Goal: Task Accomplishment & Management: Complete application form

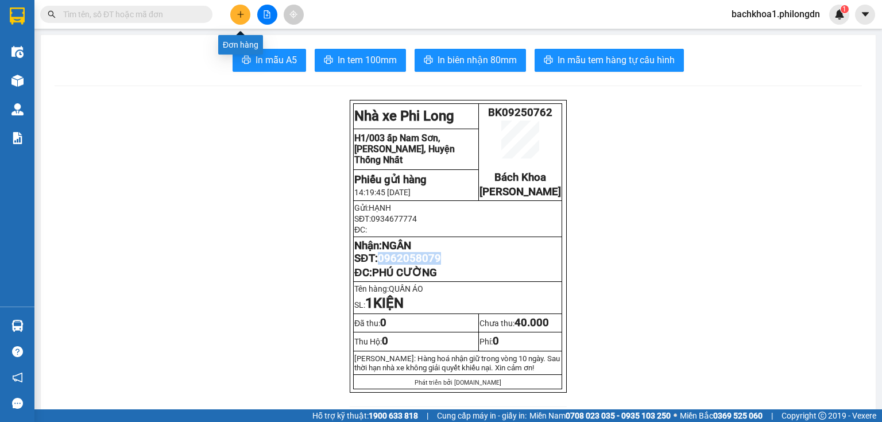
click at [240, 14] on icon "plus" at bounding box center [240, 14] width 1 height 6
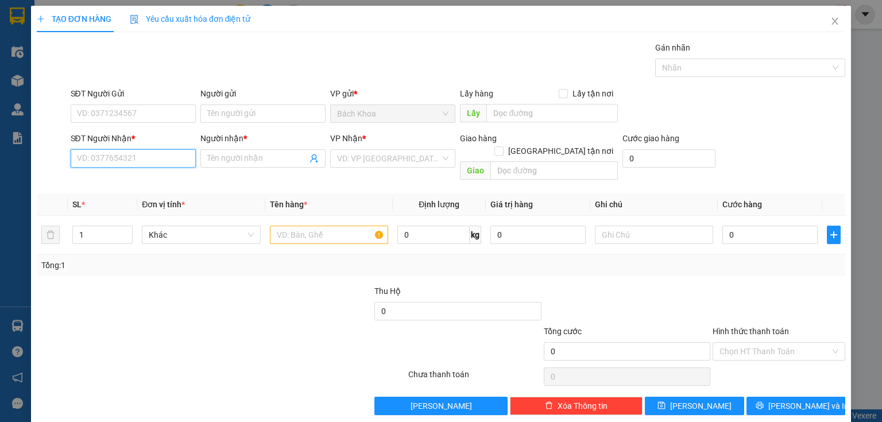
click at [145, 164] on input "SĐT Người Nhận *" at bounding box center [133, 158] width 125 height 18
click at [134, 182] on div "0976812814 - TUYẾT VUI" at bounding box center [132, 180] width 110 height 13
type input "0976812814"
type input "TUYẾT VUI"
type input "[PERSON_NAME]"
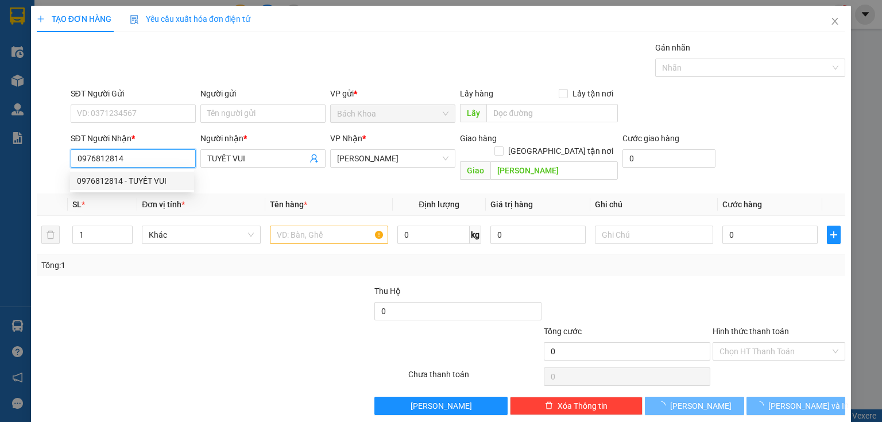
type input "30.000"
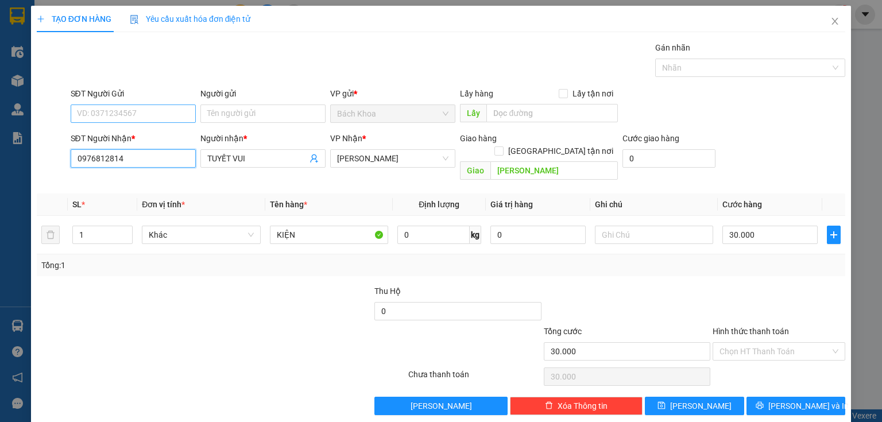
type input "0976812814"
click at [134, 112] on input "SĐT Người Gửi" at bounding box center [133, 113] width 125 height 18
click at [110, 131] on div "0989999987" at bounding box center [132, 136] width 110 height 13
type input "0989999987"
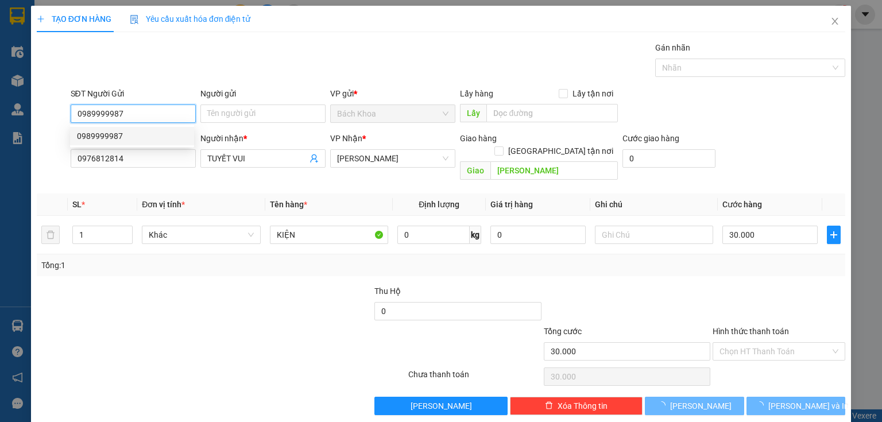
type input "40.000"
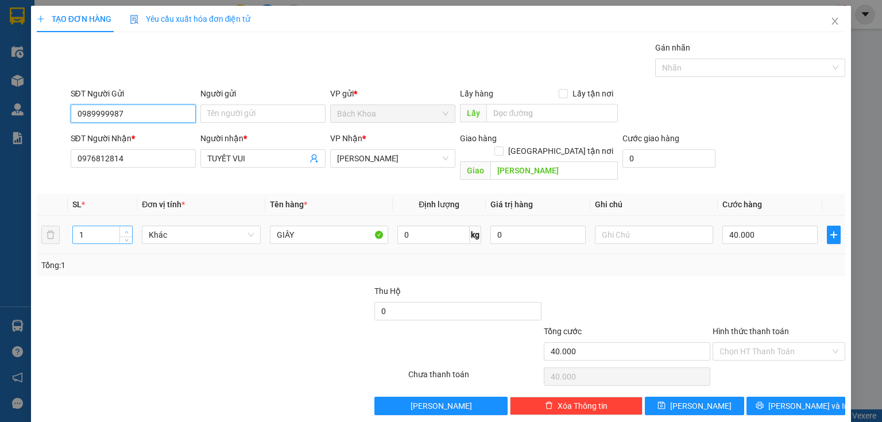
type input "0989999987"
type input "2"
click at [127, 230] on icon "up" at bounding box center [127, 232] width 4 height 4
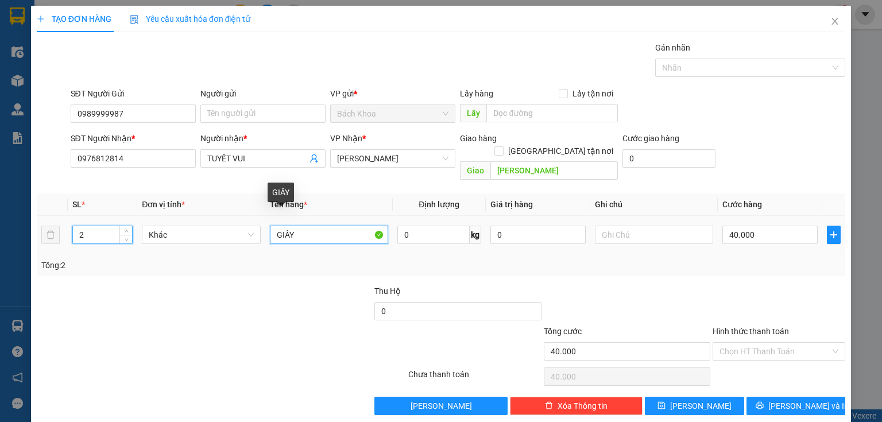
click at [317, 226] on input "GIÂY" at bounding box center [329, 235] width 118 height 18
type input "GIẤY"
type input "+"
type input "6"
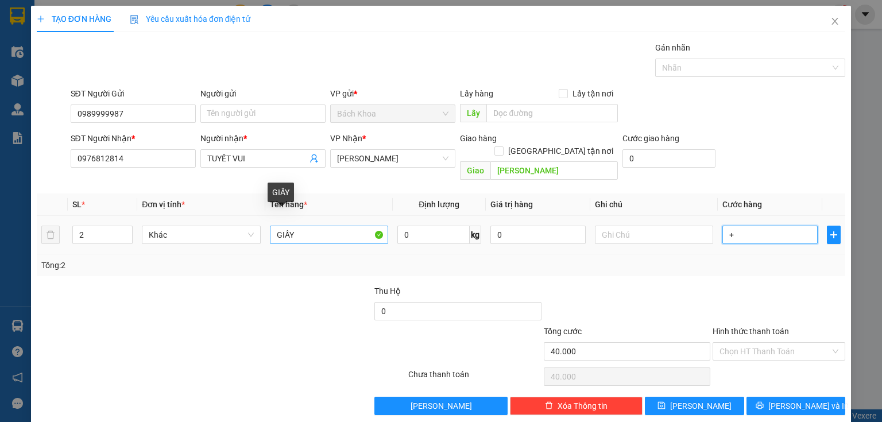
type input "+6"
type input "60"
type input "+60"
type input "600"
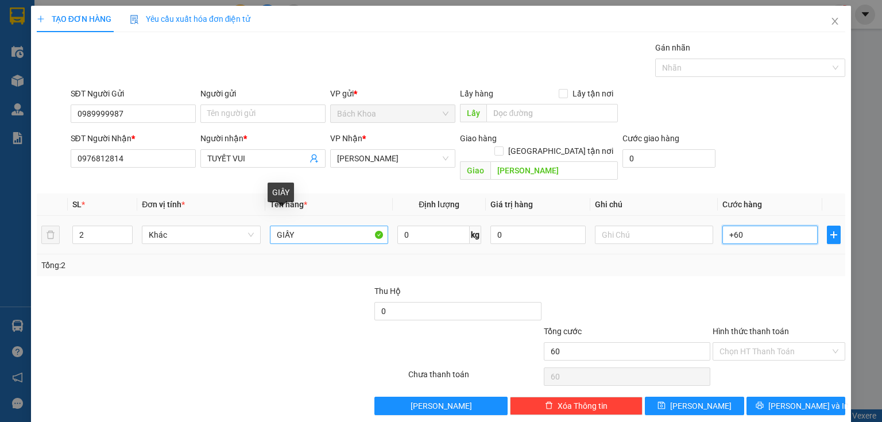
type input "600"
type input "+600"
type input "6.000"
type input "+6.000"
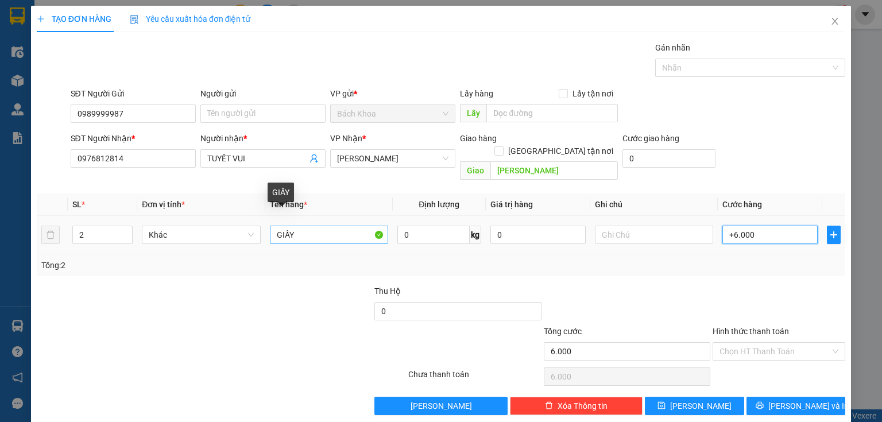
type input "60.000"
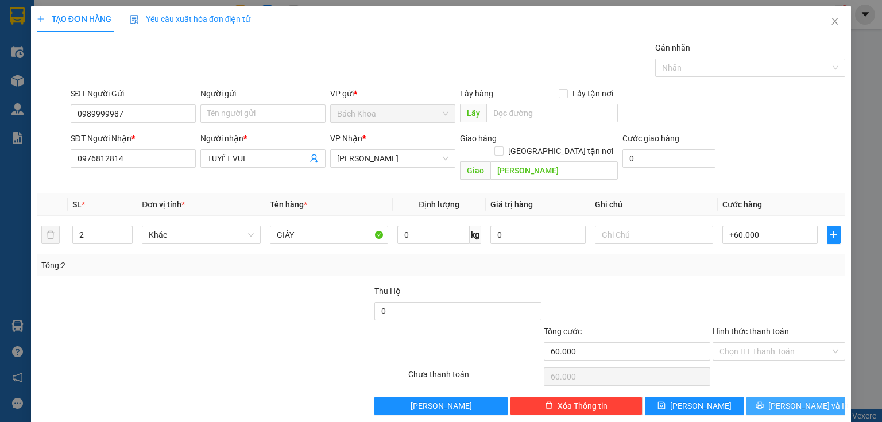
type input "60.000"
click at [804, 397] on button "[PERSON_NAME] và In" at bounding box center [795, 406] width 99 height 18
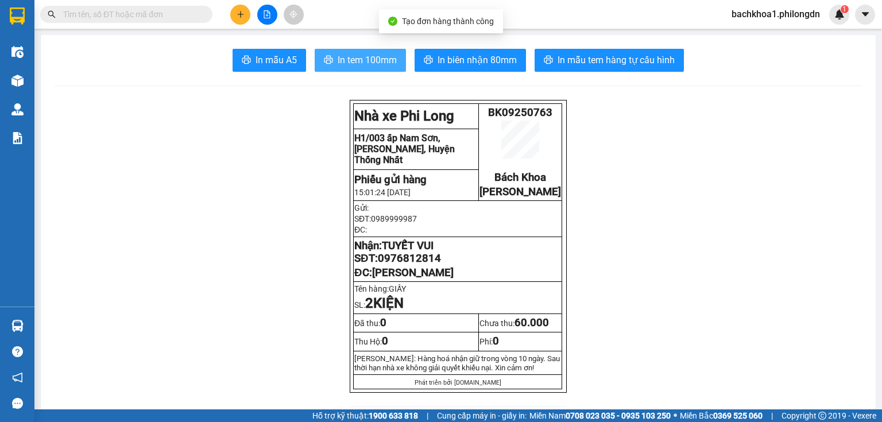
click at [355, 57] on span "In tem 100mm" at bounding box center [366, 60] width 59 height 14
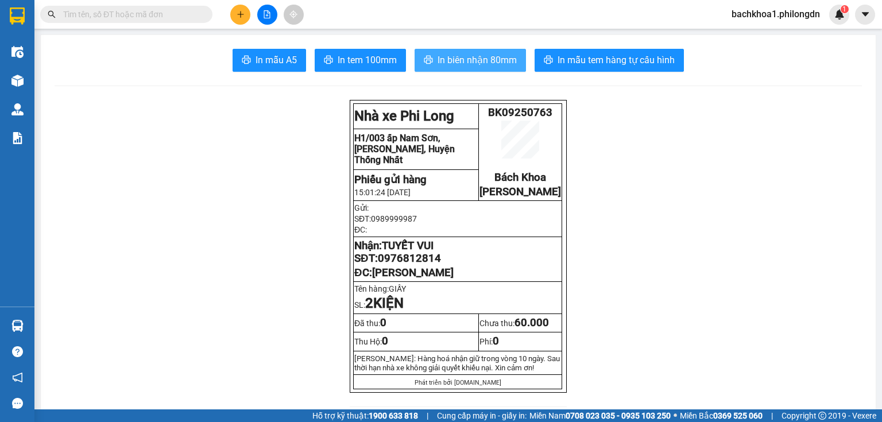
click at [469, 61] on span "In biên nhận 80mm" at bounding box center [476, 60] width 79 height 14
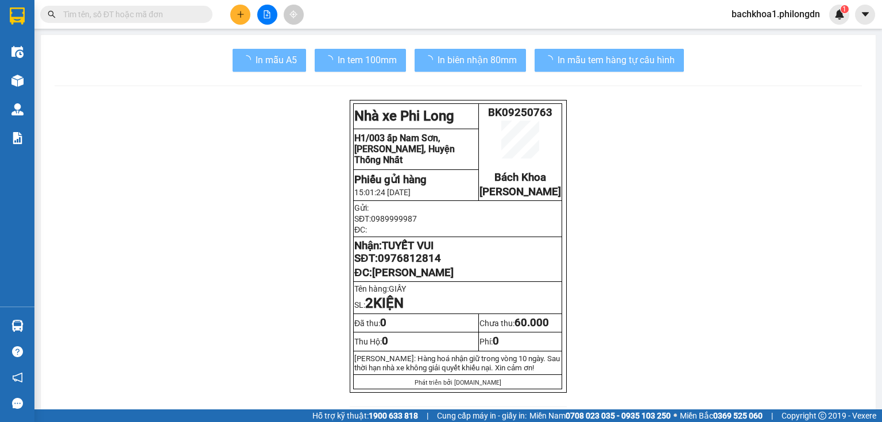
click at [396, 265] on span "0976812814" at bounding box center [409, 258] width 63 height 13
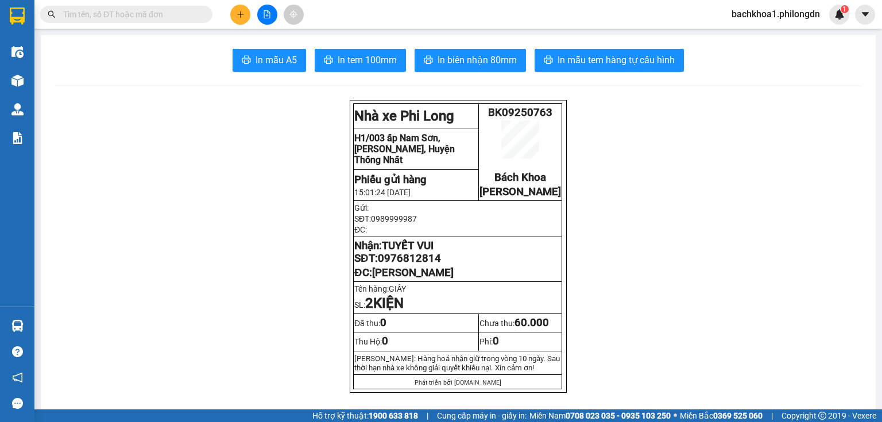
click at [231, 8] on div at bounding box center [267, 15] width 86 height 20
click at [243, 9] on button at bounding box center [240, 15] width 20 height 20
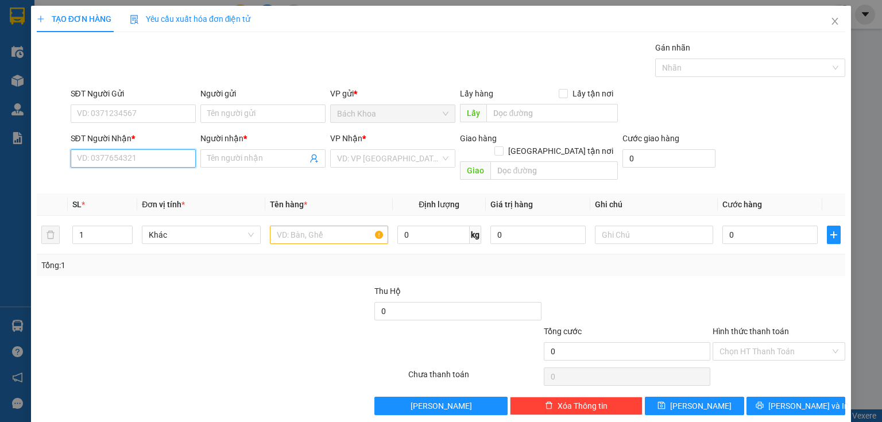
click at [158, 154] on input "SĐT Người Nhận *" at bounding box center [133, 158] width 125 height 18
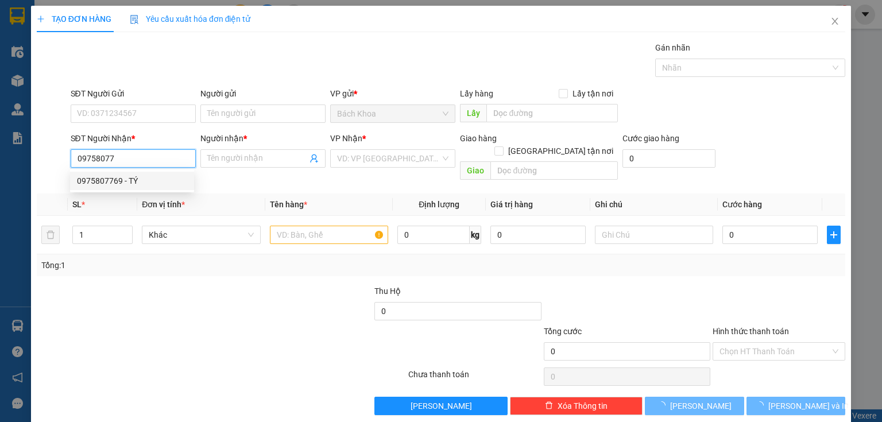
click at [124, 183] on div "0975807769 - TÝ" at bounding box center [132, 180] width 110 height 13
type input "0975807769"
type input "TÝ"
type input "KM 105"
type input "70.000"
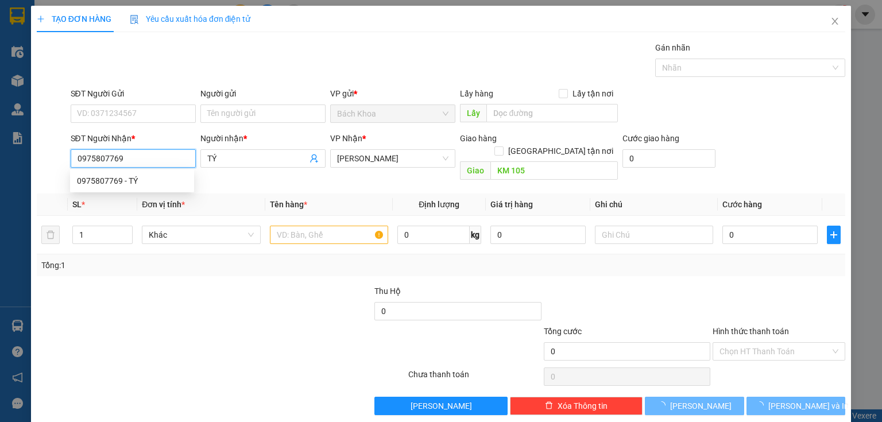
type input "70.000"
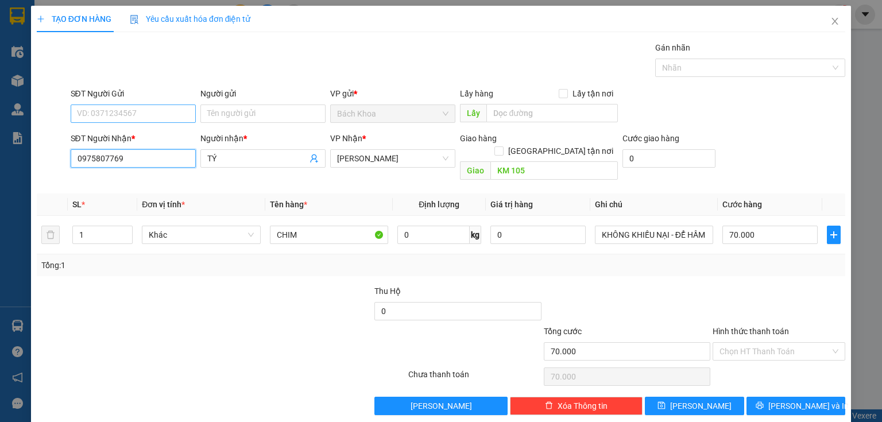
type input "0975807769"
click at [124, 110] on input "SĐT Người Gửi" at bounding box center [133, 113] width 125 height 18
type input "0393074071"
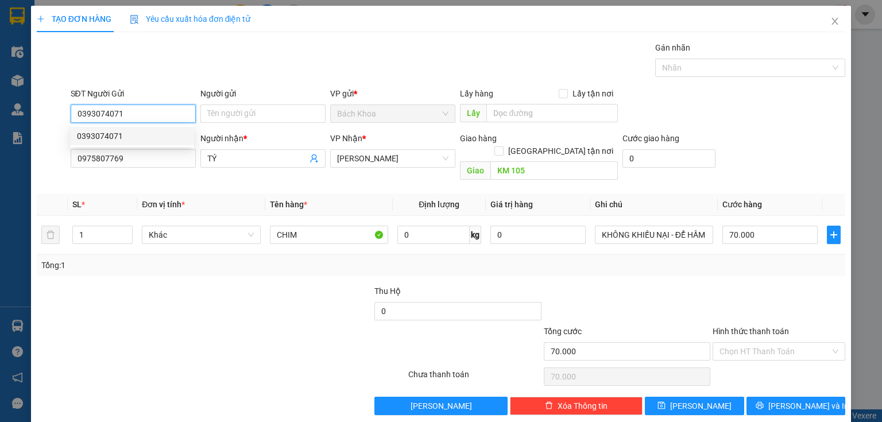
click at [135, 132] on div "0393074071" at bounding box center [132, 136] width 110 height 13
type input "50.000"
type input "0393074071"
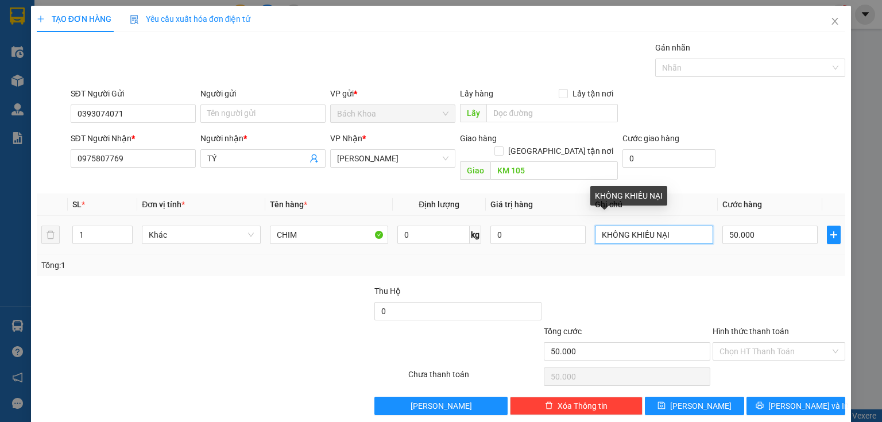
click at [683, 226] on input "KHÔNG KHIẾU NẠI" at bounding box center [654, 235] width 118 height 18
type input "KHÔNG KHIẾU NẠI - ĐỂ HẦM"
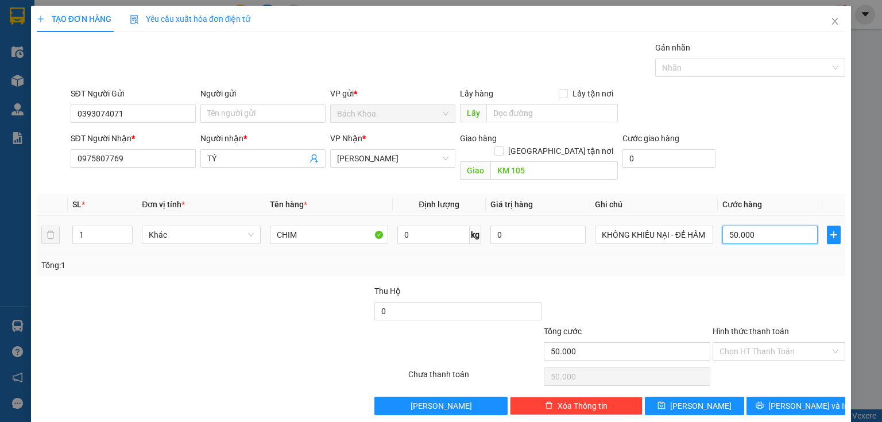
click at [787, 226] on input "50.000" at bounding box center [769, 235] width 95 height 18
type input "1"
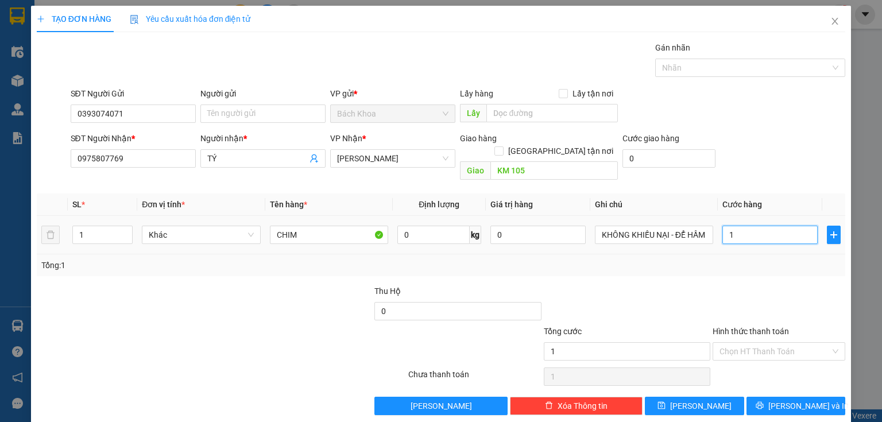
type input "10"
type input "100"
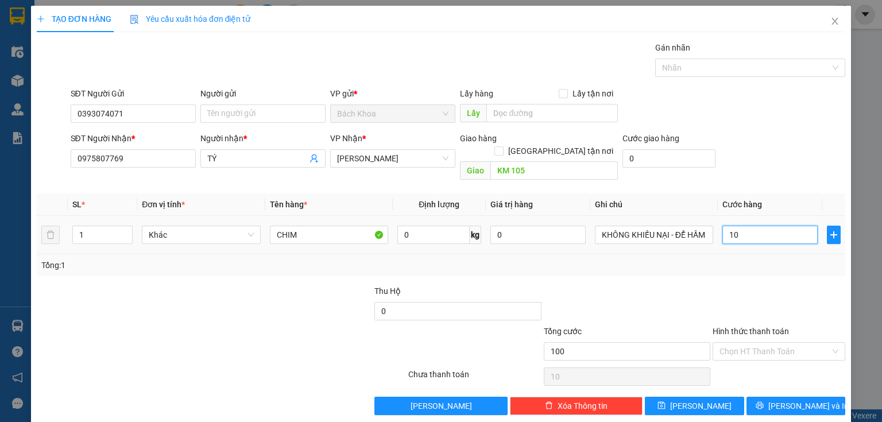
type input "100"
type input "1.000"
type input "10.000"
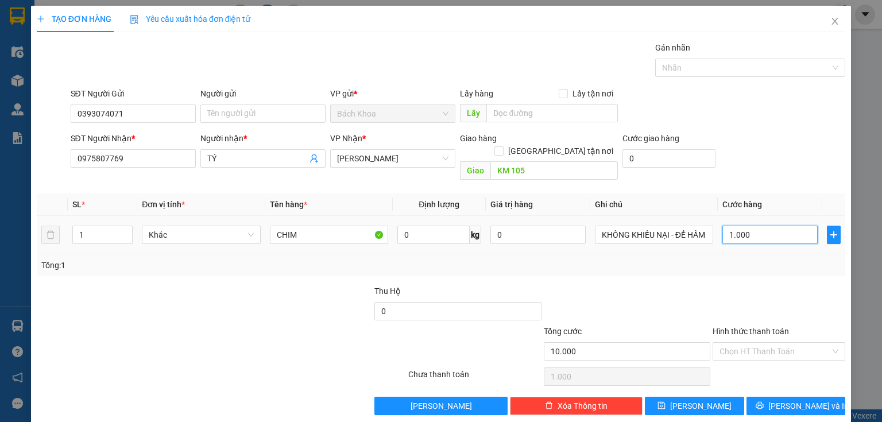
type input "10.000"
click at [770, 343] on input "Hình thức thanh toán" at bounding box center [774, 351] width 111 height 17
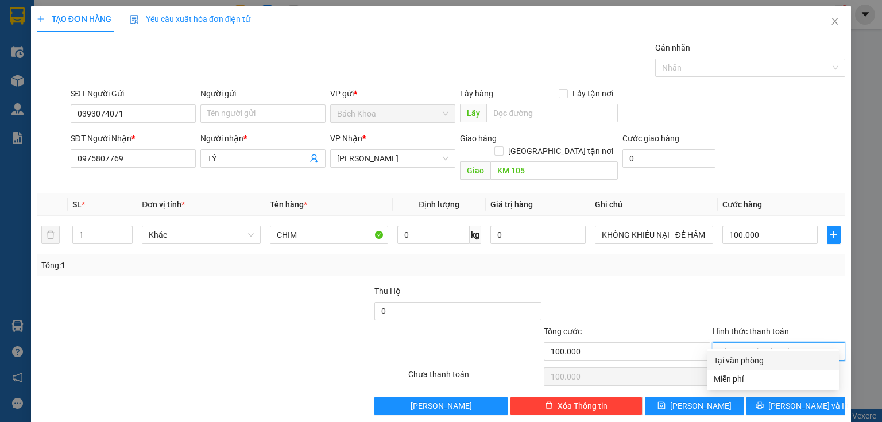
click at [792, 365] on div "Tại văn phòng" at bounding box center [772, 360] width 118 height 13
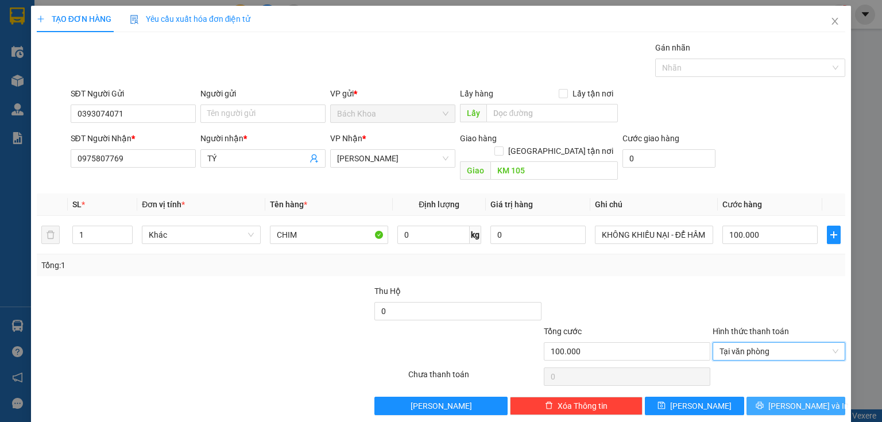
click at [817, 397] on button "[PERSON_NAME] và In" at bounding box center [795, 406] width 99 height 18
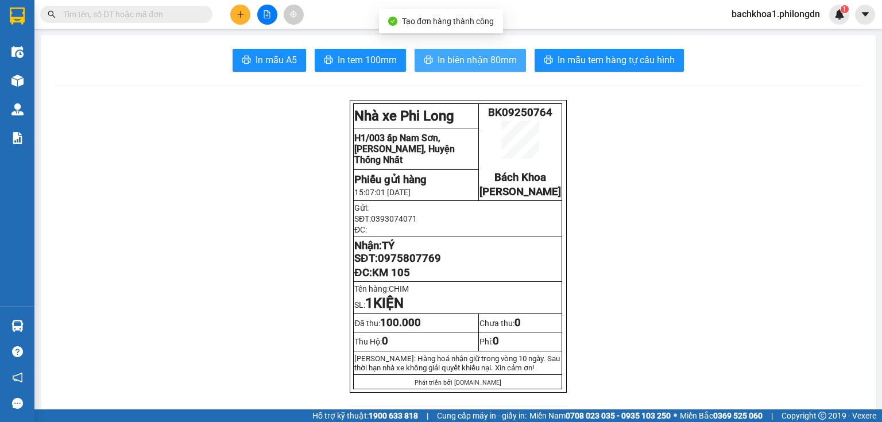
click at [459, 59] on span "In biên nhận 80mm" at bounding box center [476, 60] width 79 height 14
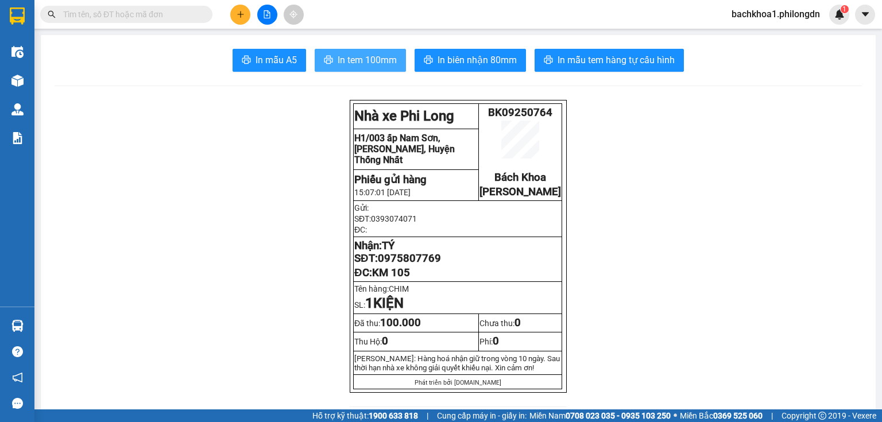
click at [337, 60] on span "In tem 100mm" at bounding box center [366, 60] width 59 height 14
click at [425, 265] on span "0975807769" at bounding box center [409, 258] width 63 height 13
click at [243, 18] on icon "plus" at bounding box center [240, 14] width 8 height 8
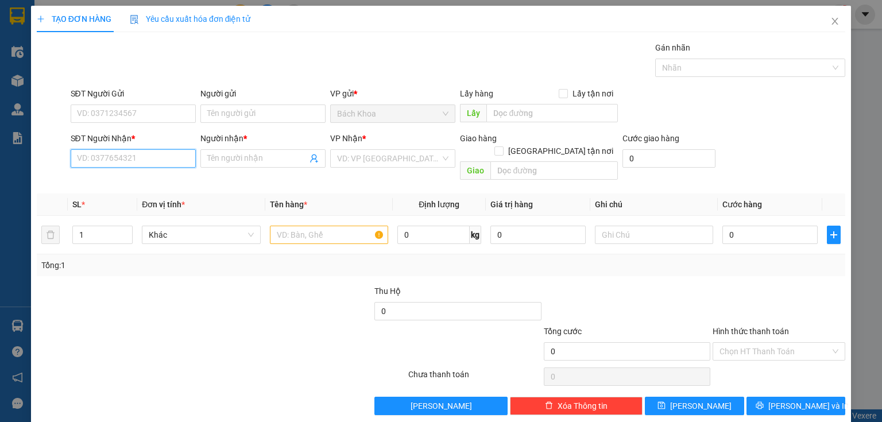
click at [98, 156] on input "SĐT Người Nhận *" at bounding box center [133, 158] width 125 height 18
click at [135, 193] on th "SL *" at bounding box center [102, 204] width 69 height 22
click at [120, 159] on input "0903136" at bounding box center [133, 158] width 125 height 18
click at [145, 180] on div "0903136397 - HÙNG" at bounding box center [132, 180] width 110 height 13
type input "0903136397"
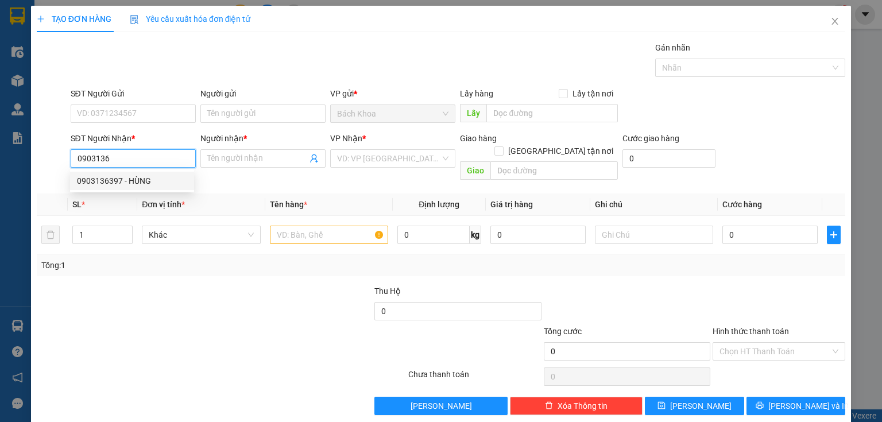
type input "HÙNG"
type input "NT BỐT ĐỎ"
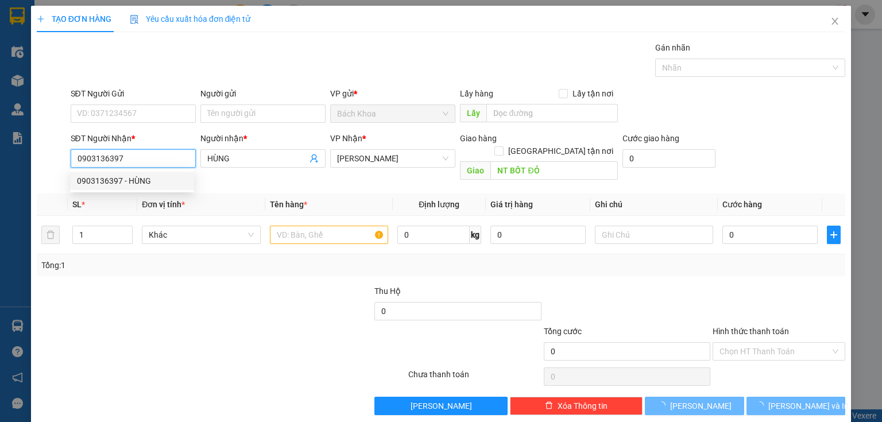
type input "30.000"
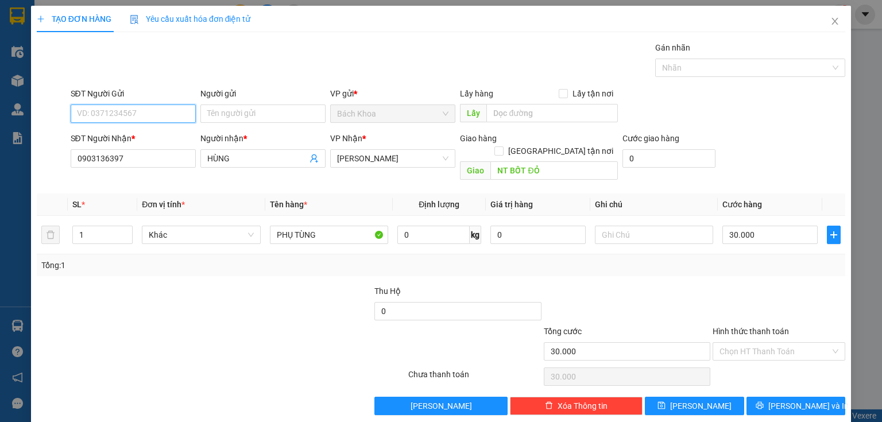
click at [141, 113] on input "SĐT Người Gửi" at bounding box center [133, 113] width 125 height 18
click at [138, 130] on div "0909198578 - CHÂU" at bounding box center [132, 136] width 110 height 13
type input "0909198578"
type input "CHÂU"
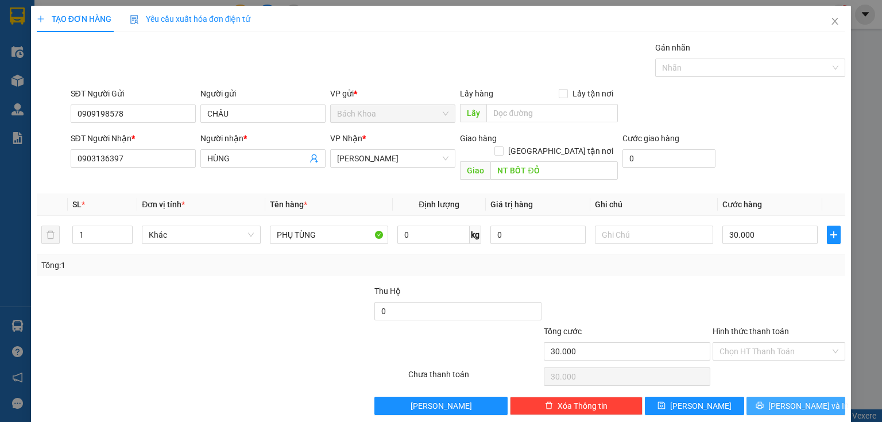
click at [798, 399] on span "[PERSON_NAME] và In" at bounding box center [808, 405] width 80 height 13
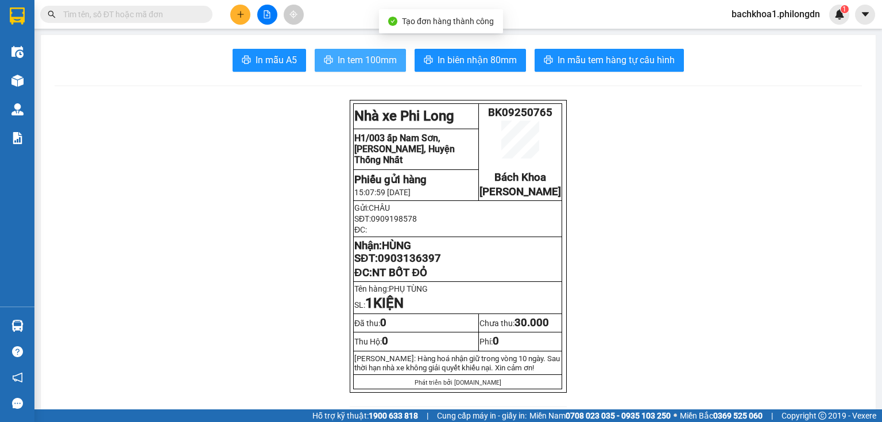
click at [364, 58] on span "In tem 100mm" at bounding box center [366, 60] width 59 height 14
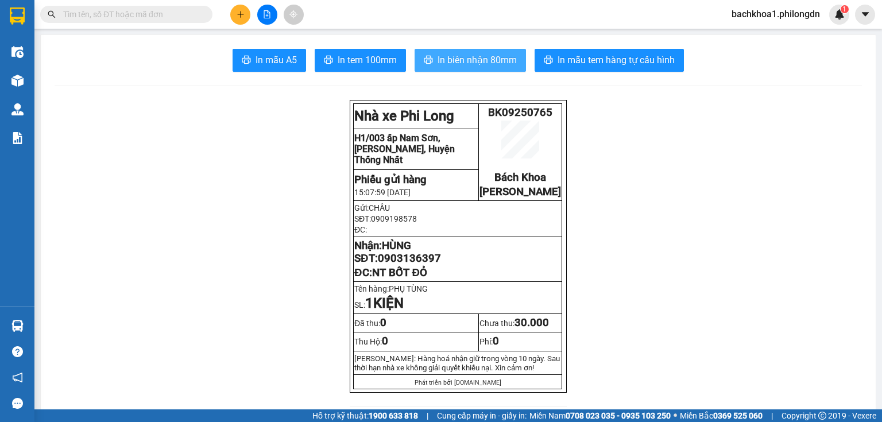
click at [451, 63] on span "In biên nhận 80mm" at bounding box center [476, 60] width 79 height 14
click at [408, 265] on span "0903136397" at bounding box center [409, 258] width 63 height 13
click at [238, 8] on button at bounding box center [240, 15] width 20 height 20
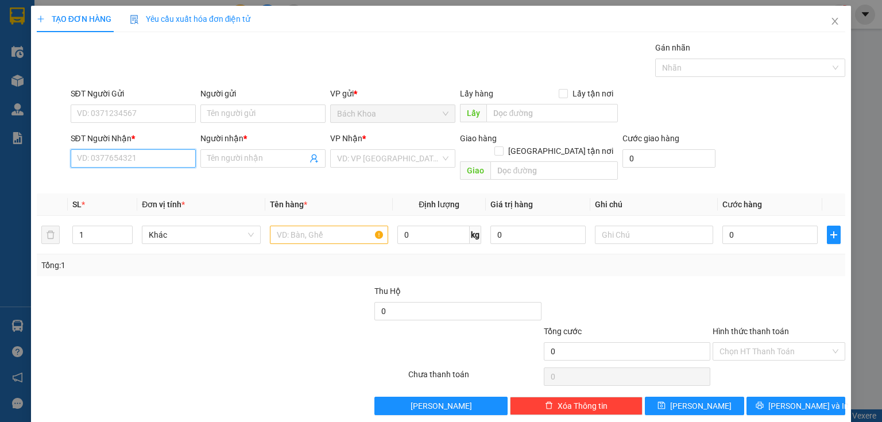
click at [113, 160] on input "SĐT Người Nhận *" at bounding box center [133, 158] width 125 height 18
click at [108, 183] on div "0388258341 - TIẾN" at bounding box center [132, 180] width 110 height 13
type input "0388258341"
type input "TIẾN"
type input "NINH PHÁT"
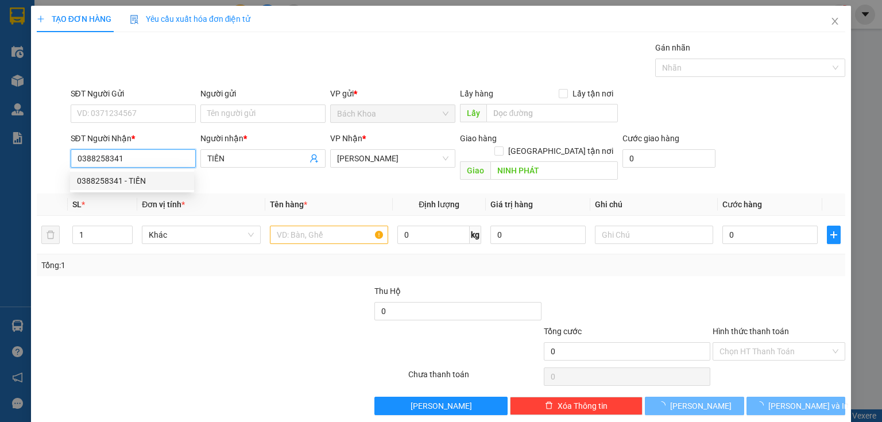
type input "60.000"
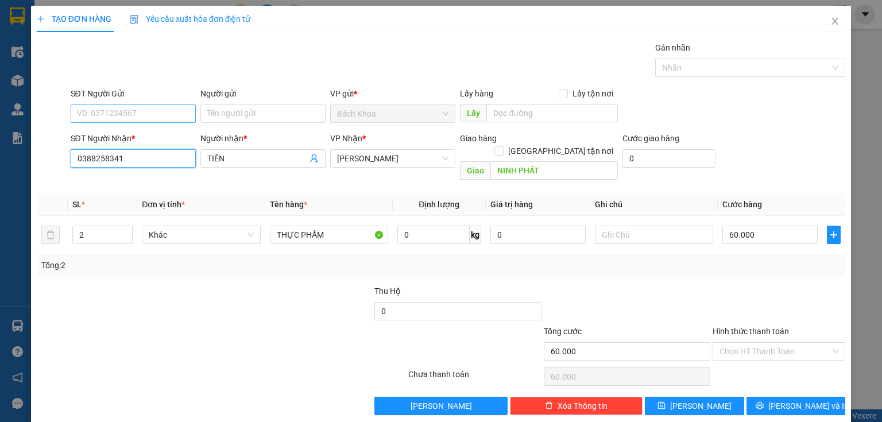
type input "0388258341"
click at [150, 110] on input "SĐT Người Gửi" at bounding box center [133, 113] width 125 height 18
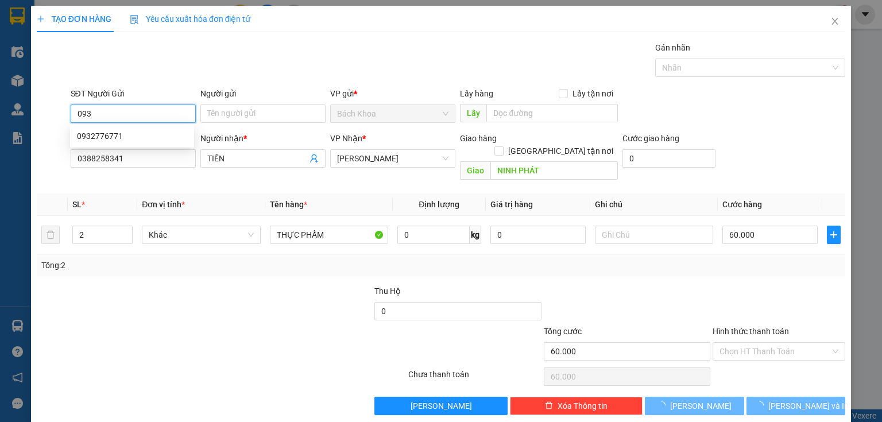
type input "0932"
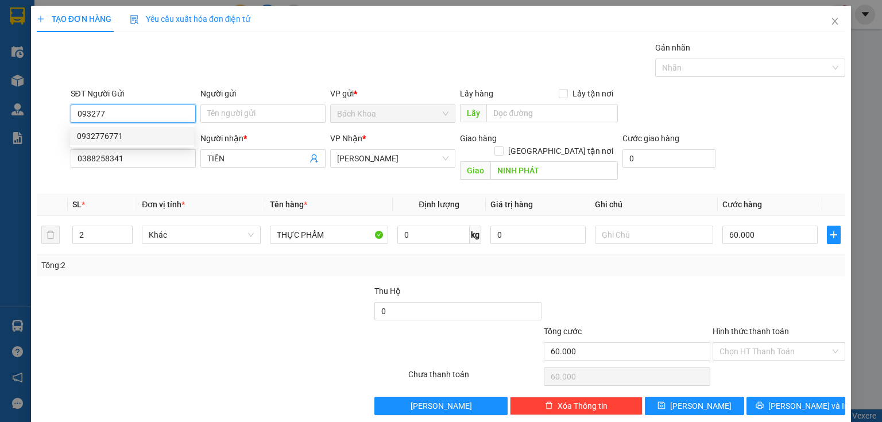
click at [120, 136] on div "0932776771" at bounding box center [132, 136] width 110 height 13
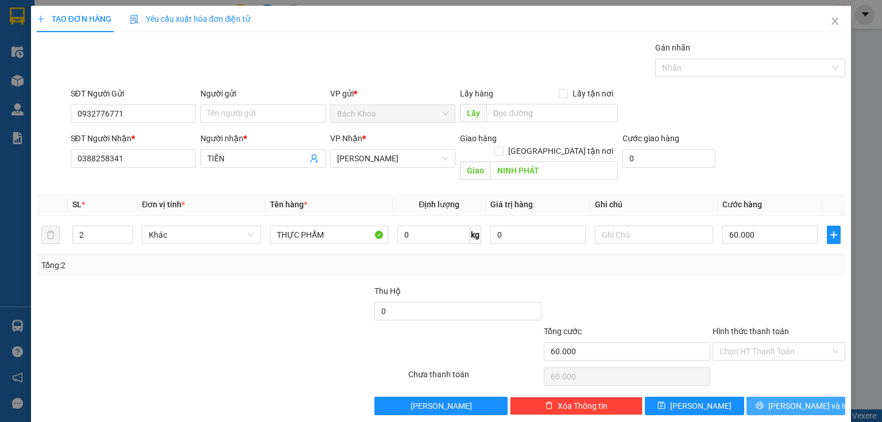
click at [800, 399] on span "[PERSON_NAME] và In" at bounding box center [808, 405] width 80 height 13
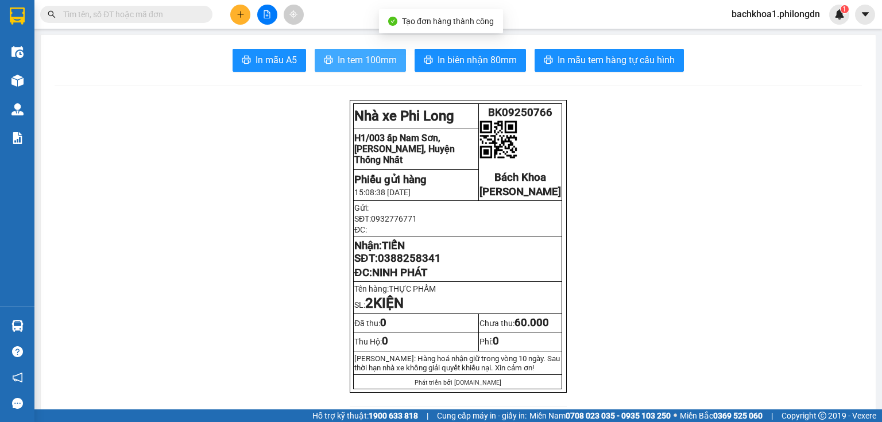
click at [340, 59] on span "In tem 100mm" at bounding box center [366, 60] width 59 height 14
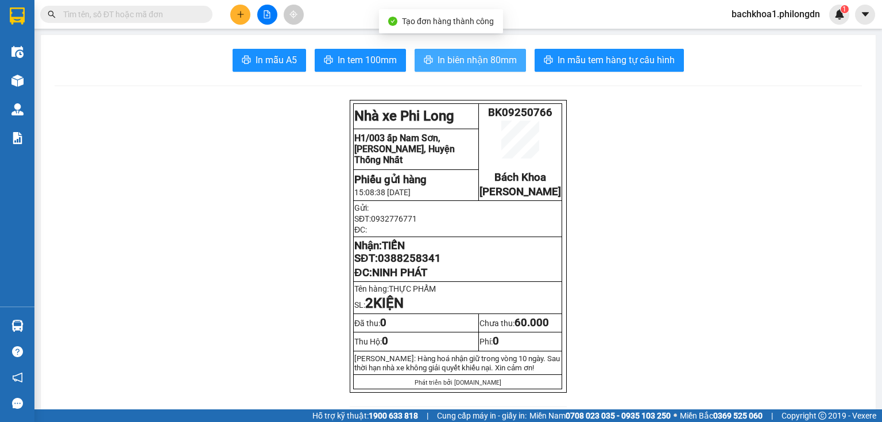
click at [484, 64] on span "In biên nhận 80mm" at bounding box center [476, 60] width 79 height 14
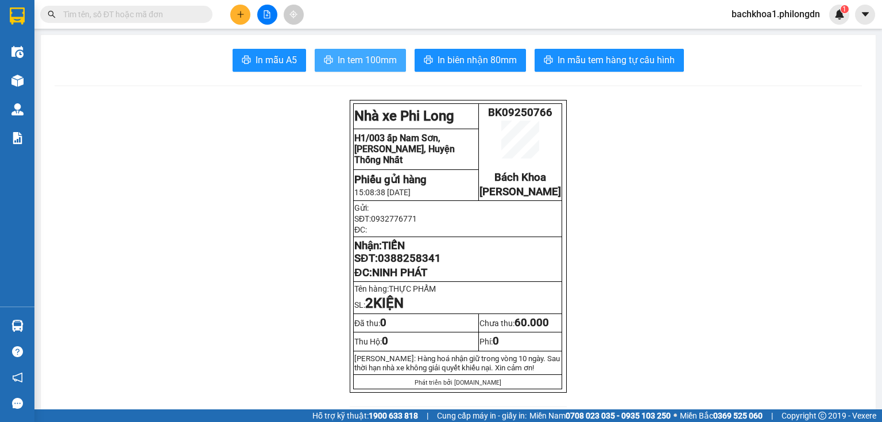
click at [354, 57] on span "In tem 100mm" at bounding box center [366, 60] width 59 height 14
click at [401, 265] on span "0388258341" at bounding box center [409, 258] width 63 height 13
click at [236, 10] on icon "plus" at bounding box center [240, 14] width 8 height 8
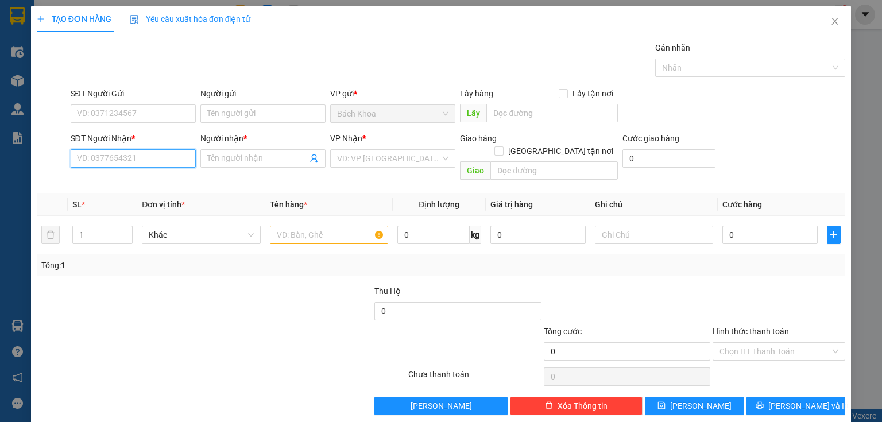
click at [163, 156] on input "SĐT Người Nhận *" at bounding box center [133, 158] width 125 height 18
paste input "0974061096"
type input "0974061096"
click at [152, 179] on div "0974061096 - ." at bounding box center [132, 180] width 110 height 13
type input "."
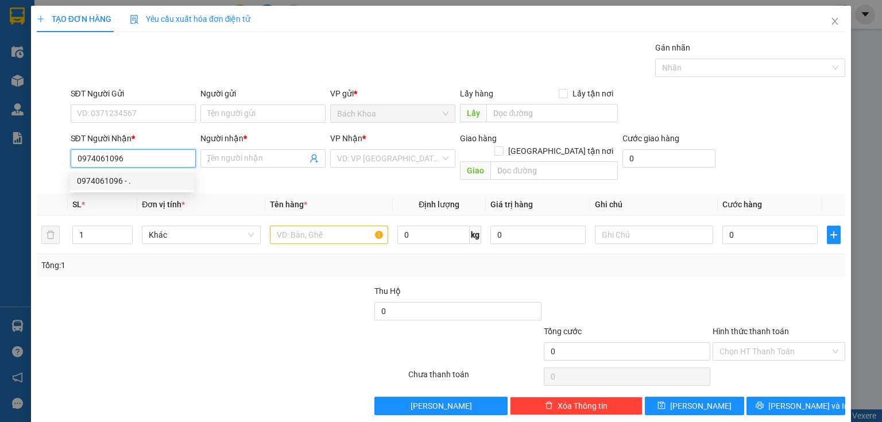
type input "GIA KIỆM"
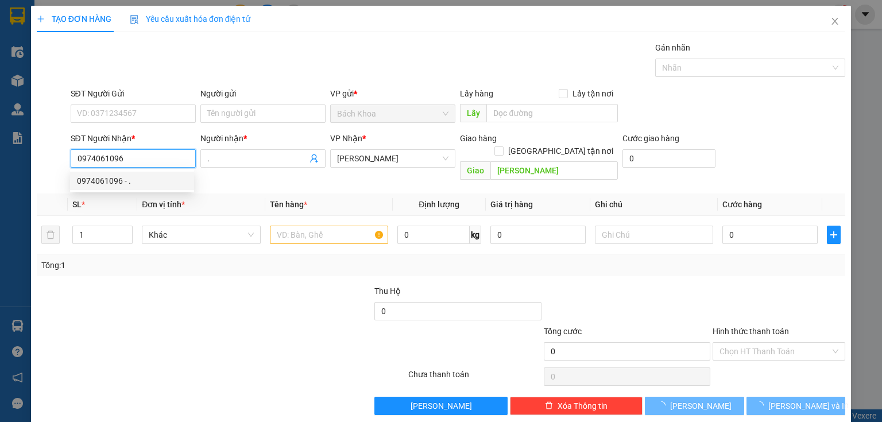
type input "30.000"
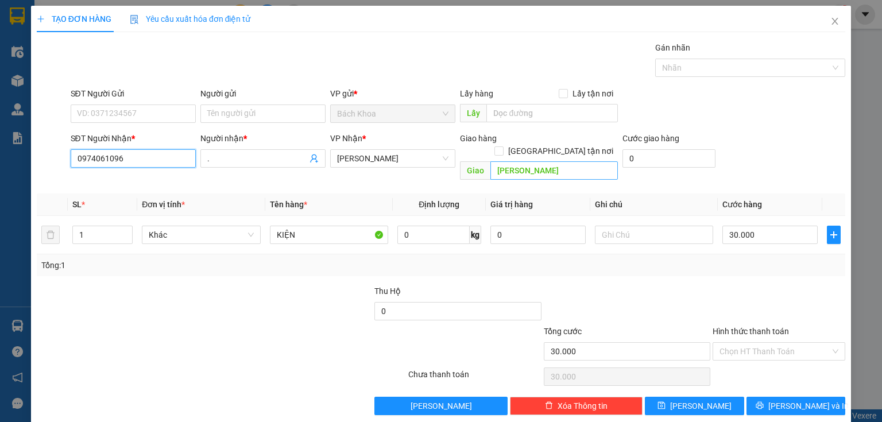
type input "0974061096"
click at [521, 161] on input "GIA KIỆM" at bounding box center [553, 170] width 127 height 18
type input "t"
type input "TÍN NGHĨA"
type input "5"
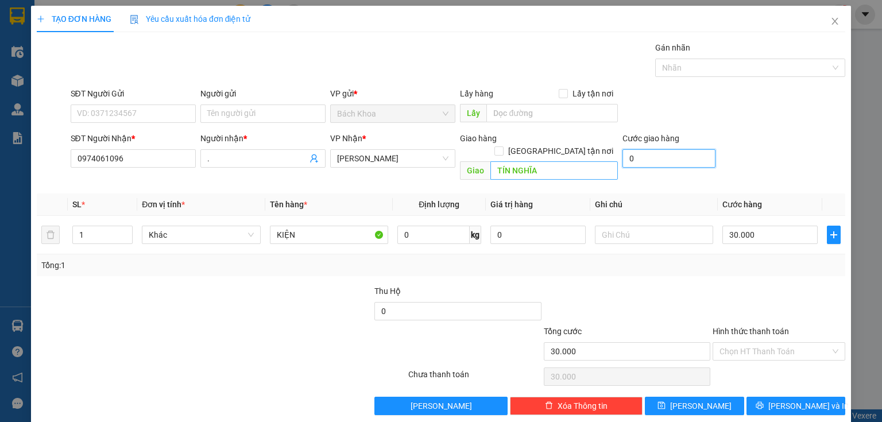
type input "30.005"
type input "0"
type input "30.000"
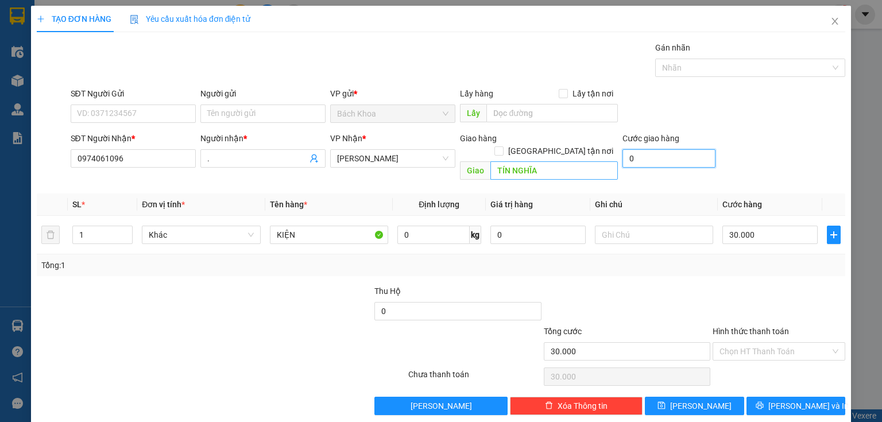
type input "6"
type input "30.006"
type input "60"
type input "30.060"
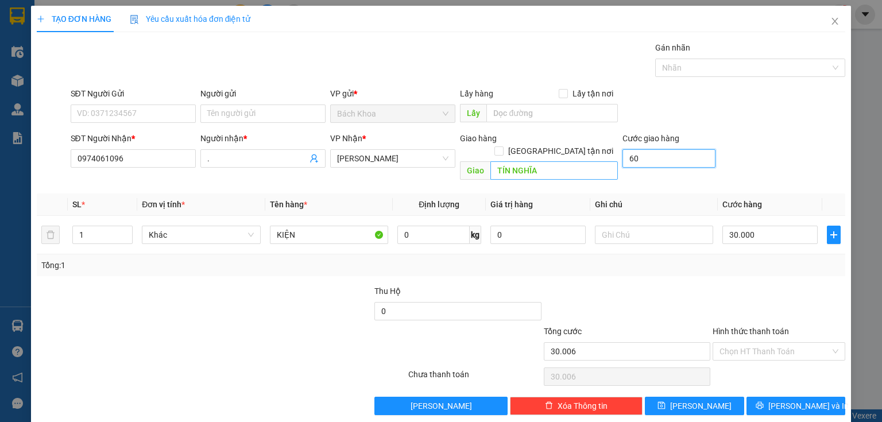
type input "30.060"
type input "600"
type input "30.600"
type input "6.000"
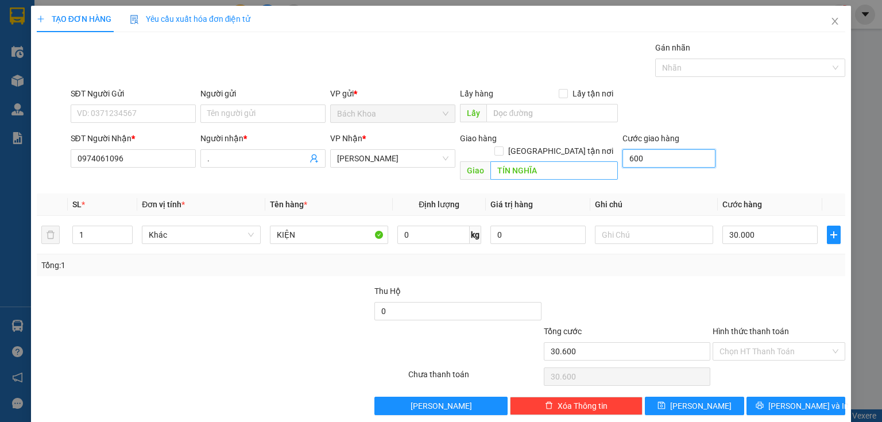
type input "36.000"
type input "60.000"
type input "90.000"
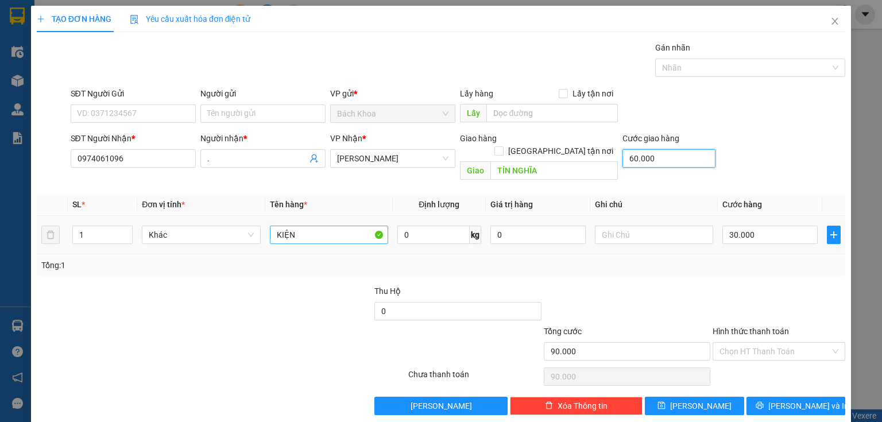
type input "60.000"
click at [323, 230] on input "KIỆN" at bounding box center [329, 235] width 118 height 18
type input "BỘC THUỐC"
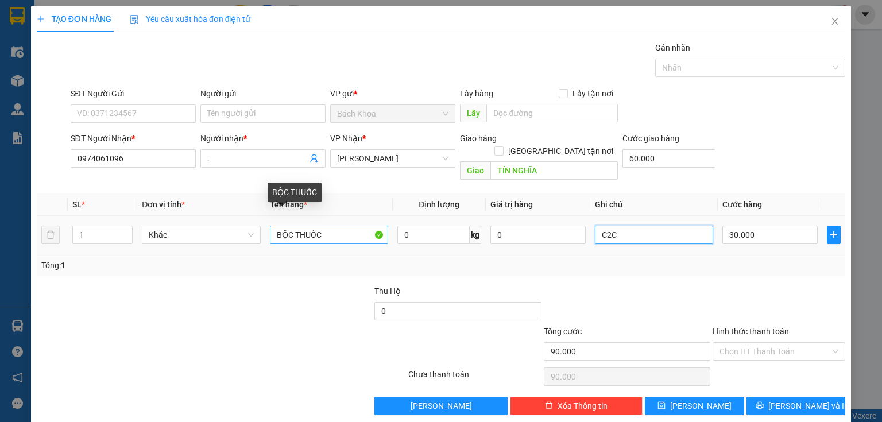
type input "C2C"
type input "60.006"
type input "6"
type input "60.060"
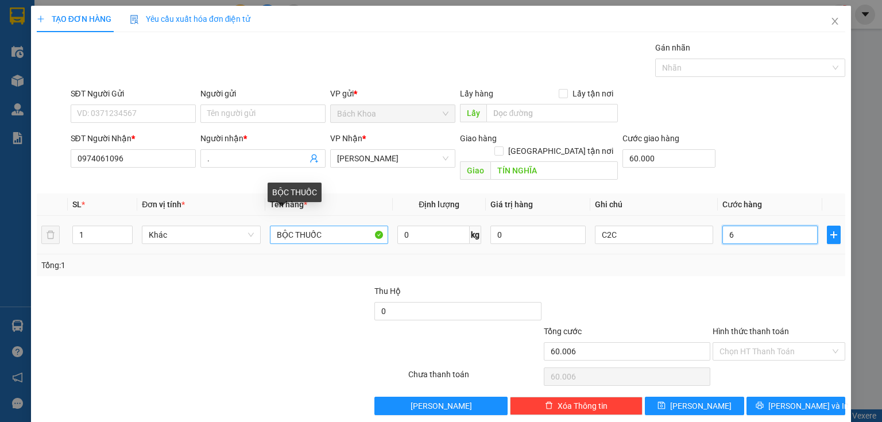
type input "60.060"
type input "60"
type input "60.600"
type input "600"
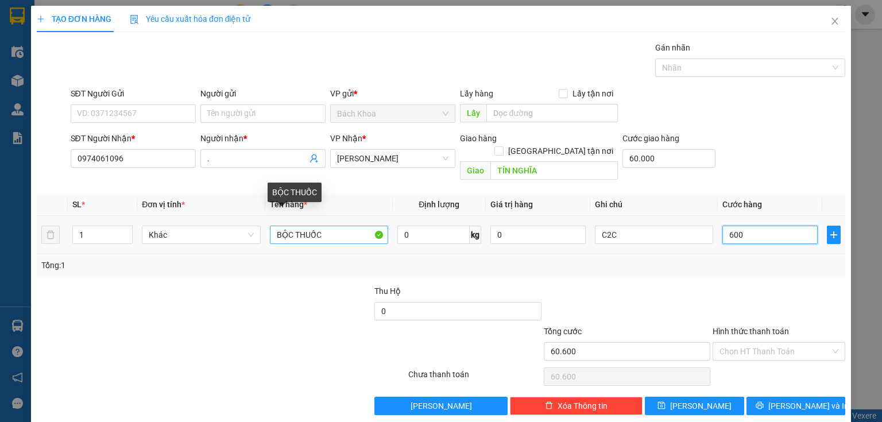
type input "66.000"
type input "6.000"
type input "120.000"
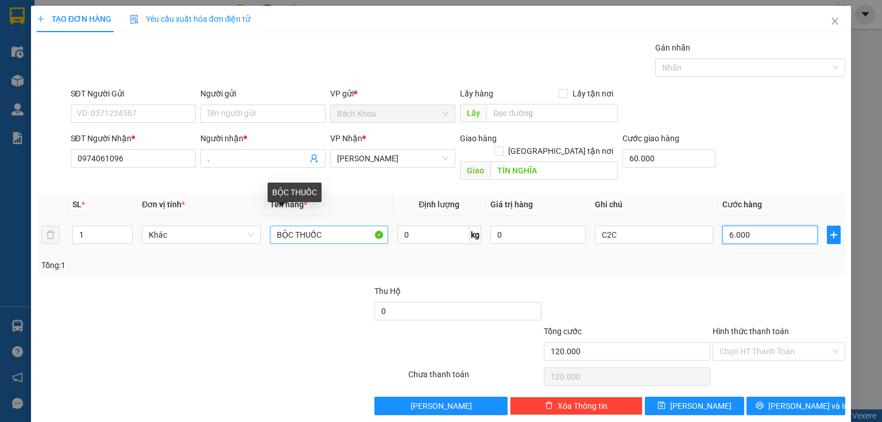
type input "60.000"
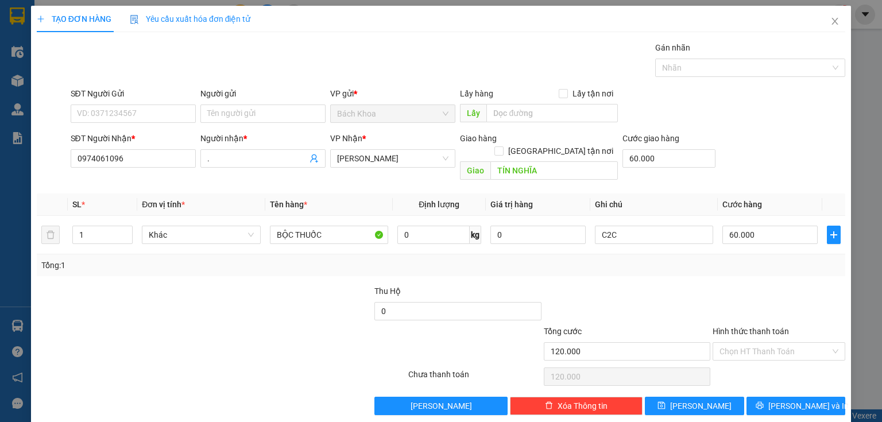
click at [801, 381] on div "Transit Pickup Surcharge Ids Transit Deliver Surcharge Ids Transit Deliver Surc…" at bounding box center [441, 228] width 808 height 374
click at [792, 399] on span "[PERSON_NAME] và In" at bounding box center [808, 405] width 80 height 13
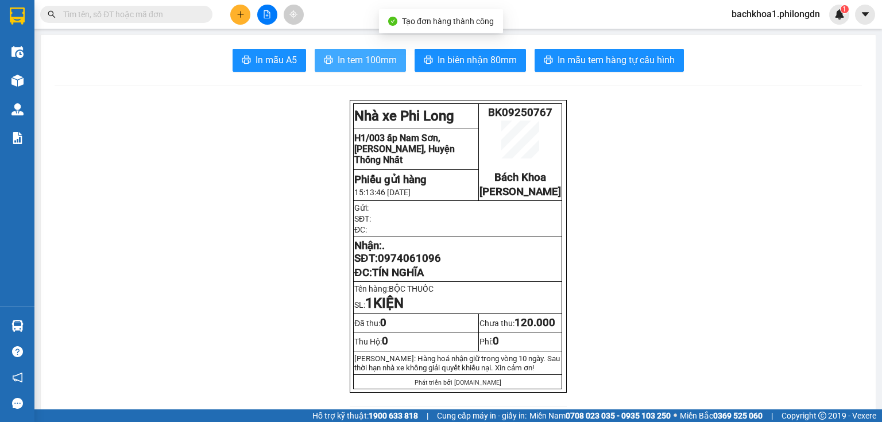
click at [362, 60] on span "In tem 100mm" at bounding box center [366, 60] width 59 height 14
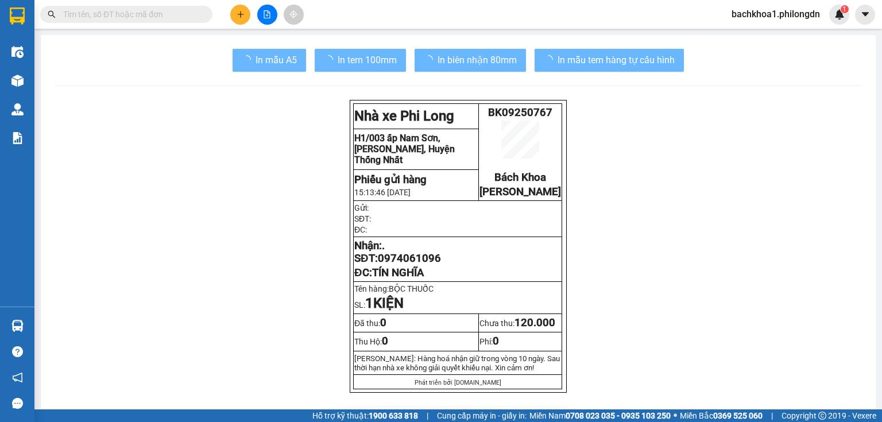
click at [415, 261] on p "Nhận: . SĐT: 0974061096" at bounding box center [457, 251] width 207 height 25
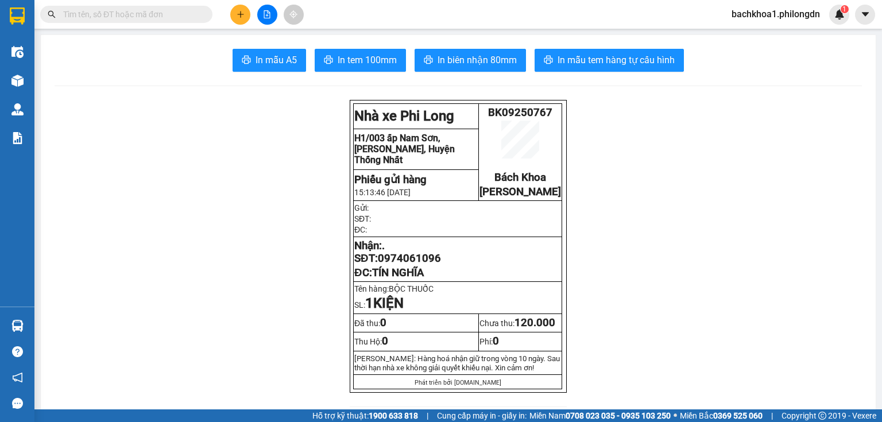
click at [415, 261] on p "Nhận: . SĐT: 0974061096" at bounding box center [457, 251] width 207 height 25
click at [420, 265] on span "0974061096" at bounding box center [409, 258] width 63 height 13
click at [238, 17] on icon "plus" at bounding box center [240, 14] width 8 height 8
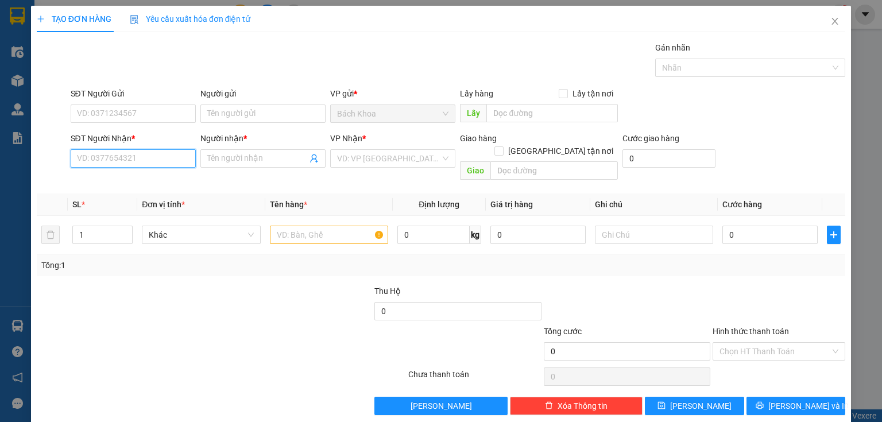
click at [116, 161] on input "SĐT Người Nhận *" at bounding box center [133, 158] width 125 height 18
click at [130, 177] on div "0834566081 - THANH" at bounding box center [133, 180] width 113 height 13
type input "0834566081"
type input "THANH"
type input "DẦU GIÂY"
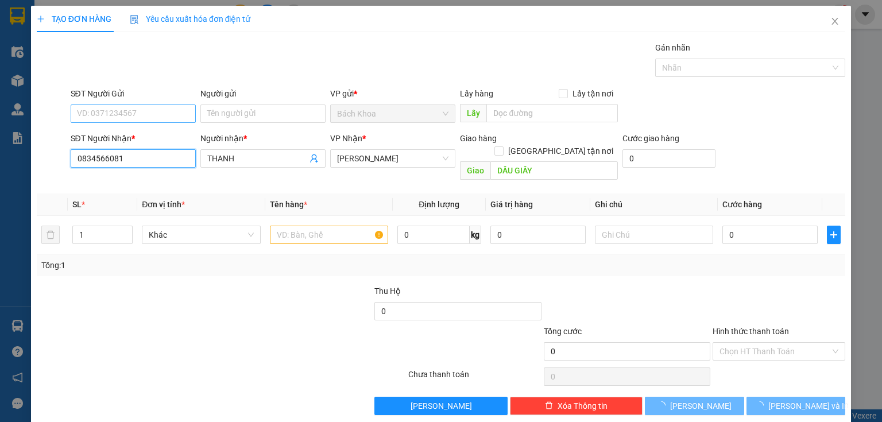
type input "50.000"
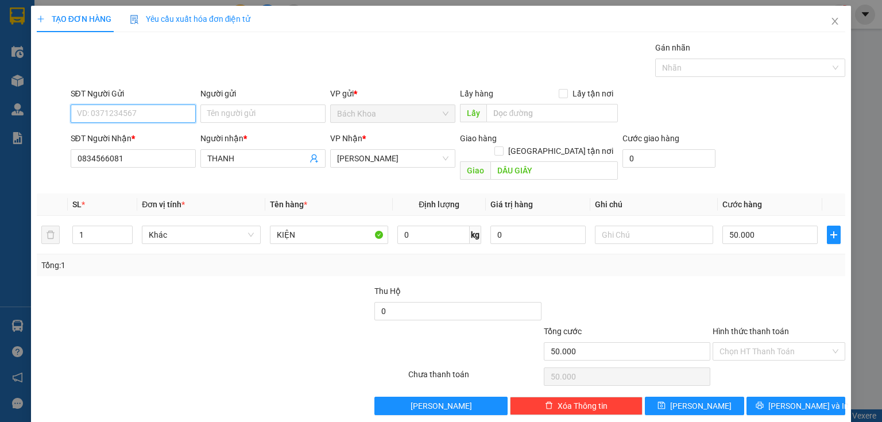
click at [133, 113] on input "SĐT Người Gửi" at bounding box center [133, 113] width 125 height 18
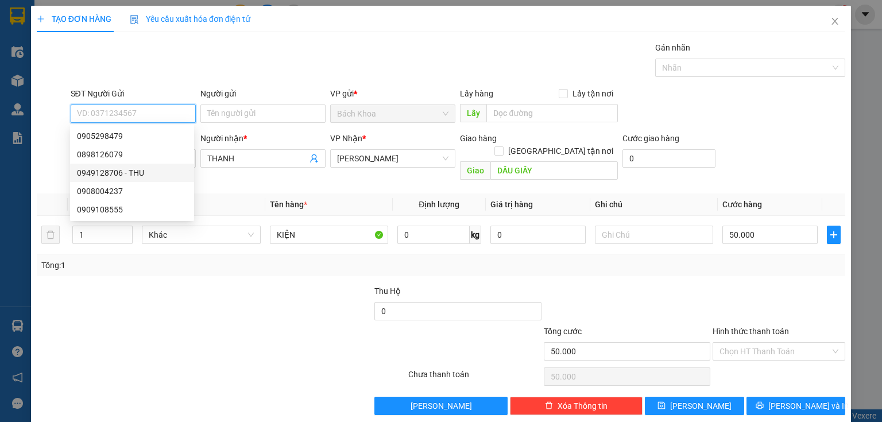
click at [151, 176] on div "0949128706 - THU" at bounding box center [132, 172] width 110 height 13
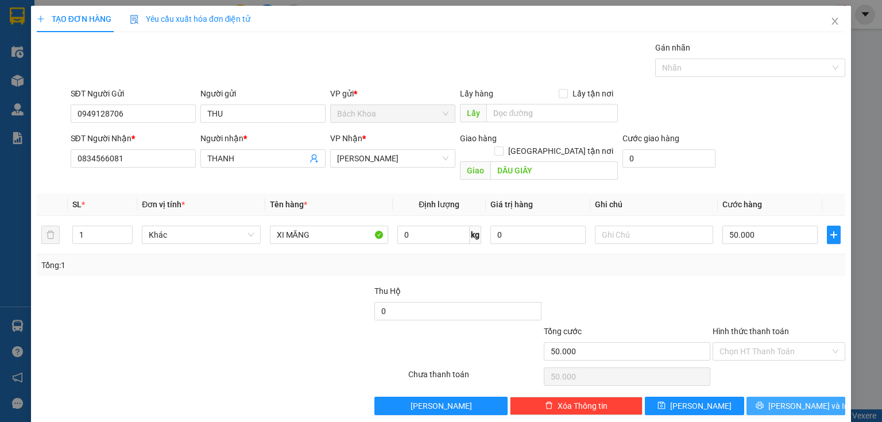
click at [804, 399] on span "[PERSON_NAME] và In" at bounding box center [808, 405] width 80 height 13
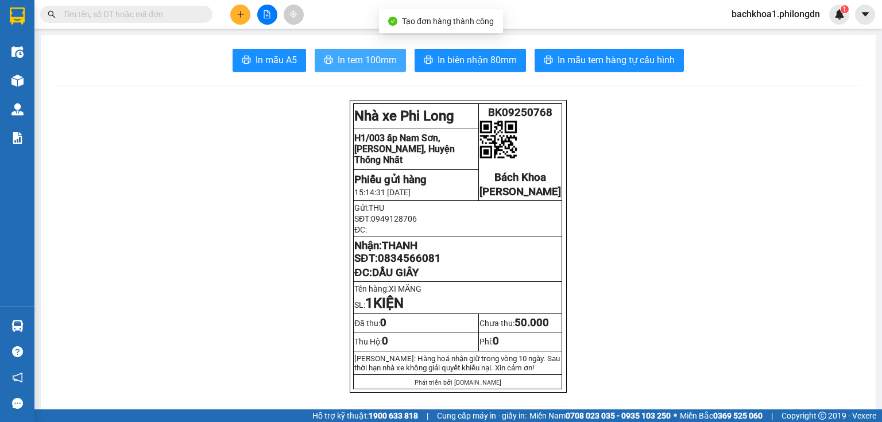
click at [350, 62] on span "In tem 100mm" at bounding box center [366, 60] width 59 height 14
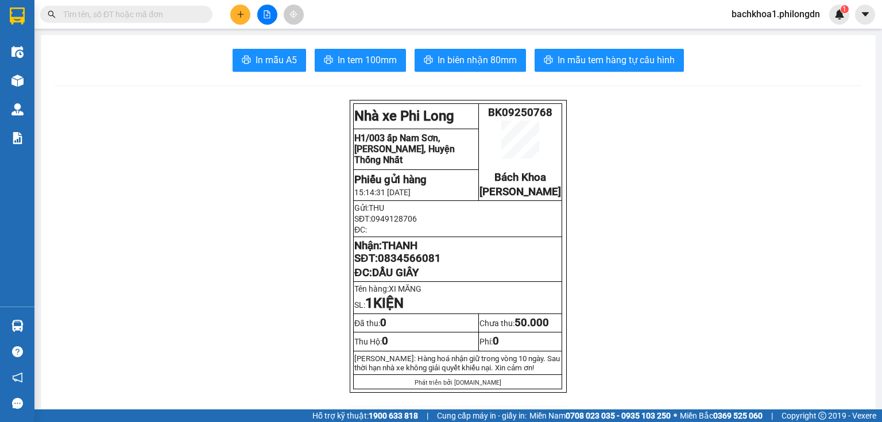
click at [409, 265] on span "0834566081" at bounding box center [409, 258] width 63 height 13
click at [328, 63] on icon "printer" at bounding box center [328, 60] width 9 height 8
click at [236, 14] on icon "plus" at bounding box center [240, 14] width 8 height 8
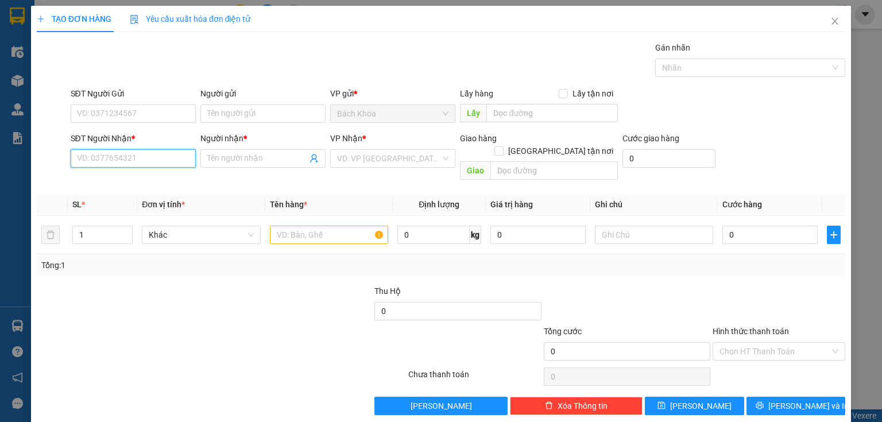
click at [80, 156] on input "SĐT Người Nhận *" at bounding box center [133, 158] width 125 height 18
click at [121, 181] on div "0937913457 - HUY" at bounding box center [133, 180] width 113 height 13
type input "0937913457"
type input "HUY"
type input "BĐ KIM THƯỢNG"
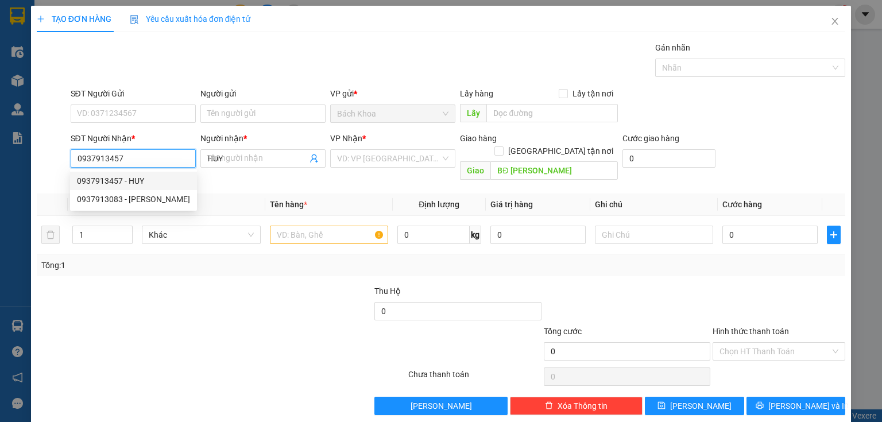
type input "40.000"
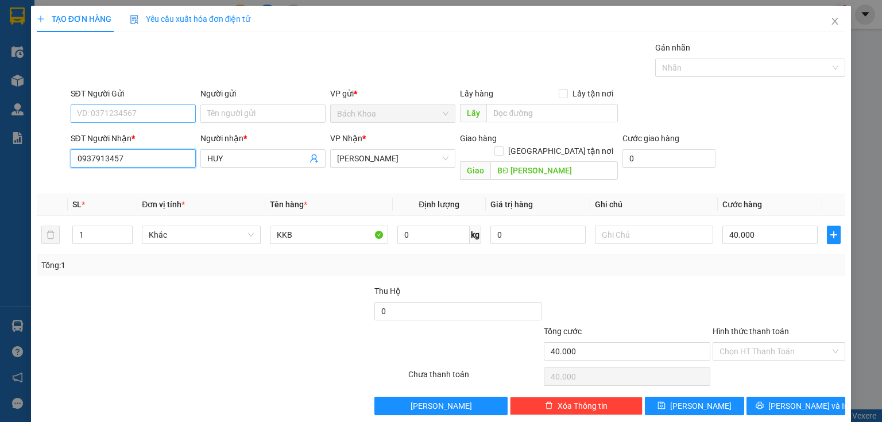
type input "0937913457"
click at [117, 111] on input "SĐT Người Gửi" at bounding box center [133, 113] width 125 height 18
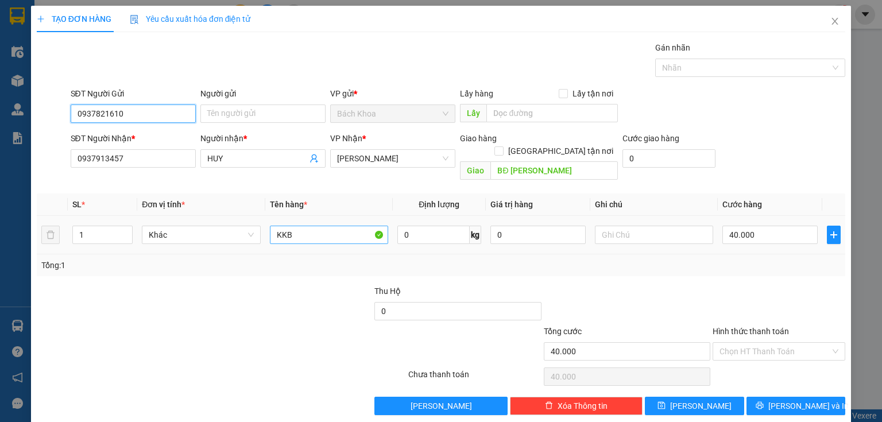
type input "0937821610"
click at [315, 226] on input "KKB" at bounding box center [329, 235] width 118 height 18
type input "TÚI THƠI"
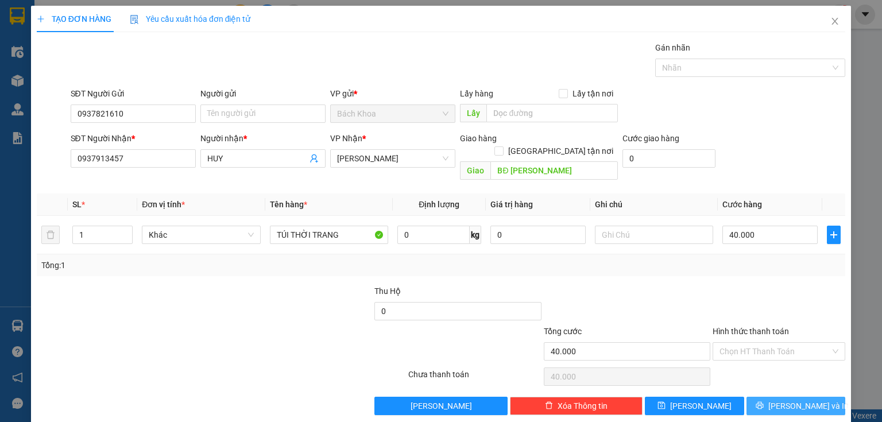
click at [800, 399] on span "[PERSON_NAME] và In" at bounding box center [808, 405] width 80 height 13
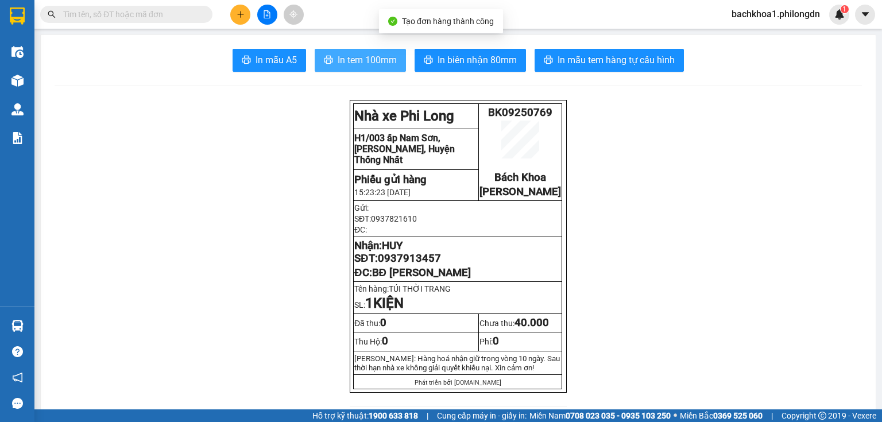
click at [366, 66] on span "In tem 100mm" at bounding box center [366, 60] width 59 height 14
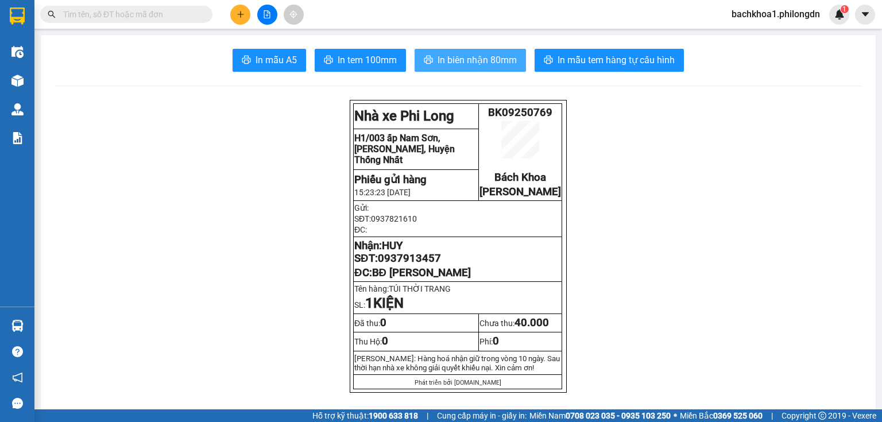
click at [468, 69] on button "In biên nhận 80mm" at bounding box center [469, 60] width 111 height 23
click at [482, 57] on span "In biên nhận 80mm" at bounding box center [476, 60] width 79 height 14
click at [413, 262] on p "Nhận: HUY SĐT: 0937913457" at bounding box center [457, 251] width 207 height 25
click at [419, 265] on span "0937913457" at bounding box center [409, 258] width 63 height 13
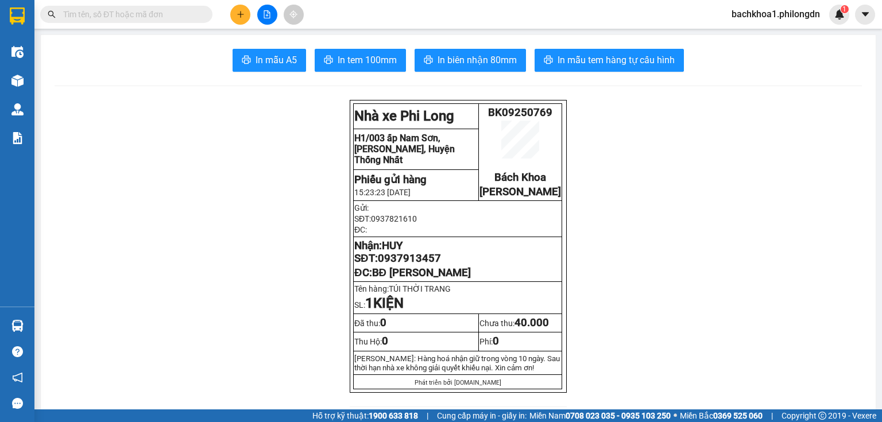
click at [419, 265] on span "0937913457" at bounding box center [409, 258] width 63 height 13
click at [240, 10] on icon "plus" at bounding box center [240, 14] width 8 height 8
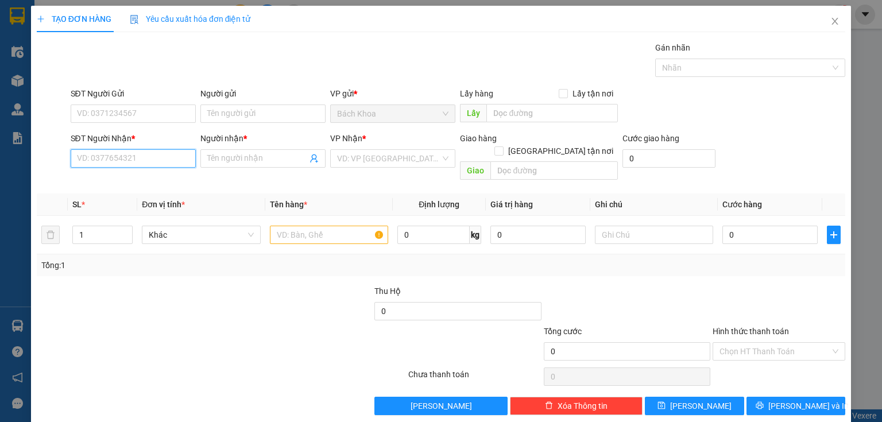
click at [169, 166] on input "SĐT Người Nhận *" at bounding box center [133, 158] width 125 height 18
click at [165, 177] on div "0374292292 - KHOA APPLE" at bounding box center [132, 180] width 110 height 13
type input "0374292292"
type input "KHOA APPLE"
type input "BẠCH LÂM"
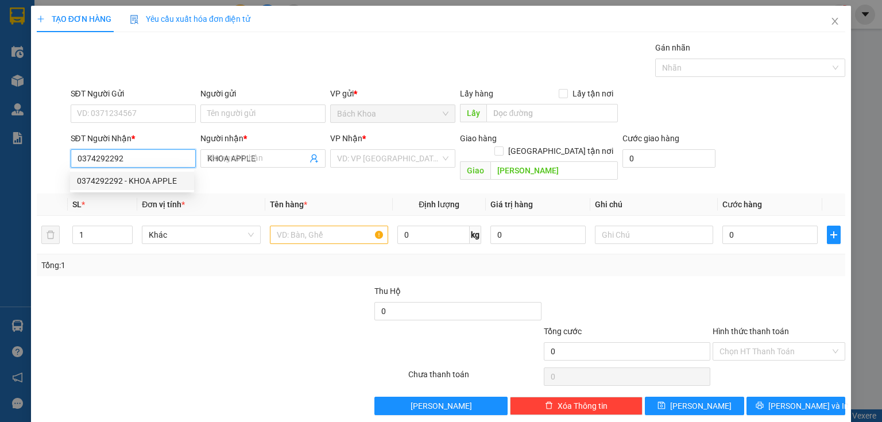
type input "30.000"
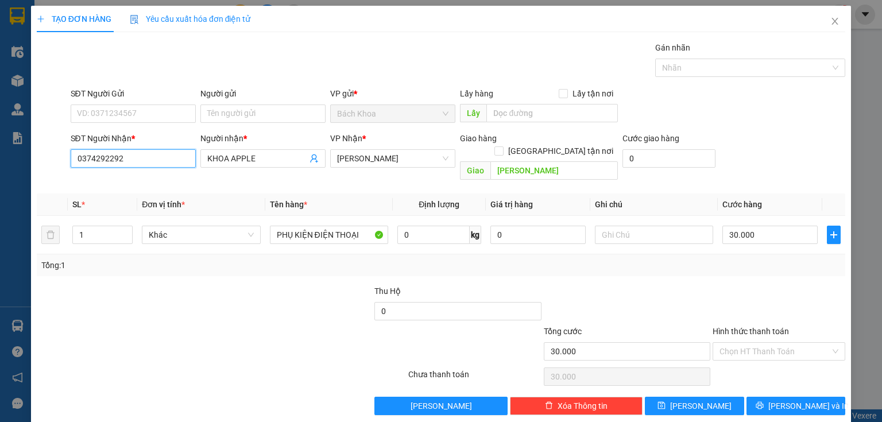
type input "0374292292"
click at [121, 103] on div "SĐT Người Gửi" at bounding box center [133, 95] width 125 height 17
click at [125, 110] on input "SĐT Người Gửi" at bounding box center [133, 113] width 125 height 18
click at [104, 145] on div "0358888850 0358888850" at bounding box center [132, 136] width 124 height 23
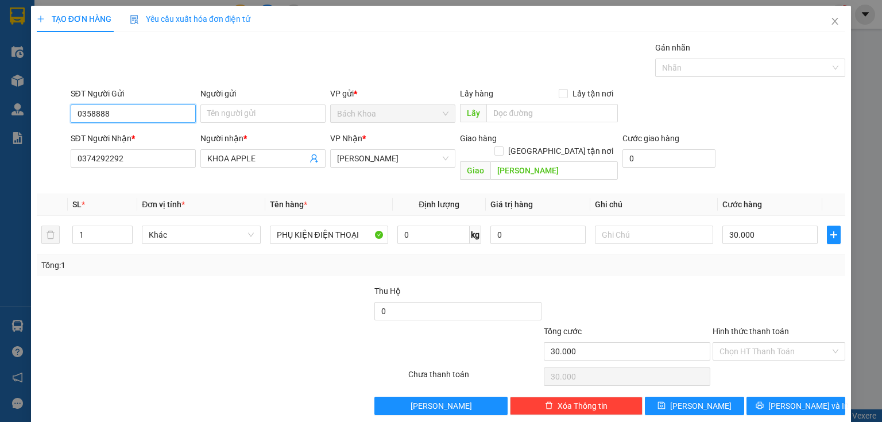
click at [118, 115] on input "0358888" at bounding box center [133, 113] width 125 height 18
click at [142, 140] on div "0358888850" at bounding box center [132, 136] width 110 height 13
type input "0358888850"
drag, startPoint x: 804, startPoint y: 390, endPoint x: 653, endPoint y: 282, distance: 185.1
click at [653, 282] on div "Transit Pickup Surcharge Ids Transit Deliver Surcharge Ids Transit Deliver Surc…" at bounding box center [441, 228] width 808 height 374
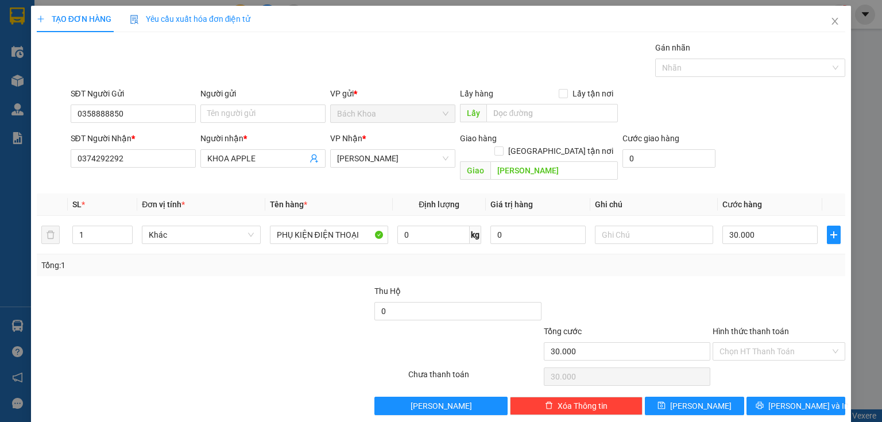
click at [742, 347] on div "Hình thức thanh toán Chọn HT Thanh Toán" at bounding box center [778, 345] width 133 height 40
click at [745, 343] on input "Hình thức thanh toán" at bounding box center [774, 351] width 111 height 17
click at [755, 358] on div "Tại văn phòng" at bounding box center [772, 360] width 118 height 13
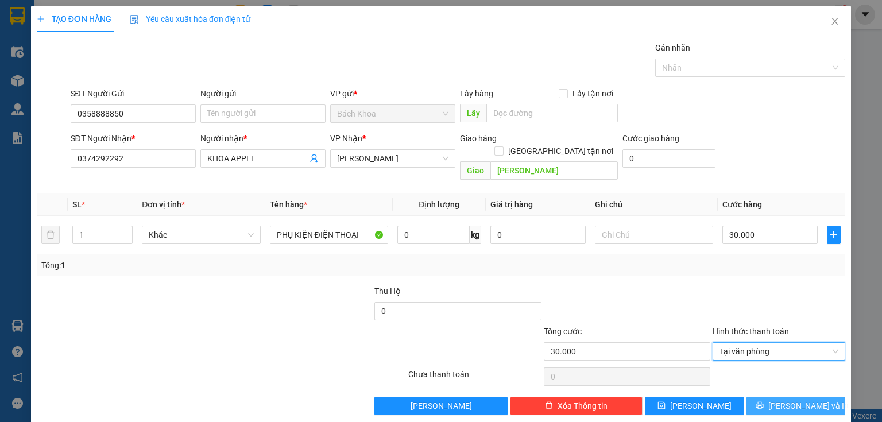
click at [786, 397] on button "[PERSON_NAME] và In" at bounding box center [795, 406] width 99 height 18
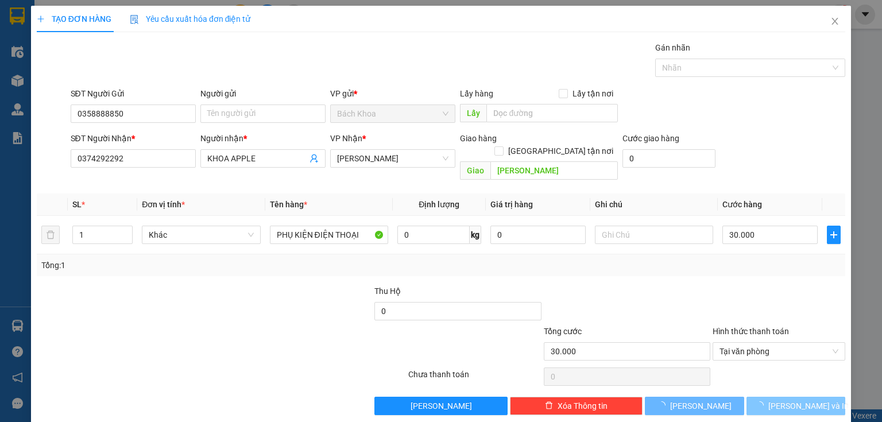
click at [790, 399] on span "[PERSON_NAME] và In" at bounding box center [808, 405] width 80 height 13
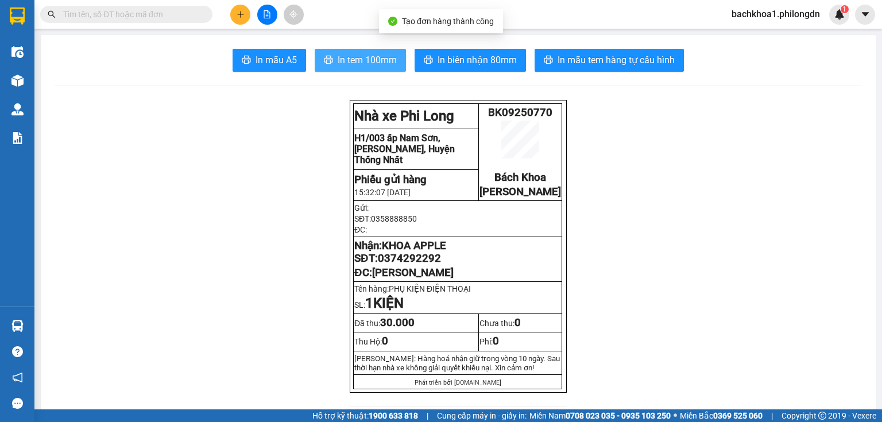
click at [333, 55] on button "In tem 100mm" at bounding box center [360, 60] width 91 height 23
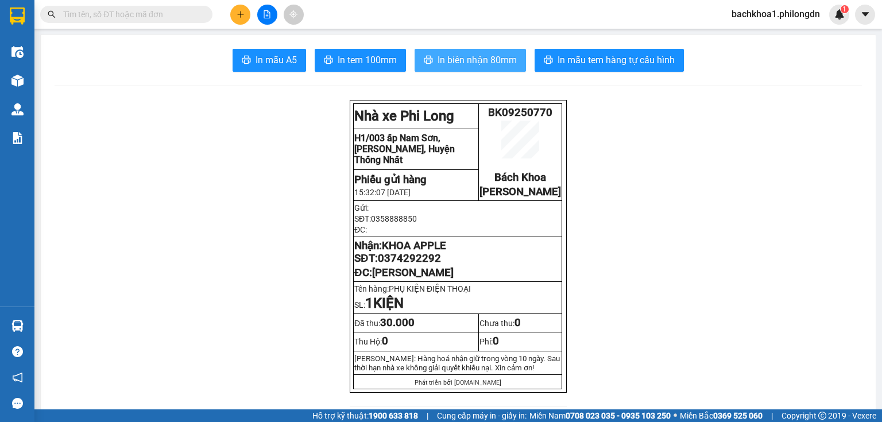
click at [478, 57] on span "In biên nhận 80mm" at bounding box center [476, 60] width 79 height 14
click at [399, 265] on span "0374292292" at bounding box center [409, 258] width 63 height 13
click at [243, 12] on icon "plus" at bounding box center [240, 14] width 8 height 8
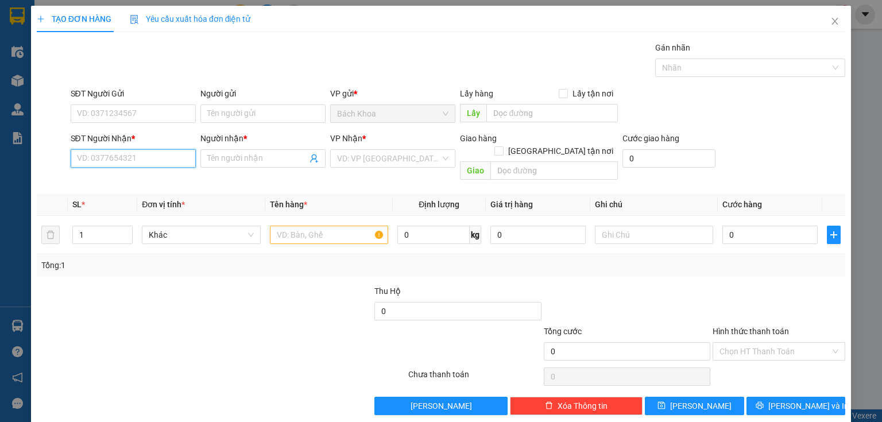
click at [160, 150] on input "SĐT Người Nhận *" at bounding box center [133, 158] width 125 height 18
click at [131, 183] on div "0931301310 - ƯỚC APPLE" at bounding box center [132, 180] width 110 height 13
type input "0931301310"
type input "ƯỚC APPLE"
type input "THANH SƠN"
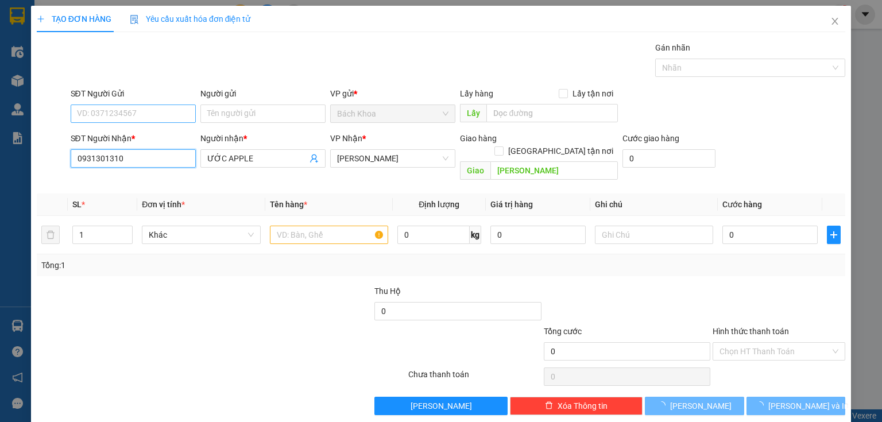
type input "30.000"
type input "0931301310"
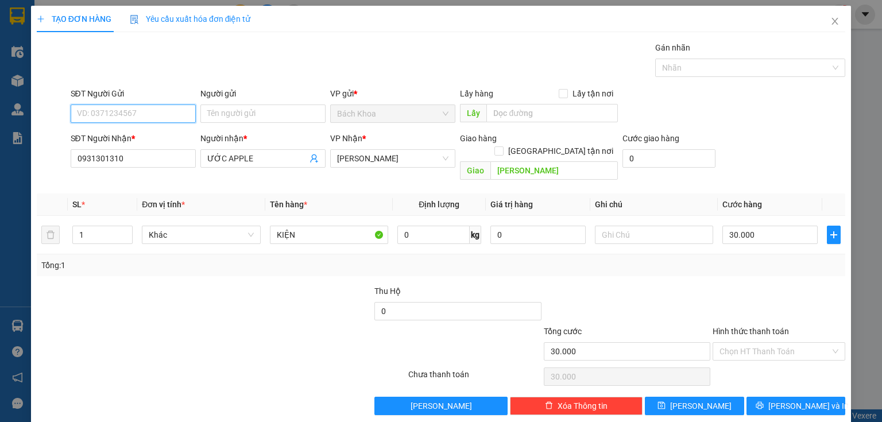
click at [147, 112] on input "SĐT Người Gửi" at bounding box center [133, 113] width 125 height 18
type input "0909810"
click at [123, 133] on div "0909810001 - ." at bounding box center [132, 136] width 110 height 13
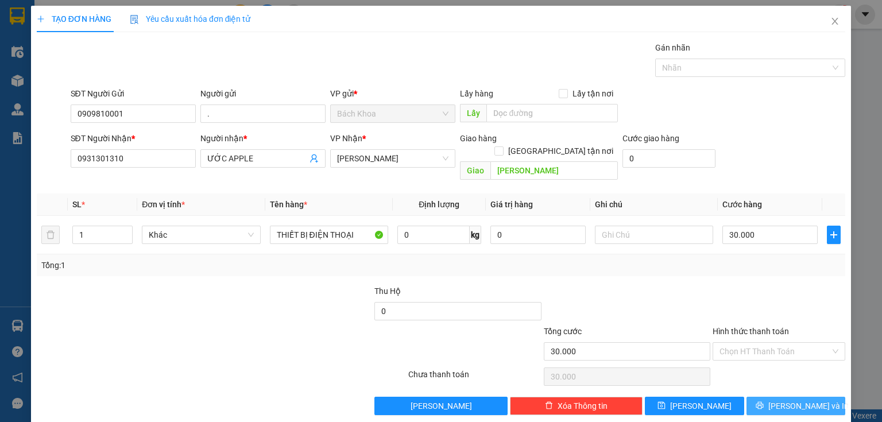
click at [763, 401] on icon "printer" at bounding box center [759, 405] width 8 height 8
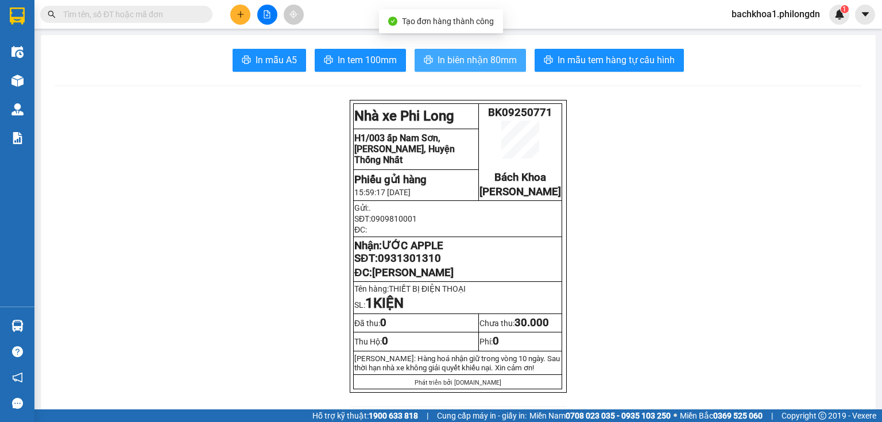
click at [501, 57] on span "In biên nhận 80mm" at bounding box center [476, 60] width 79 height 14
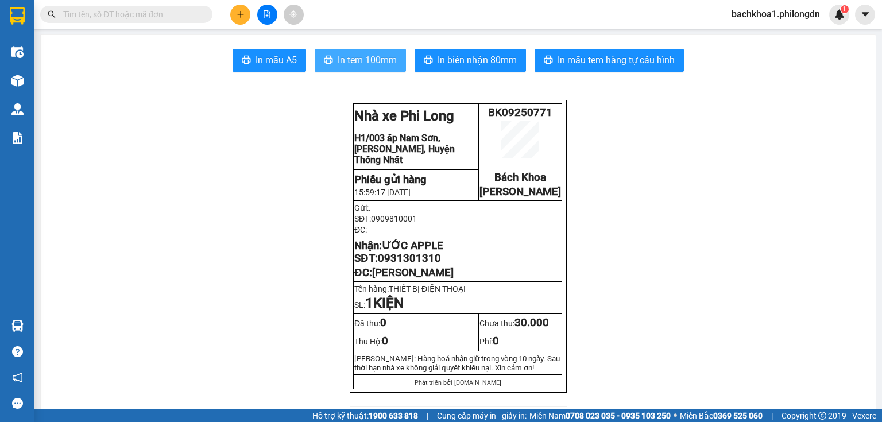
click at [377, 60] on span "In tem 100mm" at bounding box center [366, 60] width 59 height 14
click at [413, 265] on span "0931301310" at bounding box center [409, 258] width 63 height 13
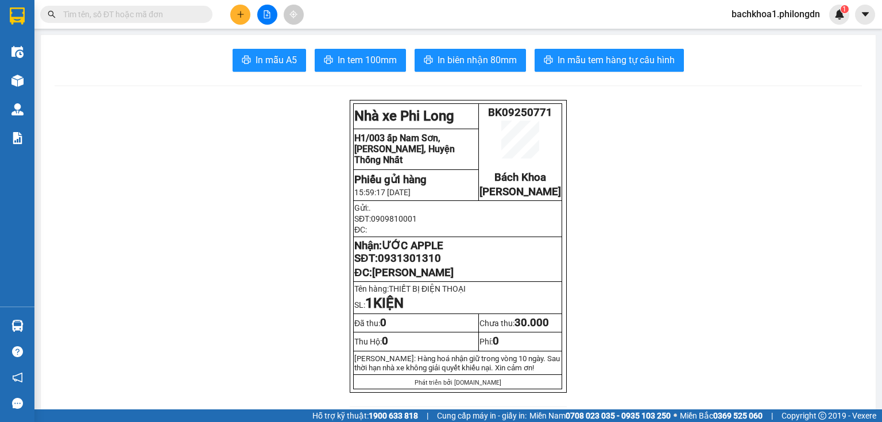
click at [113, 421] on div "Hỗ trợ kỹ thuật: 1900 633 818 | Cung cấp máy in - giấy in: Miền Nam 0708 023 03…" at bounding box center [438, 415] width 876 height 13
click at [242, 15] on icon "plus" at bounding box center [240, 14] width 8 height 8
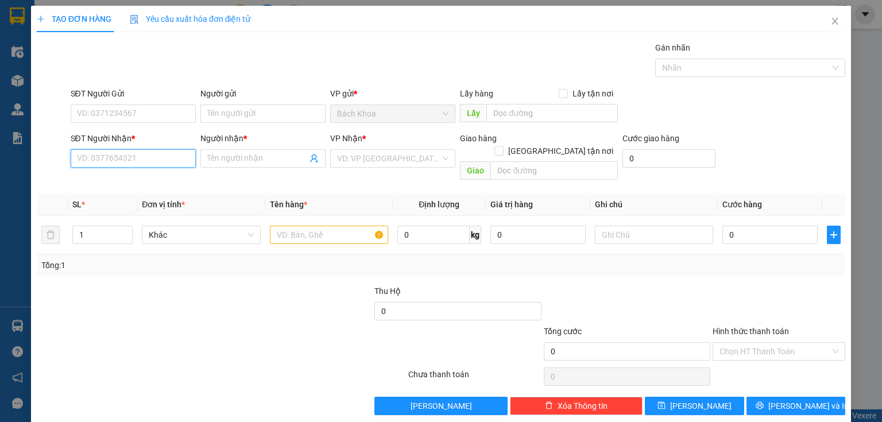
click at [142, 158] on input "SĐT Người Nhận *" at bounding box center [133, 158] width 125 height 18
click at [82, 158] on input "09336720" at bounding box center [133, 158] width 125 height 18
click at [85, 161] on input "09336720" at bounding box center [133, 158] width 125 height 18
click at [128, 176] on div "0336720681 - TRƯỜNG" at bounding box center [132, 180] width 110 height 13
type input "0336720681"
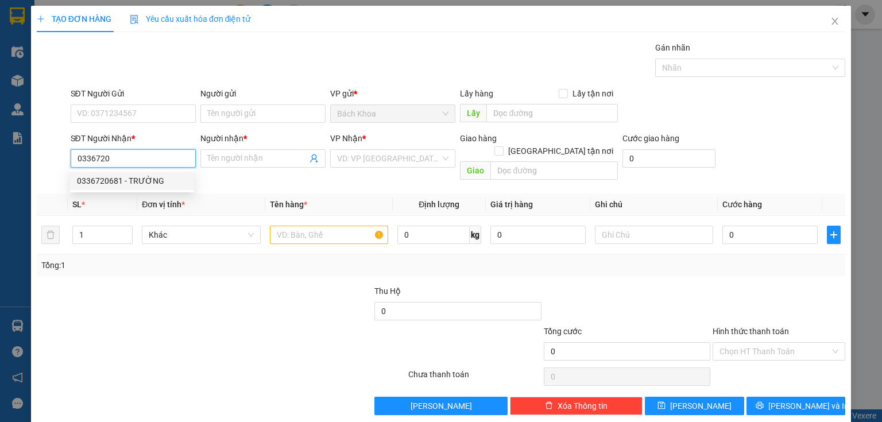
type input "TRƯỜNG"
type input "KM 101"
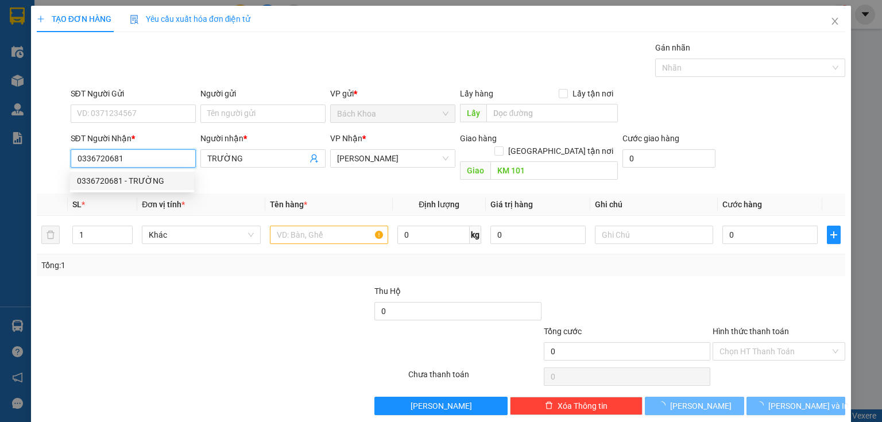
type input "40.000"
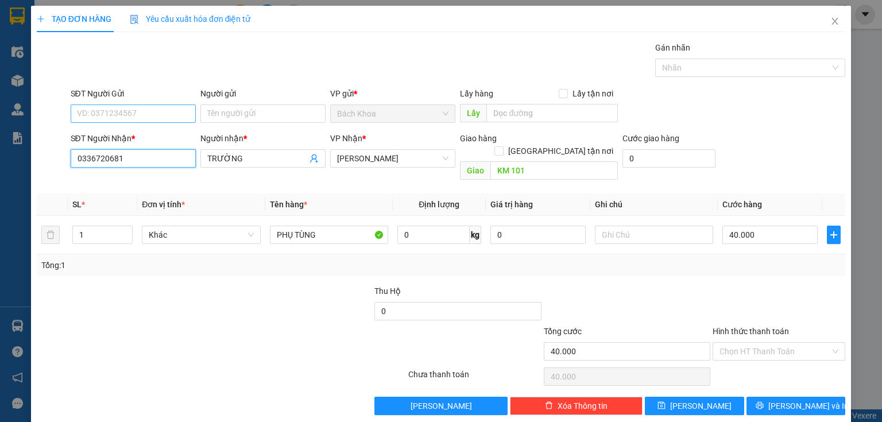
type input "0336720681"
click at [126, 115] on input "SĐT Người Gửi" at bounding box center [133, 113] width 125 height 18
click at [131, 136] on div "0586111280 - TÀI" at bounding box center [132, 136] width 110 height 13
type input "0586111280"
type input "TÀI"
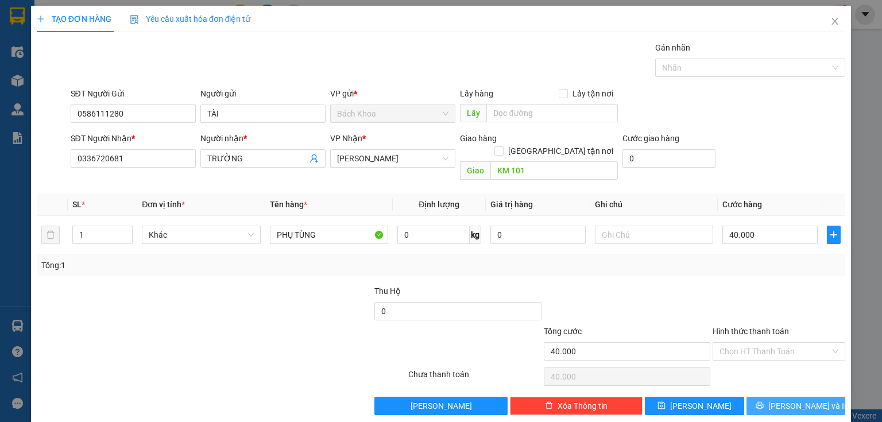
click at [775, 397] on button "[PERSON_NAME] và In" at bounding box center [795, 406] width 99 height 18
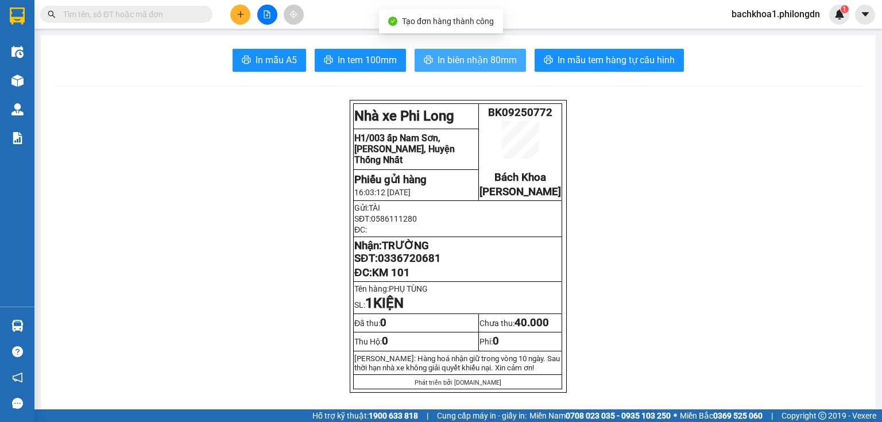
click at [515, 57] on button "In biên nhận 80mm" at bounding box center [469, 60] width 111 height 23
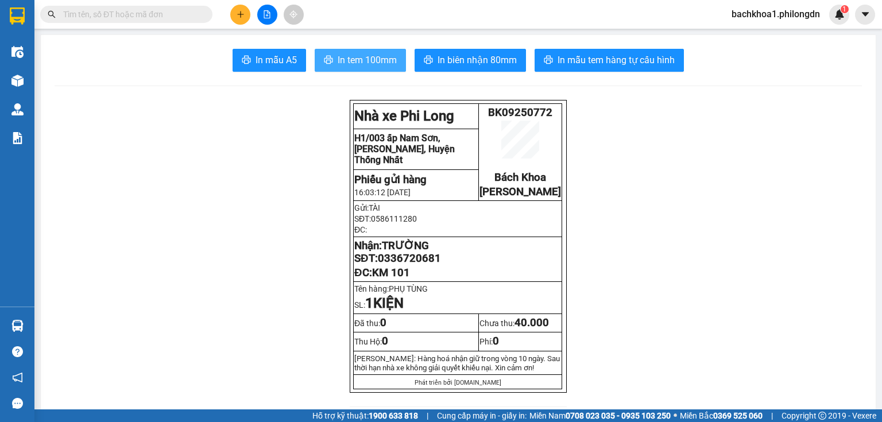
click at [383, 61] on span "In tem 100mm" at bounding box center [366, 60] width 59 height 14
click at [402, 265] on span "0336720681" at bounding box center [409, 258] width 63 height 13
click at [399, 265] on span "0336720681" at bounding box center [409, 258] width 63 height 13
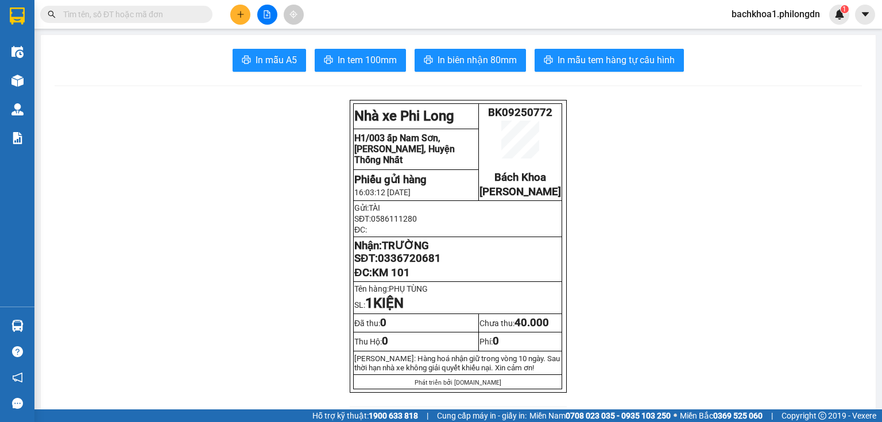
click at [399, 265] on span "0336720681" at bounding box center [409, 258] width 63 height 13
click at [239, 12] on icon "plus" at bounding box center [240, 14] width 8 height 8
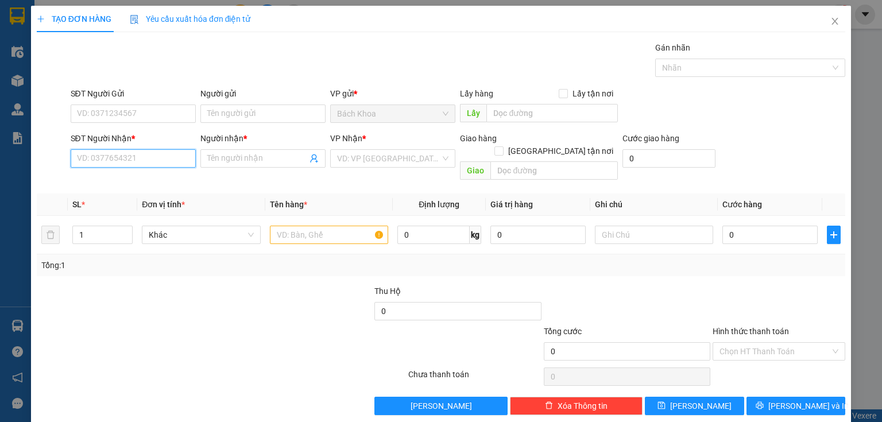
click at [174, 162] on input "SĐT Người Nhận *" at bounding box center [133, 158] width 125 height 18
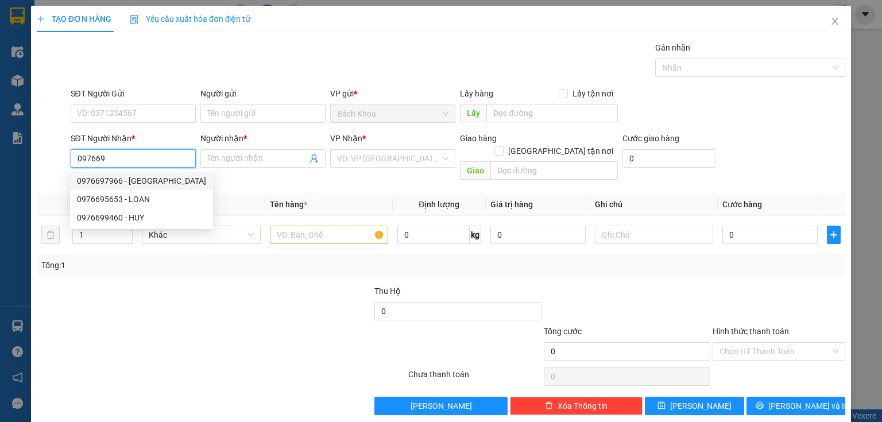
click at [139, 183] on div "0976697966 - HÀ" at bounding box center [141, 180] width 129 height 13
type input "0976697966"
type input "HÀ"
type input "TAM HƯNG"
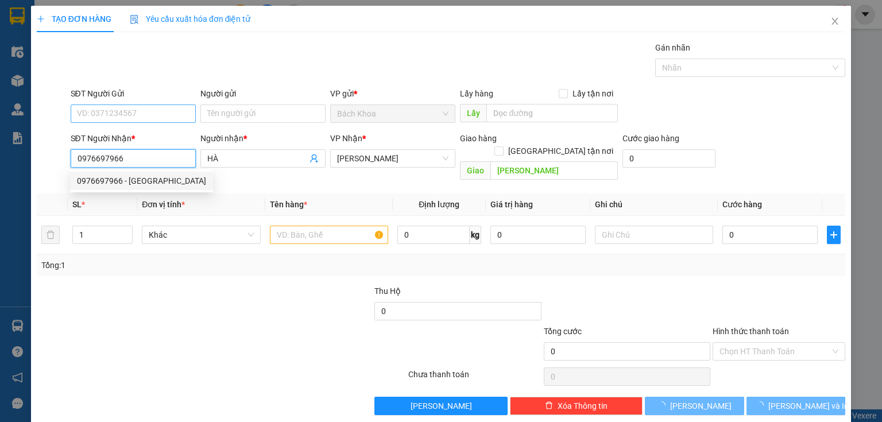
type input "30.000"
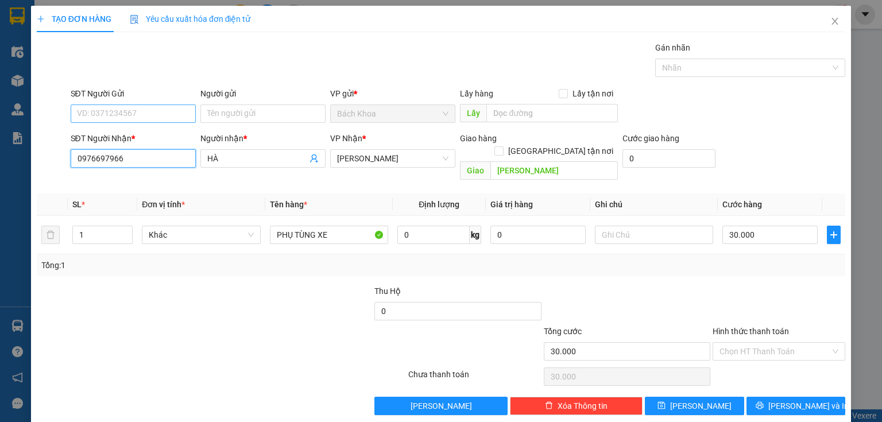
type input "0976697966"
click at [158, 112] on input "SĐT Người Gửi" at bounding box center [133, 113] width 125 height 18
type input "0938864837"
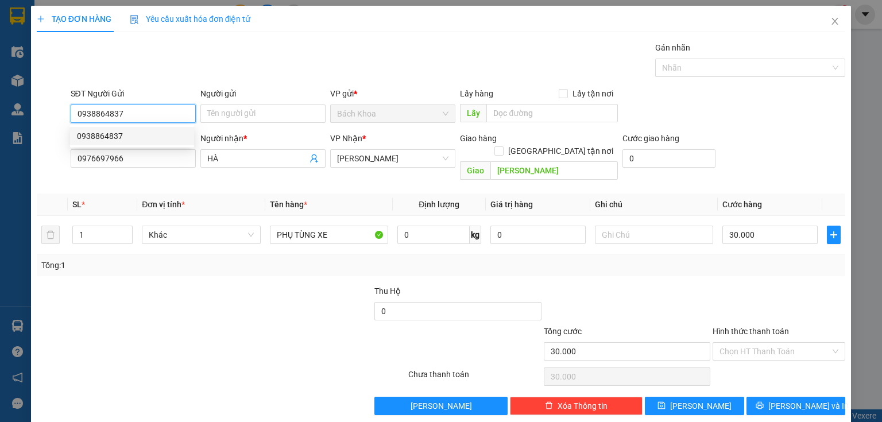
click at [136, 134] on div "0938864837" at bounding box center [132, 136] width 110 height 13
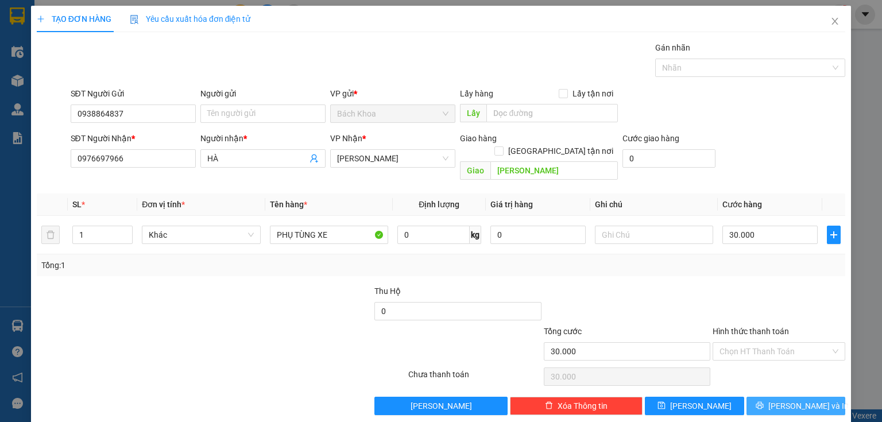
click at [760, 397] on button "[PERSON_NAME] và In" at bounding box center [795, 406] width 99 height 18
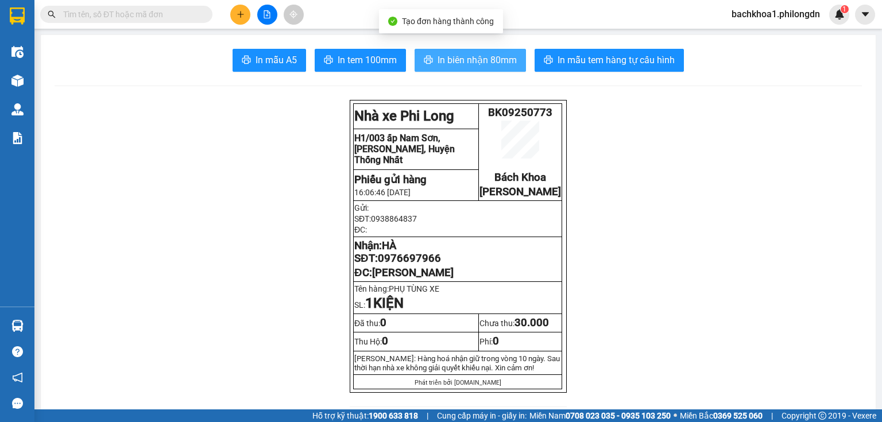
click at [474, 57] on span "In biên nhận 80mm" at bounding box center [476, 60] width 79 height 14
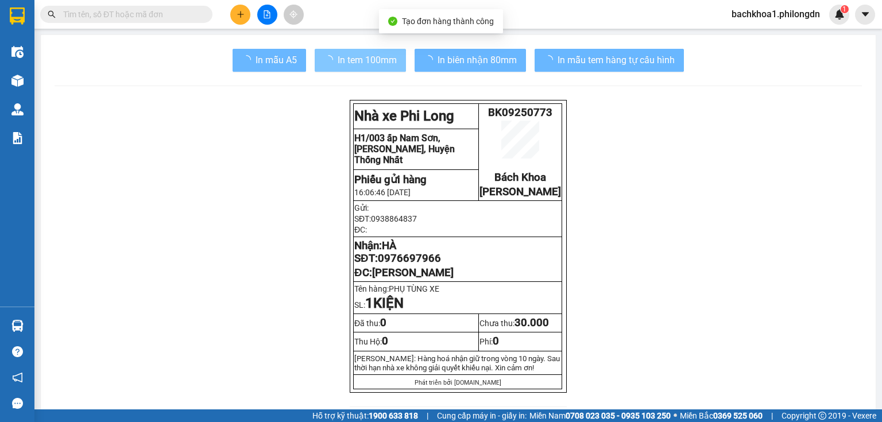
drag, startPoint x: 523, startPoint y: 60, endPoint x: 344, endPoint y: 68, distance: 179.2
click at [344, 69] on button "In tem 100mm" at bounding box center [360, 60] width 91 height 23
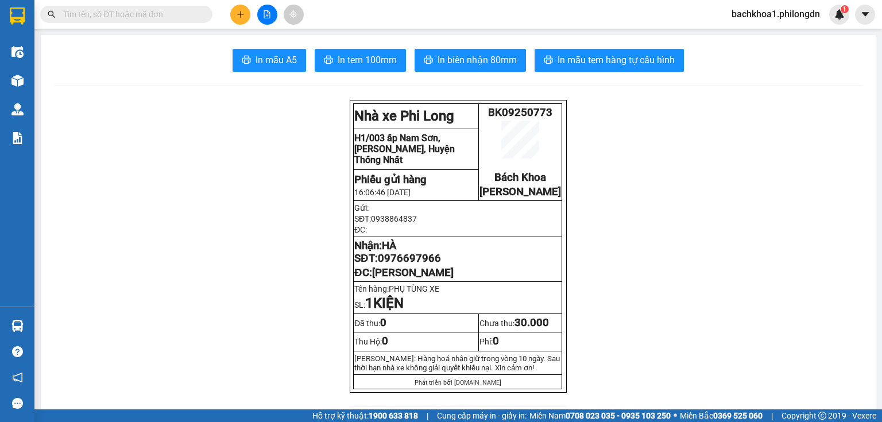
click at [422, 265] on span "0976697966" at bounding box center [409, 258] width 63 height 13
click at [247, 16] on button at bounding box center [240, 15] width 20 height 20
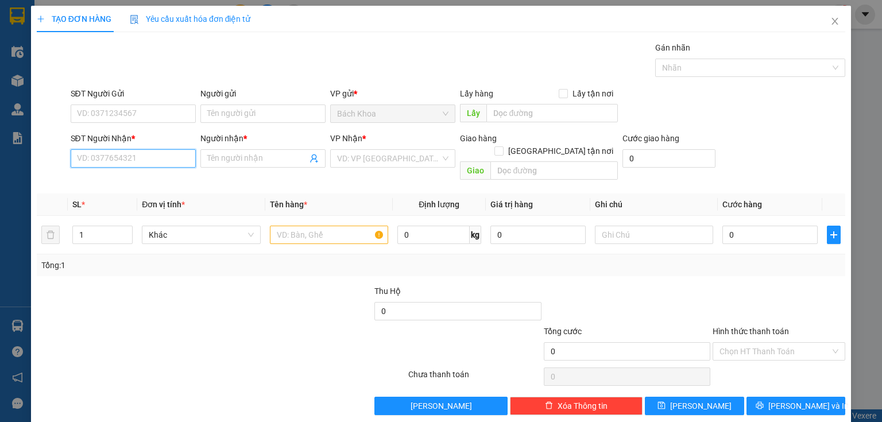
click at [166, 163] on input "SĐT Người Nhận *" at bounding box center [133, 158] width 125 height 18
click at [139, 179] on div "0972867929 - CƠM NIÊU QT" at bounding box center [132, 180] width 110 height 13
type input "0972867929"
type input "CƠM NIÊU QT"
type input "NINH PHÁT"
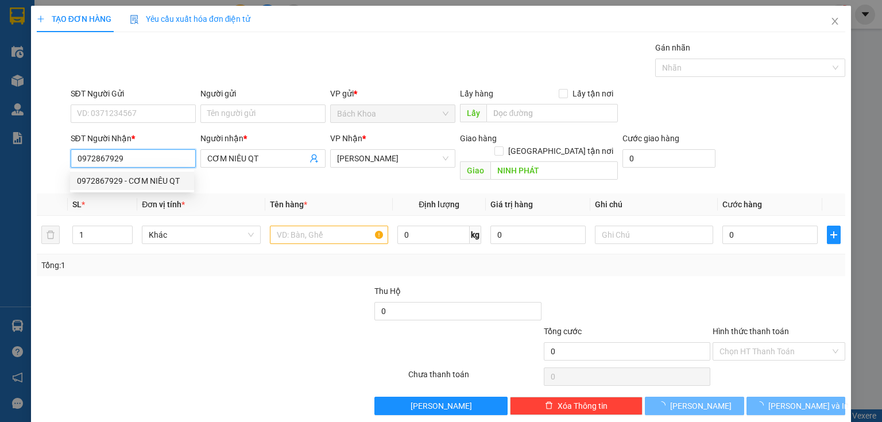
type input "50.000"
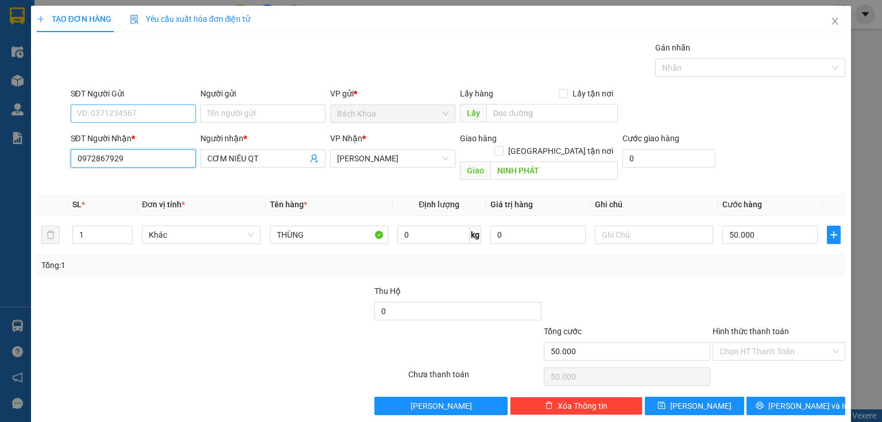
type input "0972867929"
click at [146, 117] on input "SĐT Người Gửi" at bounding box center [133, 113] width 125 height 18
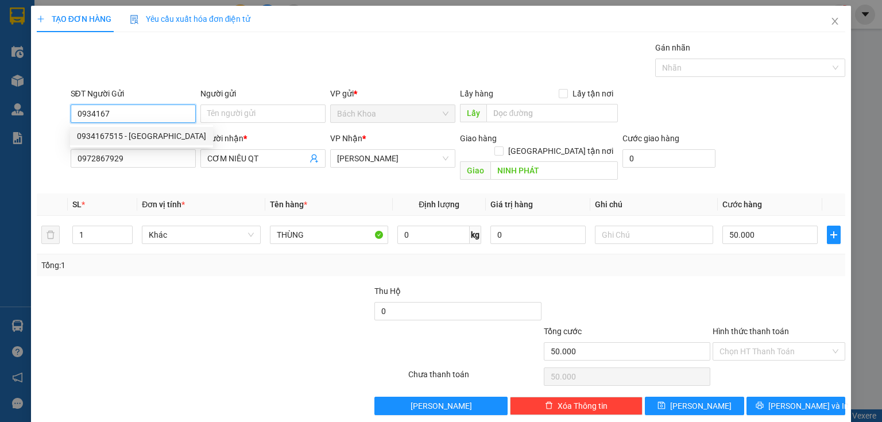
click at [140, 143] on div "0934167515 - Ý" at bounding box center [141, 136] width 143 height 18
type input "0934167515"
type input "Ý"
type input "40.000"
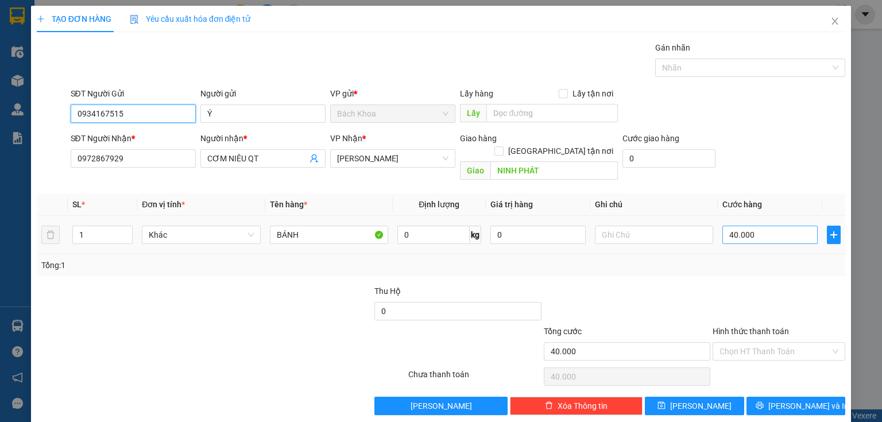
type input "0934167515"
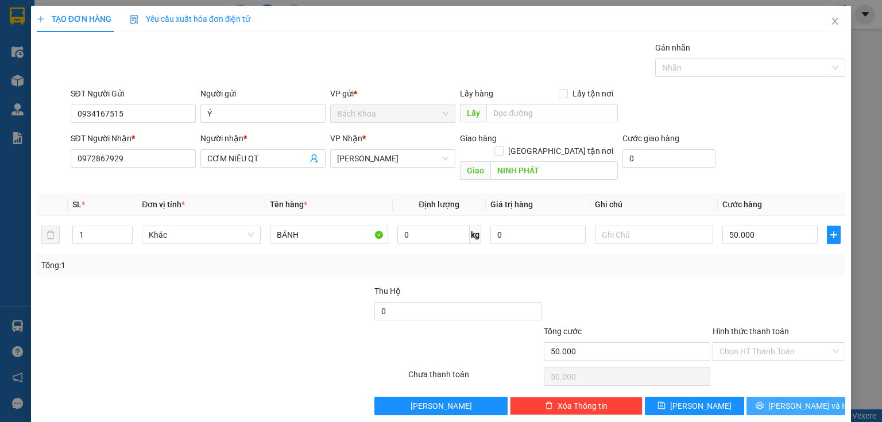
click at [784, 399] on span "[PERSON_NAME] và In" at bounding box center [808, 405] width 80 height 13
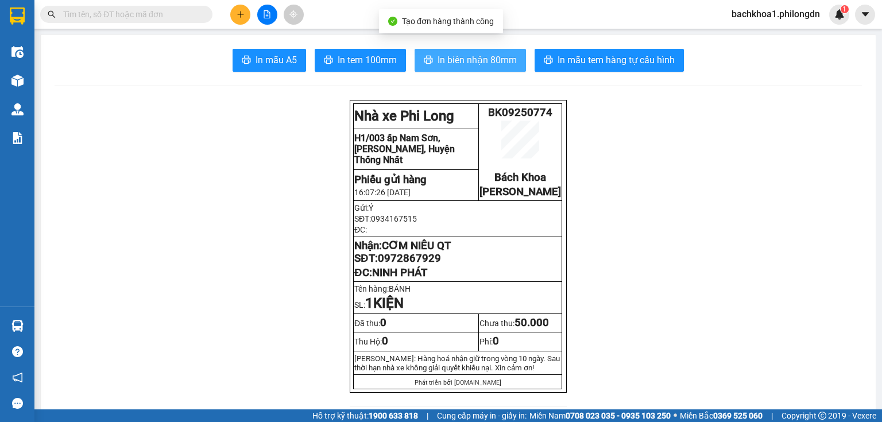
drag, startPoint x: 463, startPoint y: 53, endPoint x: 461, endPoint y: 59, distance: 6.0
click at [463, 55] on span "In biên nhận 80mm" at bounding box center [476, 60] width 79 height 14
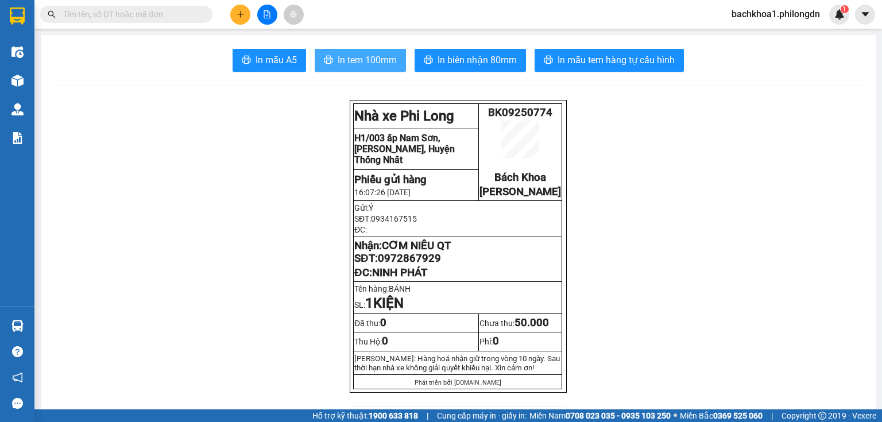
click at [371, 60] on span "In tem 100mm" at bounding box center [366, 60] width 59 height 14
click at [422, 265] on span "0972867929" at bounding box center [409, 258] width 63 height 13
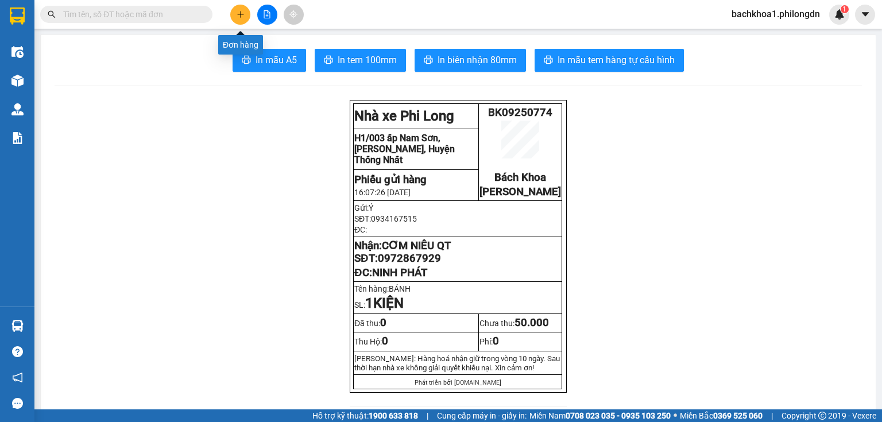
click at [237, 12] on icon "plus" at bounding box center [240, 14] width 8 height 8
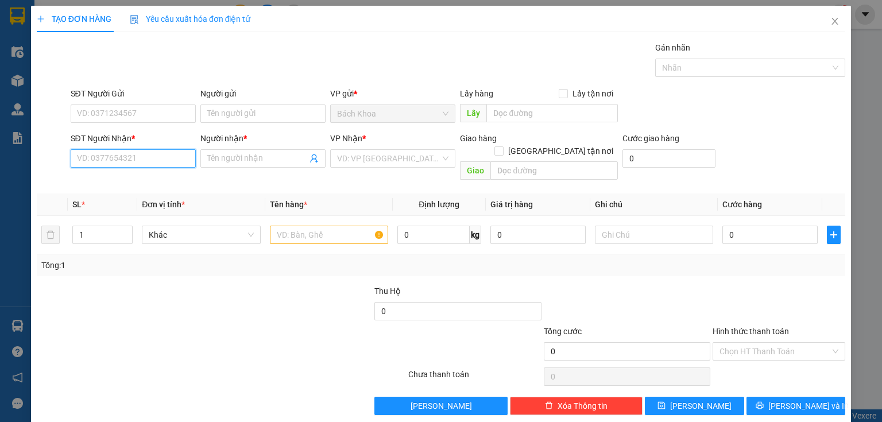
click at [164, 165] on input "SĐT Người Nhận *" at bounding box center [133, 158] width 125 height 18
click at [154, 181] on div "0789450450 - CAFE A CÓC" at bounding box center [132, 180] width 110 height 13
type input "0789450450"
type input "CAFE A CÓC"
type input "GIA YÊN"
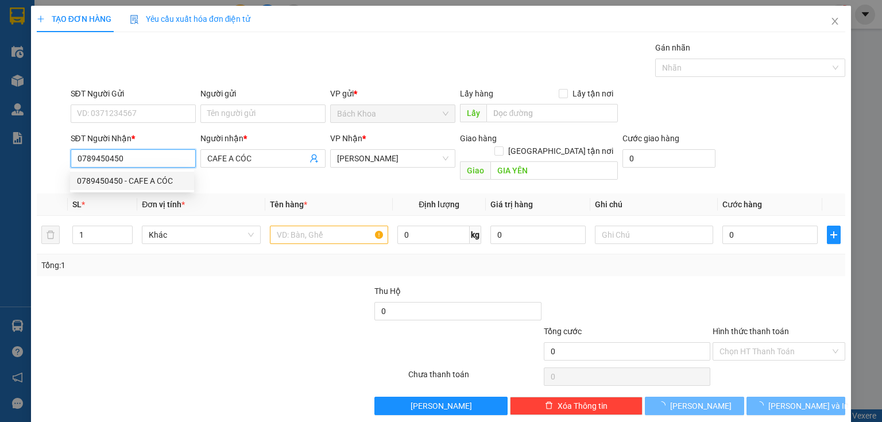
type input "30.000"
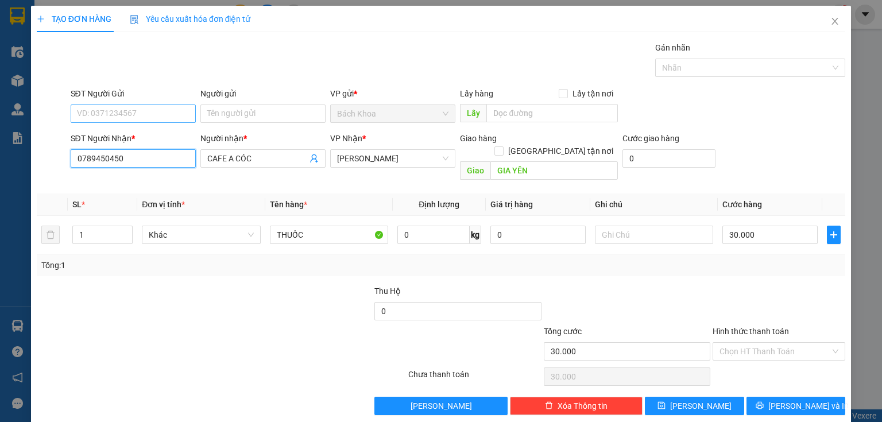
type input "0789450450"
click at [154, 114] on input "SĐT Người Gửi" at bounding box center [133, 113] width 125 height 18
click at [157, 134] on div "0913888787 - TÂM" at bounding box center [132, 136] width 110 height 13
type input "0913888787"
type input "TÂM"
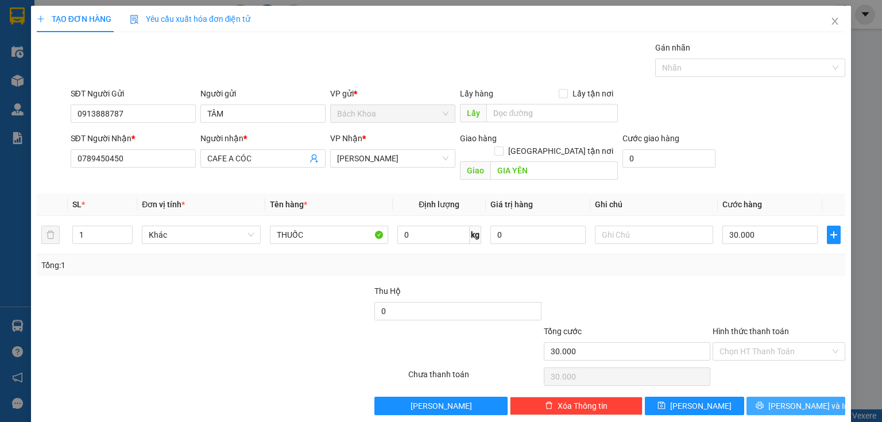
click at [775, 397] on button "[PERSON_NAME] và In" at bounding box center [795, 406] width 99 height 18
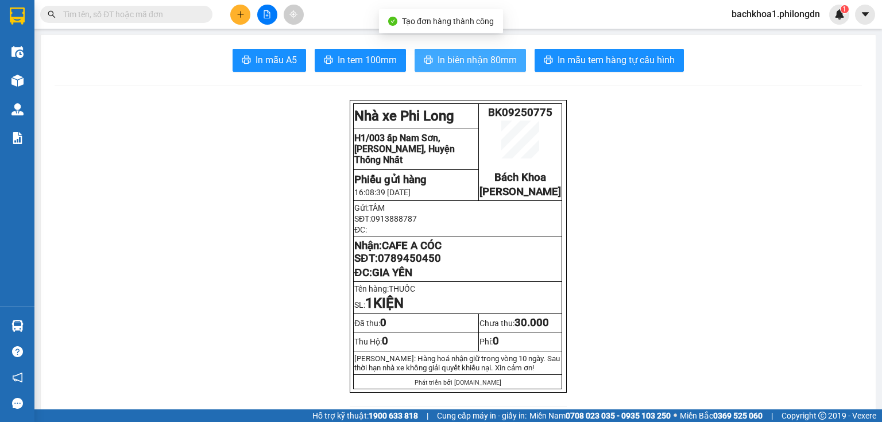
click at [437, 61] on span "In biên nhận 80mm" at bounding box center [476, 60] width 79 height 14
click at [460, 55] on span "In biên nhận 80mm" at bounding box center [476, 60] width 79 height 14
click at [459, 55] on span "In biên nhận 80mm" at bounding box center [476, 60] width 79 height 14
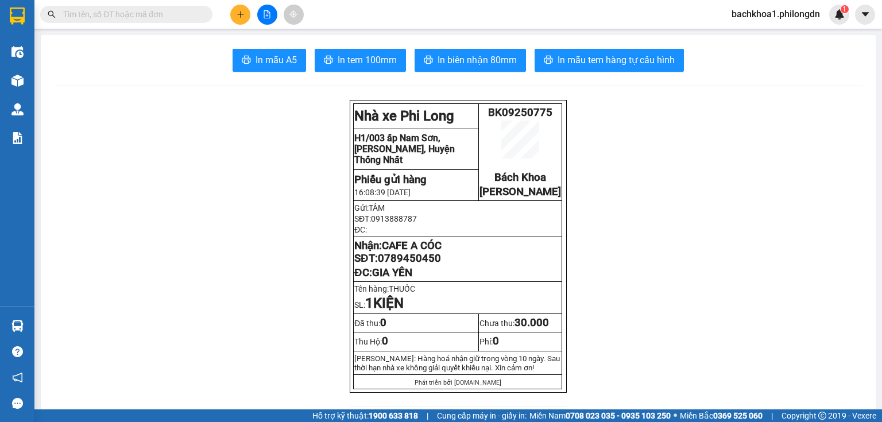
click at [346, 57] on span "In tem 100mm" at bounding box center [366, 60] width 59 height 14
click at [410, 265] on span "0789450450" at bounding box center [409, 258] width 63 height 13
click at [242, 14] on icon "plus" at bounding box center [240, 14] width 6 height 1
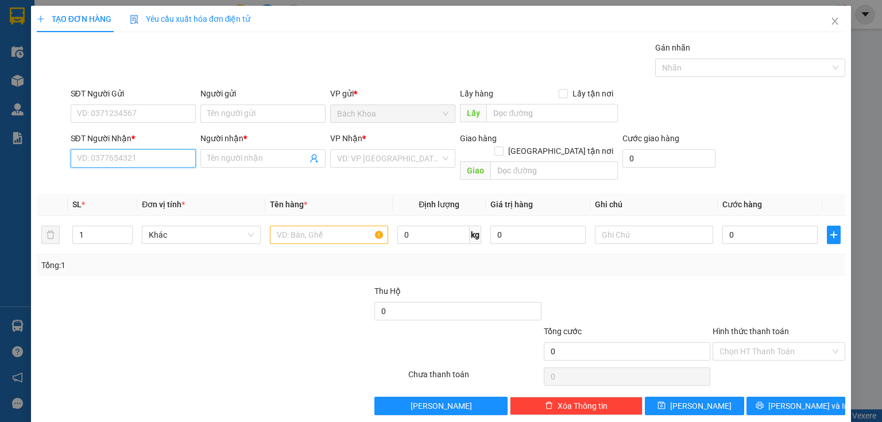
click at [173, 154] on input "SĐT Người Nhận *" at bounding box center [133, 158] width 125 height 18
click at [125, 181] on div "0333922999 - QUẾ" at bounding box center [132, 180] width 110 height 13
type input "0333922999"
type input "QUẾ"
type input "NT PHÁT HẢI"
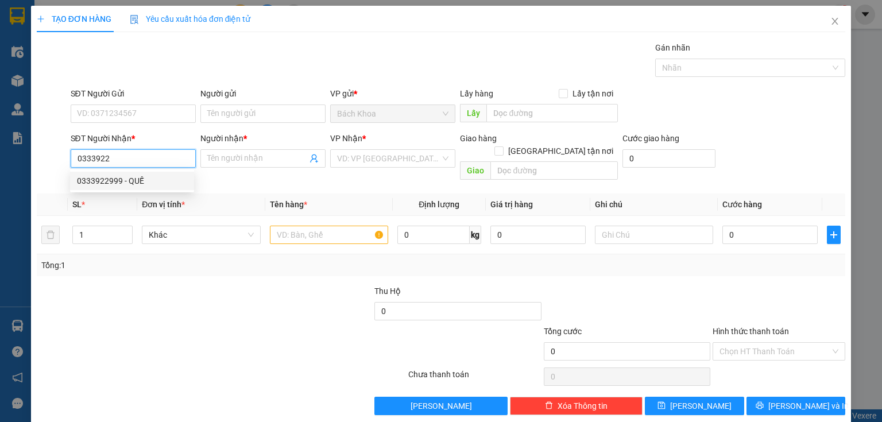
type input "900.000"
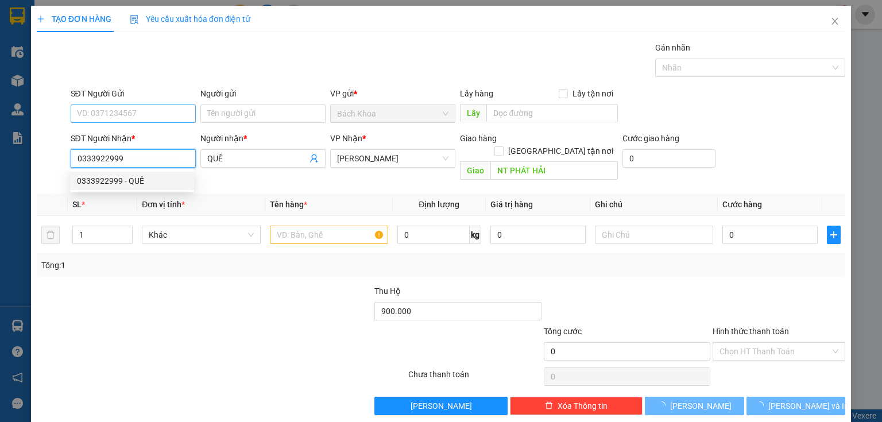
type input "30.000"
type input "0333922999"
drag, startPoint x: 142, startPoint y: 105, endPoint x: 145, endPoint y: 110, distance: 5.9
click at [145, 110] on input "SĐT Người Gửi" at bounding box center [133, 113] width 125 height 18
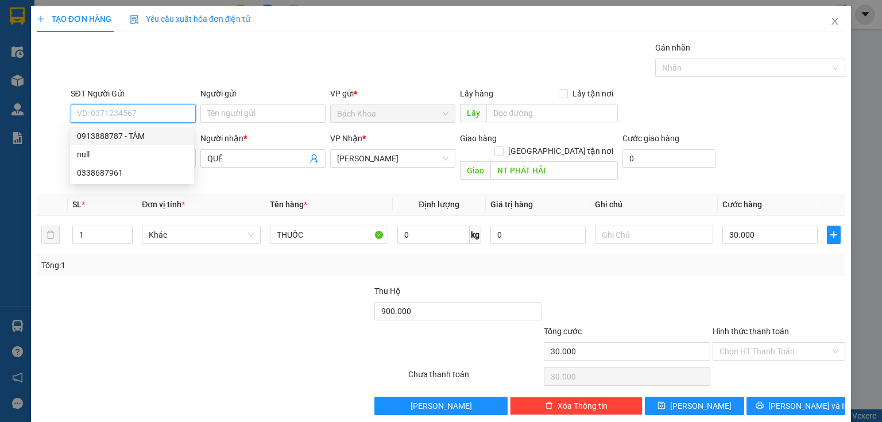
click at [141, 133] on div "0913888787 - TÂM" at bounding box center [132, 136] width 110 height 13
type input "0913888787"
type input "TÂM"
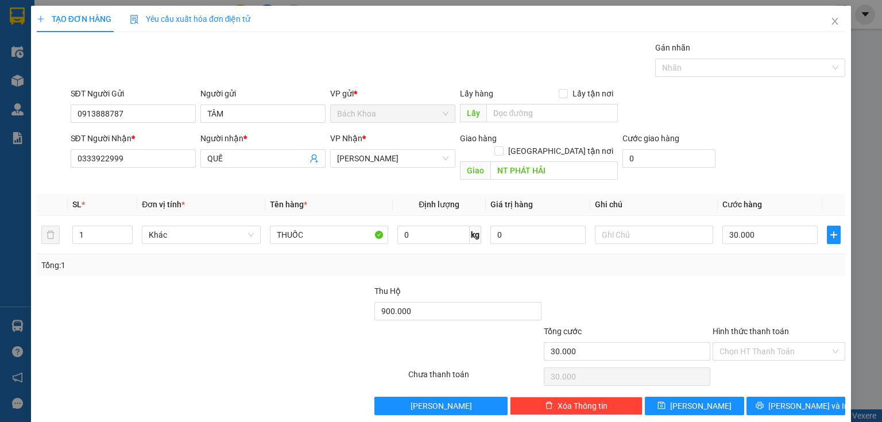
click at [537, 263] on div "Transit Pickup Surcharge Ids Transit Deliver Surcharge Ids Transit Deliver Surc…" at bounding box center [441, 228] width 808 height 374
click at [778, 397] on button "[PERSON_NAME] và In" at bounding box center [795, 406] width 99 height 18
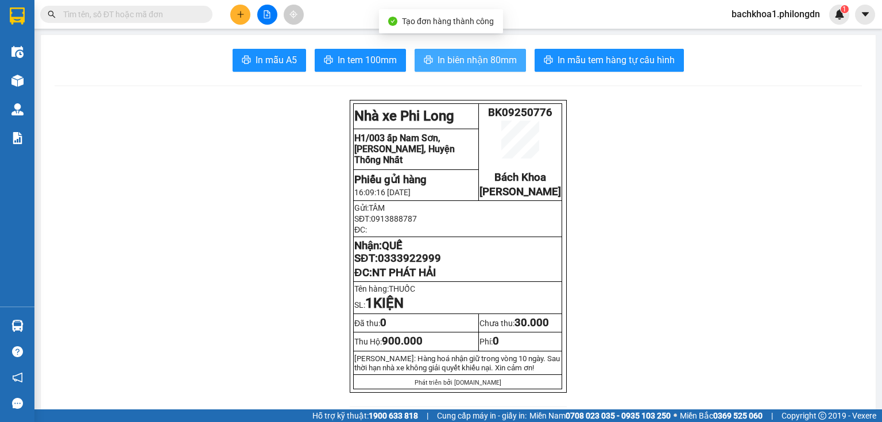
click at [468, 55] on span "In biên nhận 80mm" at bounding box center [476, 60] width 79 height 14
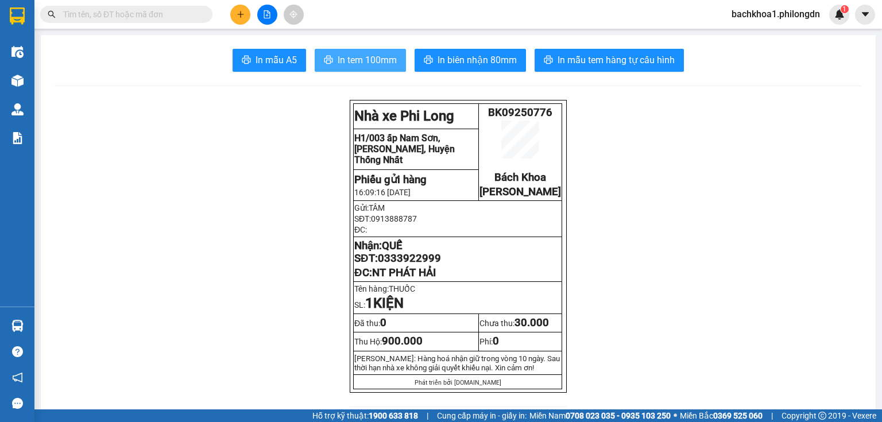
click at [387, 61] on span "In tem 100mm" at bounding box center [366, 60] width 59 height 14
click at [404, 265] on span "0333922999" at bounding box center [409, 258] width 63 height 13
click at [356, 60] on span "In tem 100mm" at bounding box center [366, 60] width 59 height 14
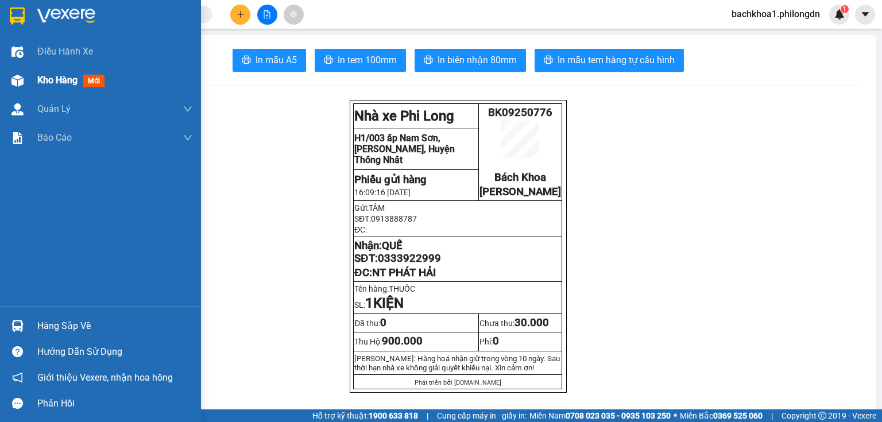
click at [51, 90] on div "Kho hàng mới" at bounding box center [114, 80] width 155 height 29
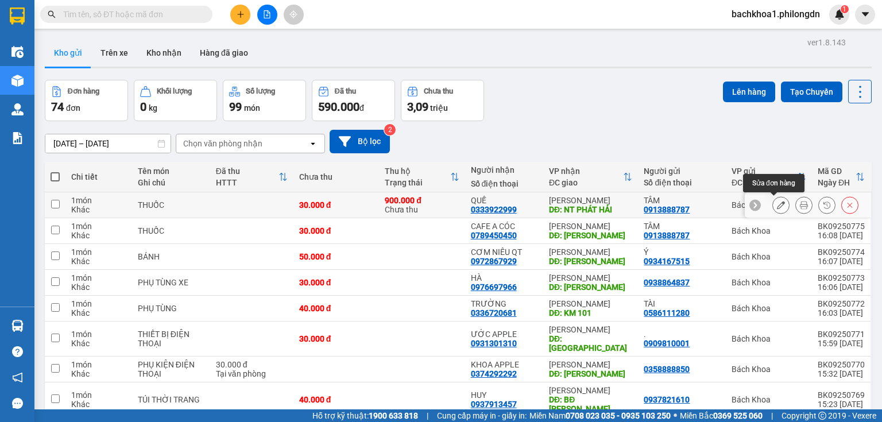
click at [777, 201] on button at bounding box center [781, 205] width 16 height 20
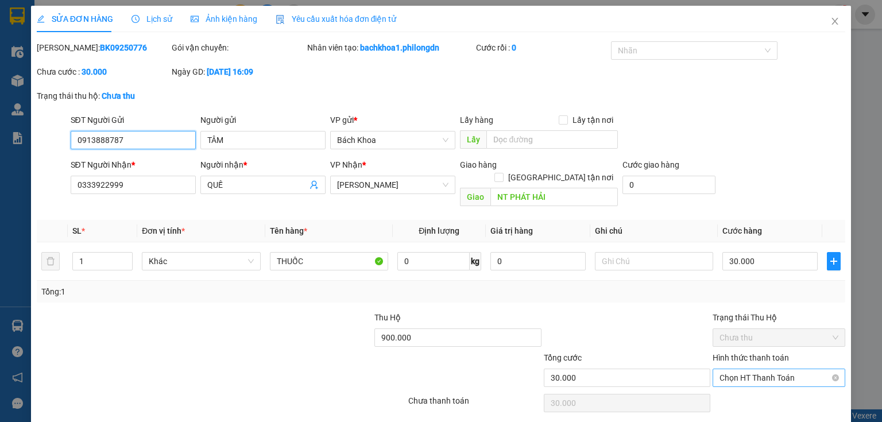
click at [766, 369] on span "Chọn HT Thanh Toán" at bounding box center [778, 377] width 119 height 17
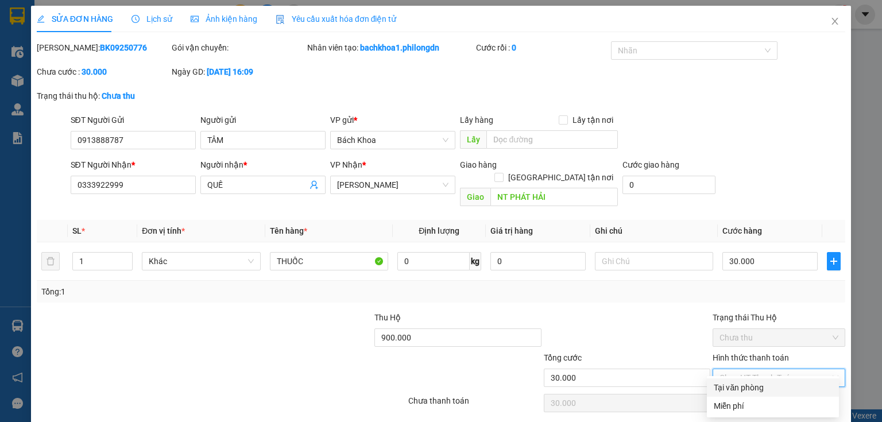
click at [758, 391] on div "Tại văn phòng" at bounding box center [772, 387] width 118 height 13
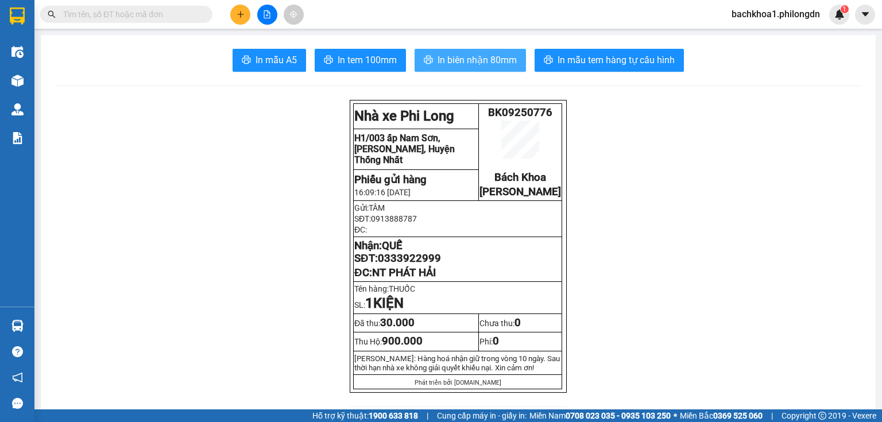
click at [469, 69] on button "In biên nhận 80mm" at bounding box center [469, 60] width 111 height 23
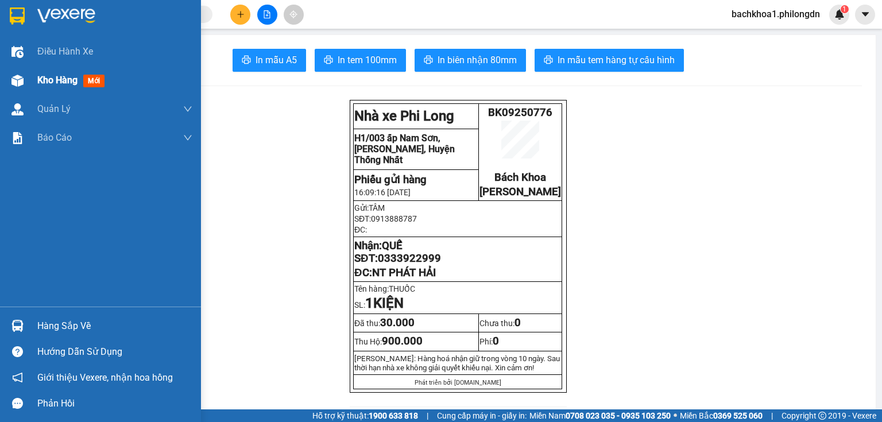
click at [21, 75] on img at bounding box center [17, 81] width 12 height 12
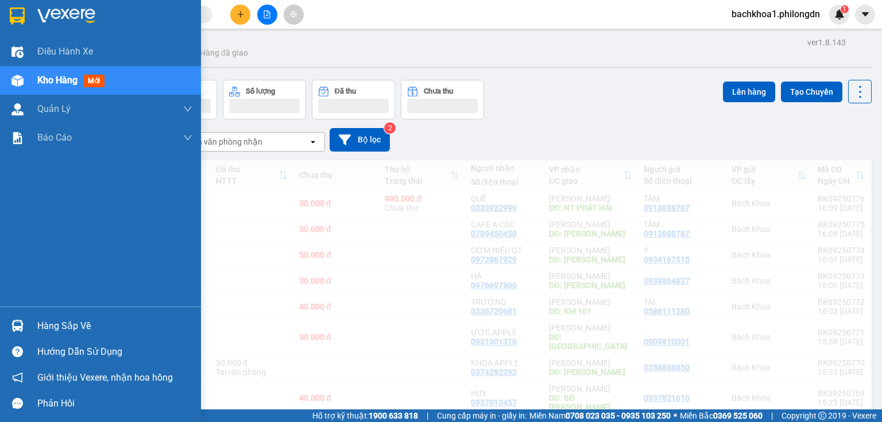
click at [95, 87] on div "Đơn hàng" at bounding box center [84, 91] width 32 height 8
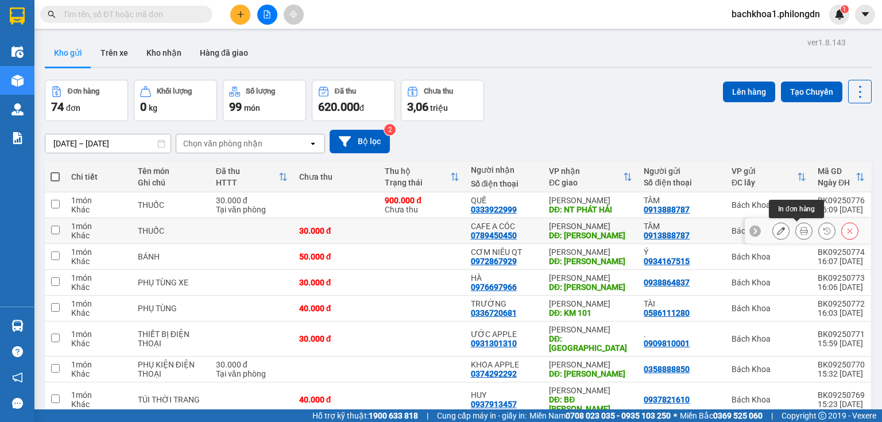
click at [800, 229] on icon at bounding box center [804, 231] width 8 height 8
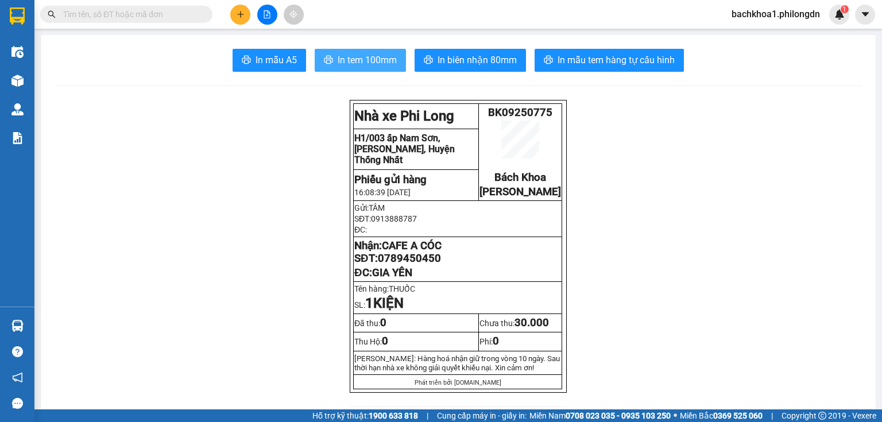
click at [371, 58] on span "In tem 100mm" at bounding box center [366, 60] width 59 height 14
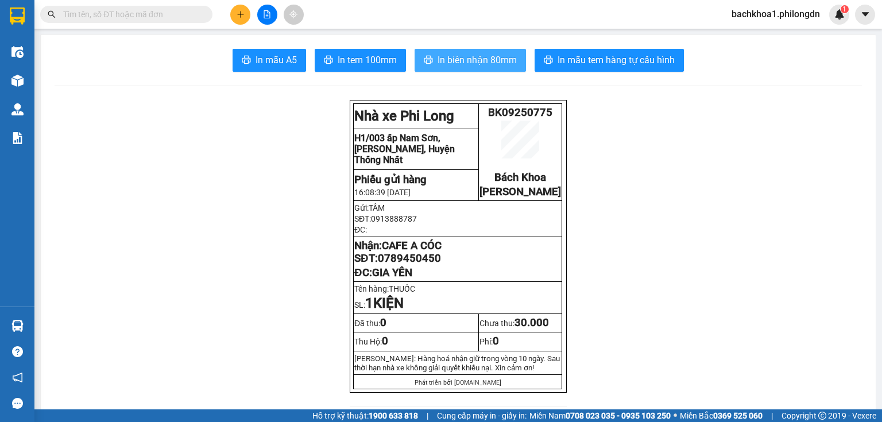
click at [453, 52] on button "In biên nhận 80mm" at bounding box center [469, 60] width 111 height 23
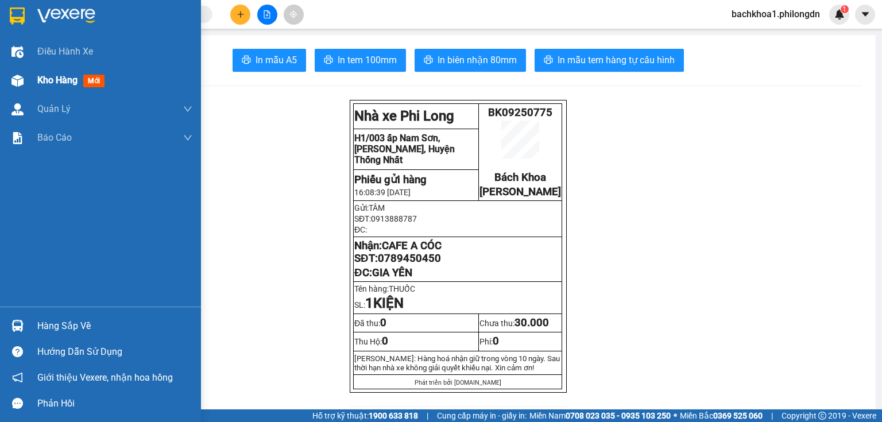
click at [33, 84] on div "Kho hàng mới" at bounding box center [100, 80] width 201 height 29
click at [69, 87] on div "Kho hàng mới" at bounding box center [73, 80] width 72 height 14
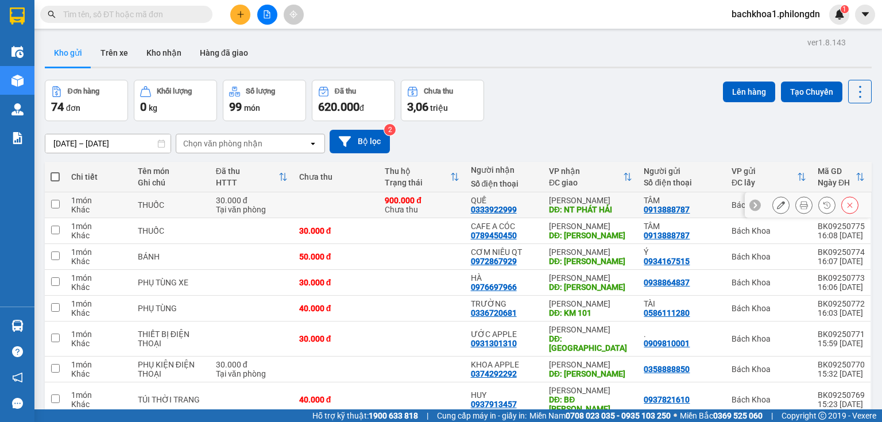
click at [796, 201] on button at bounding box center [804, 205] width 16 height 20
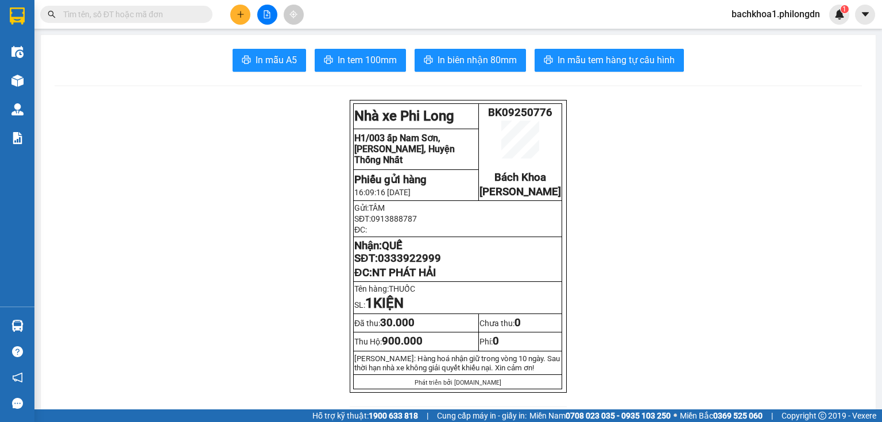
click at [242, 14] on icon "plus" at bounding box center [240, 14] width 8 height 8
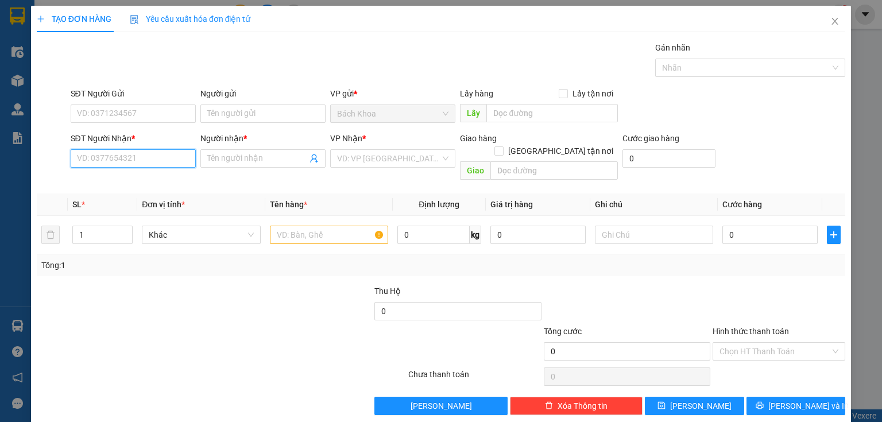
click at [133, 152] on input "SĐT Người Nhận *" at bounding box center [133, 158] width 125 height 18
type input "0932024111"
click at [111, 190] on div "0932024111 0932024111 - TÚ" at bounding box center [132, 180] width 124 height 23
click at [135, 163] on input "0932024111" at bounding box center [133, 158] width 125 height 18
click at [129, 177] on div "0932024111 - TÚ" at bounding box center [132, 180] width 110 height 13
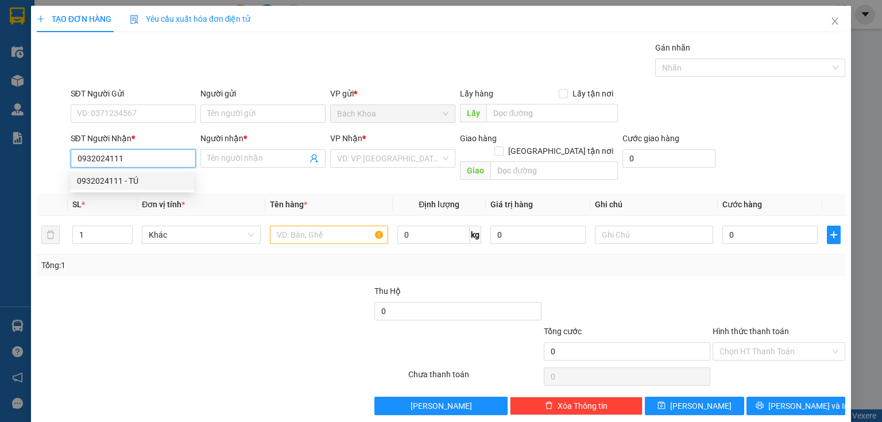
type input "TÚ"
type input "NHÀ XE"
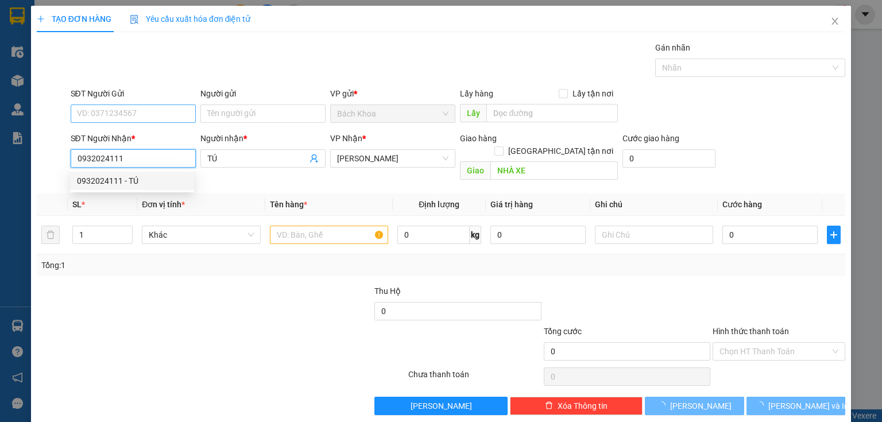
type input "40.000"
click at [142, 114] on input "SĐT Người Gửi" at bounding box center [133, 113] width 125 height 18
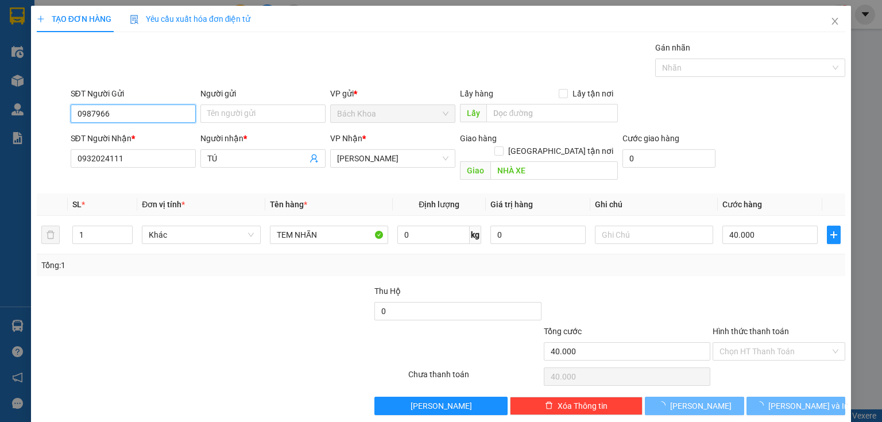
type input "09879663"
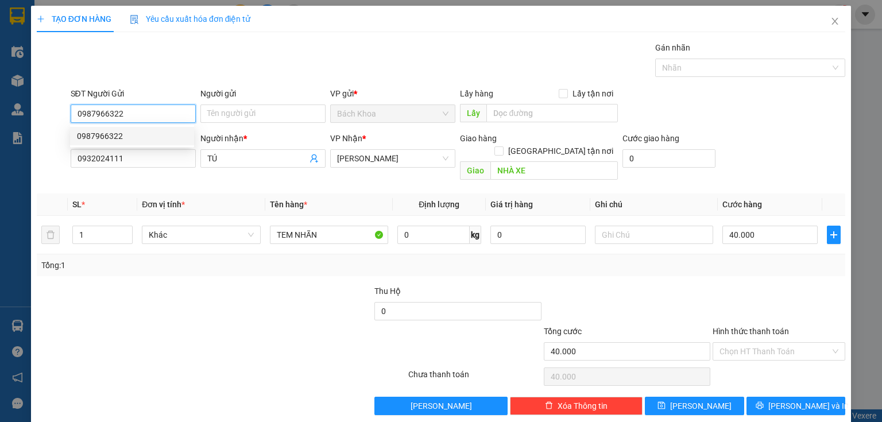
click at [112, 134] on div "0987966322" at bounding box center [132, 136] width 110 height 13
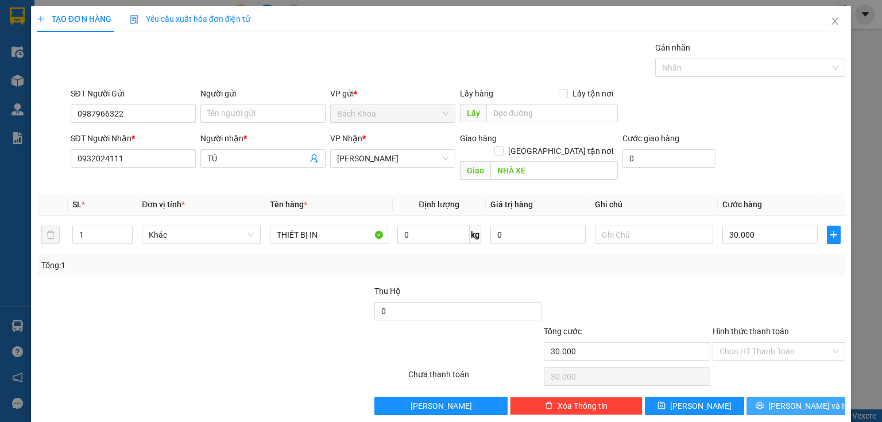
click at [763, 401] on icon "printer" at bounding box center [759, 405] width 8 height 8
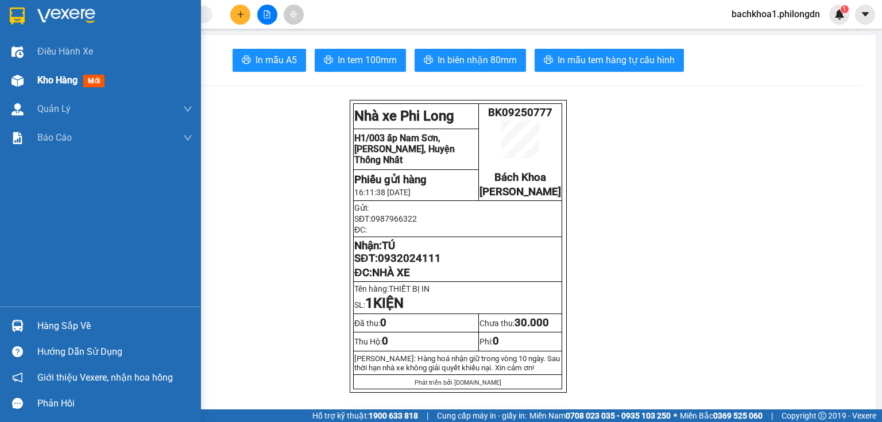
click at [23, 73] on div at bounding box center [17, 81] width 20 height 20
click at [60, 77] on span "Kho hàng" at bounding box center [57, 80] width 40 height 11
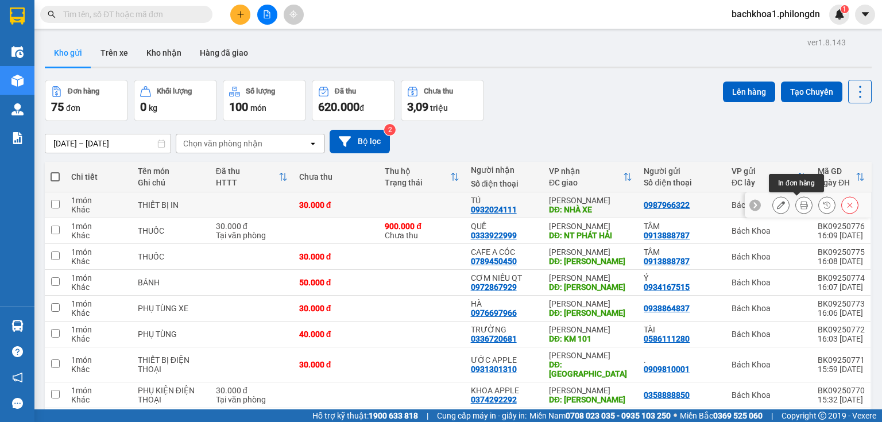
click at [800, 204] on icon at bounding box center [804, 205] width 8 height 8
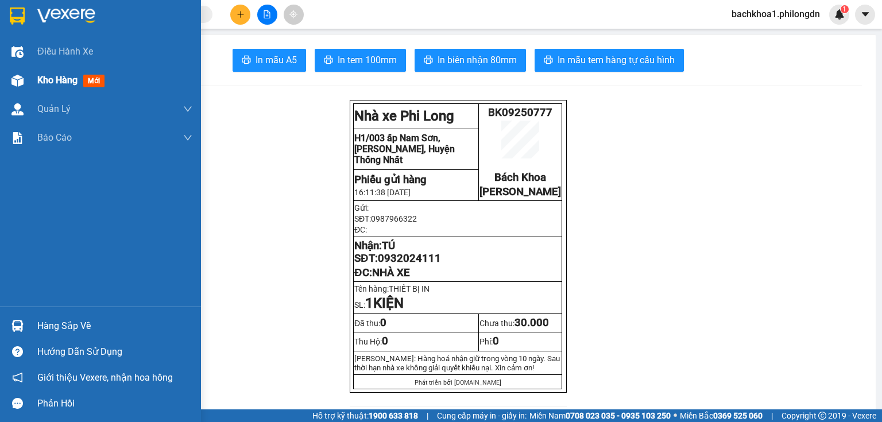
click at [30, 75] on div "Kho hàng mới" at bounding box center [100, 80] width 201 height 29
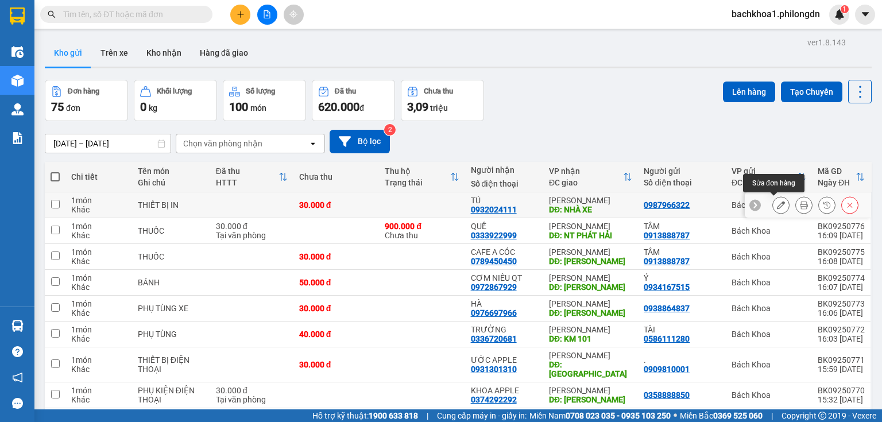
click at [777, 202] on icon at bounding box center [781, 205] width 8 height 8
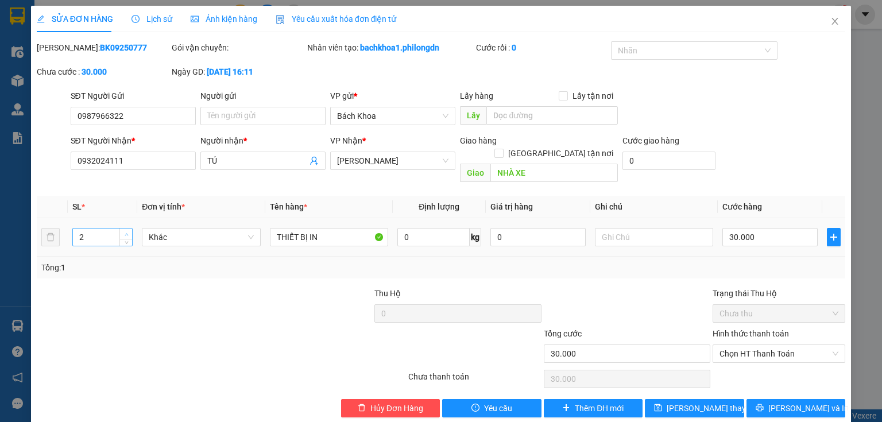
click at [127, 232] on icon "up" at bounding box center [127, 234] width 4 height 4
click at [786, 228] on input "30.000" at bounding box center [769, 237] width 95 height 18
click at [809, 402] on span "[PERSON_NAME] và In" at bounding box center [808, 408] width 80 height 13
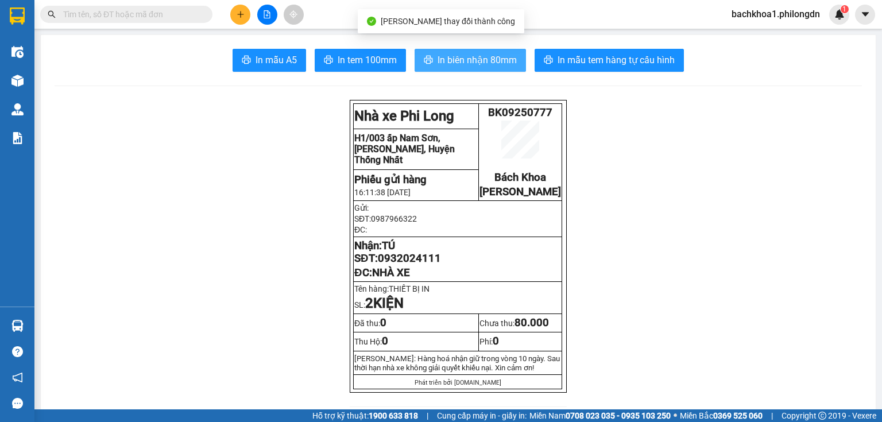
click at [448, 62] on span "In biên nhận 80mm" at bounding box center [476, 60] width 79 height 14
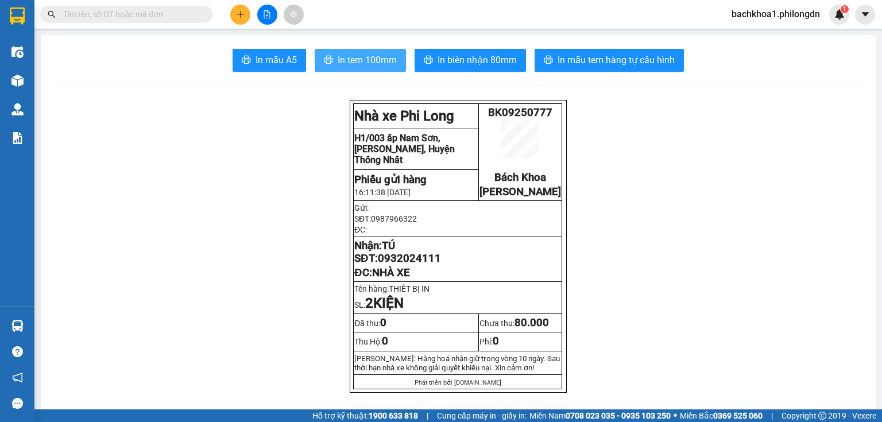
click at [370, 63] on span "In tem 100mm" at bounding box center [366, 60] width 59 height 14
click at [426, 265] on span "0932024111" at bounding box center [409, 258] width 63 height 13
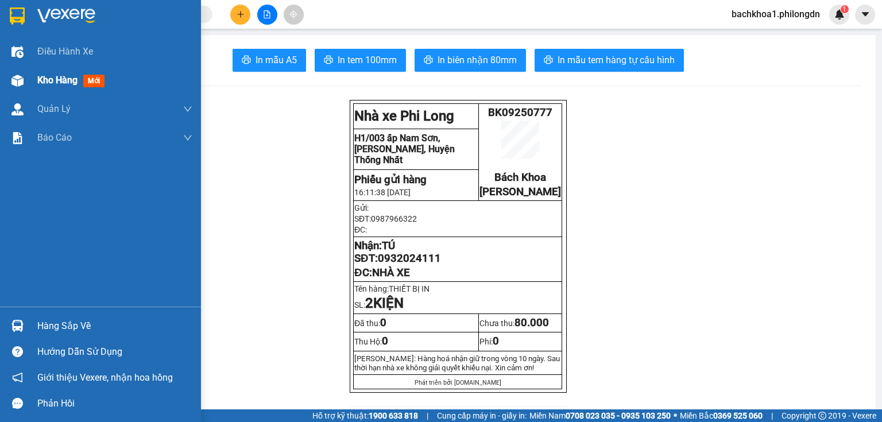
click at [57, 87] on div "Kho hàng mới" at bounding box center [73, 80] width 72 height 14
click at [54, 79] on span "Kho hàng" at bounding box center [57, 80] width 40 height 11
click at [50, 79] on span "Kho hàng" at bounding box center [57, 80] width 40 height 11
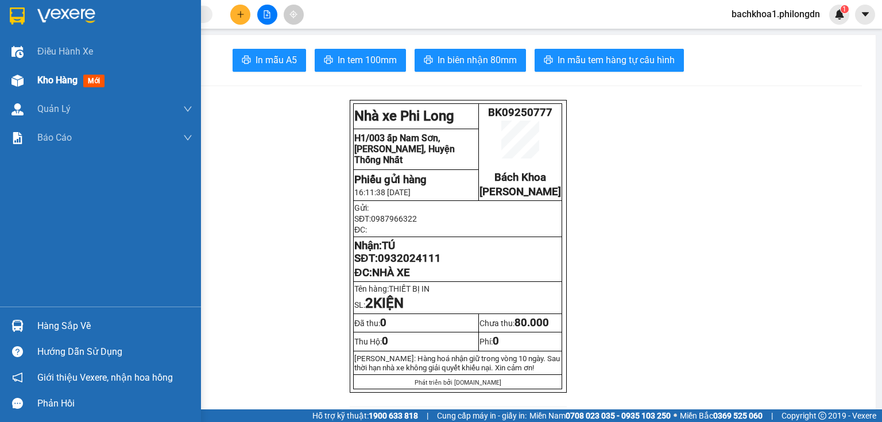
click at [48, 49] on span "Điều hành xe" at bounding box center [65, 51] width 56 height 14
click at [48, 48] on span "Điều hành xe" at bounding box center [65, 51] width 56 height 14
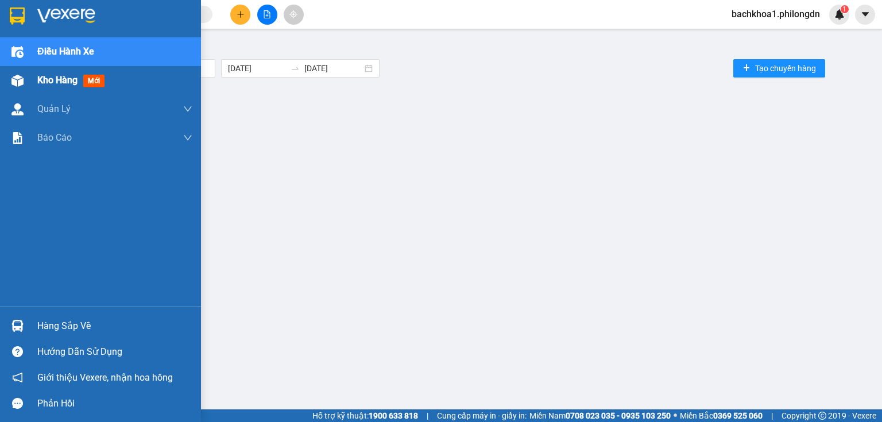
click at [34, 82] on div "Kho hàng mới" at bounding box center [100, 80] width 201 height 29
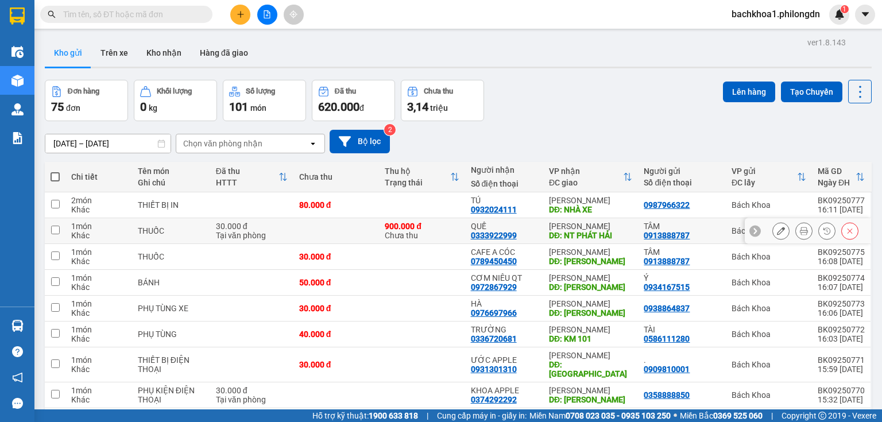
click at [800, 230] on icon at bounding box center [804, 231] width 8 height 8
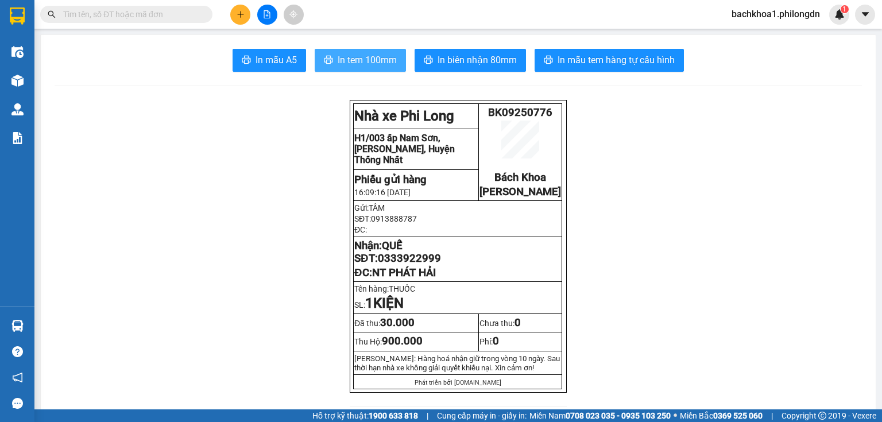
click at [373, 57] on span "In tem 100mm" at bounding box center [366, 60] width 59 height 14
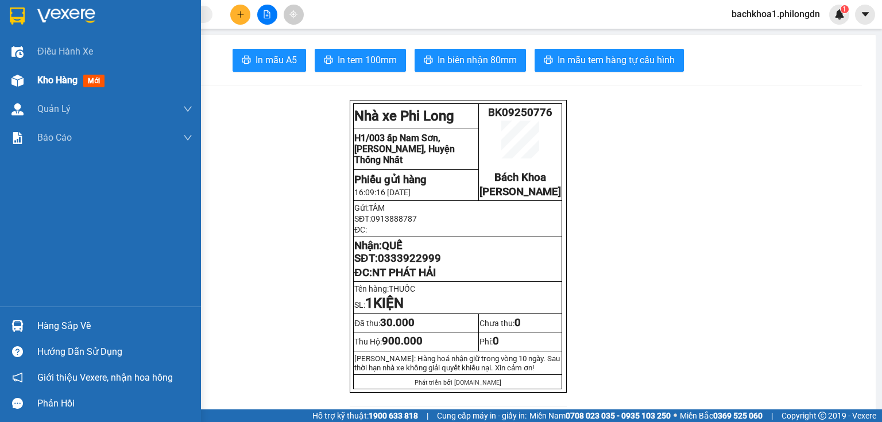
click at [41, 78] on span "Kho hàng" at bounding box center [57, 80] width 40 height 11
click at [82, 71] on div "Kho hàng mới" at bounding box center [114, 80] width 155 height 29
click at [79, 80] on div "Kho hàng mới" at bounding box center [73, 80] width 72 height 14
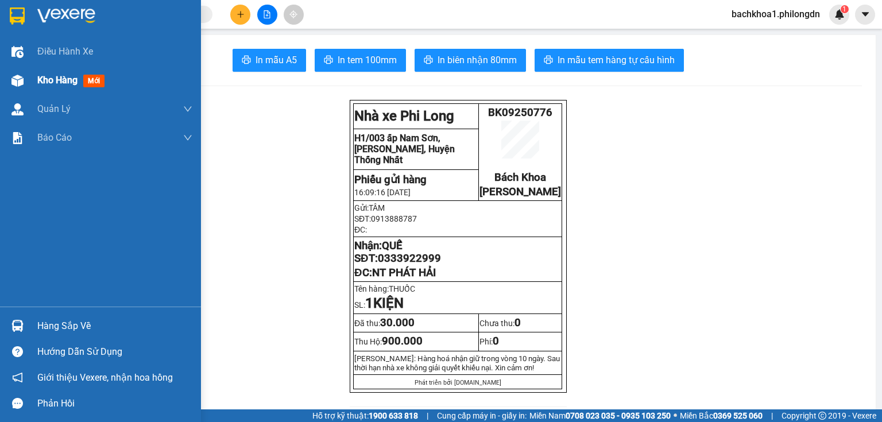
click at [79, 79] on div "Kho hàng mới" at bounding box center [73, 80] width 72 height 14
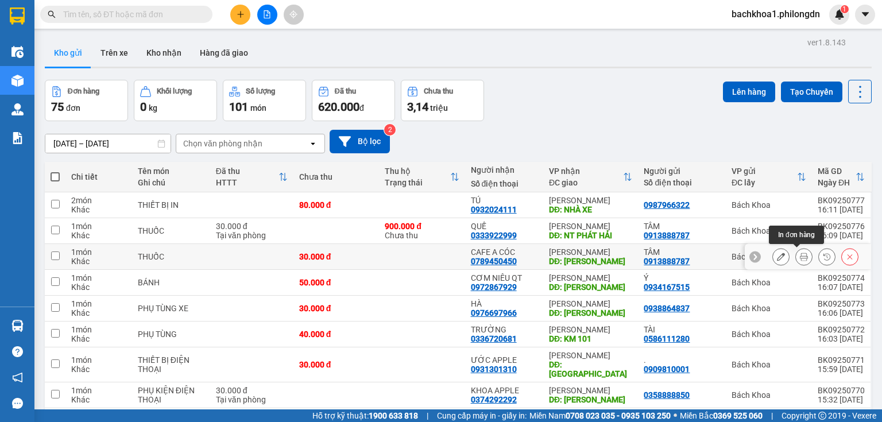
click at [800, 253] on icon at bounding box center [804, 257] width 8 height 8
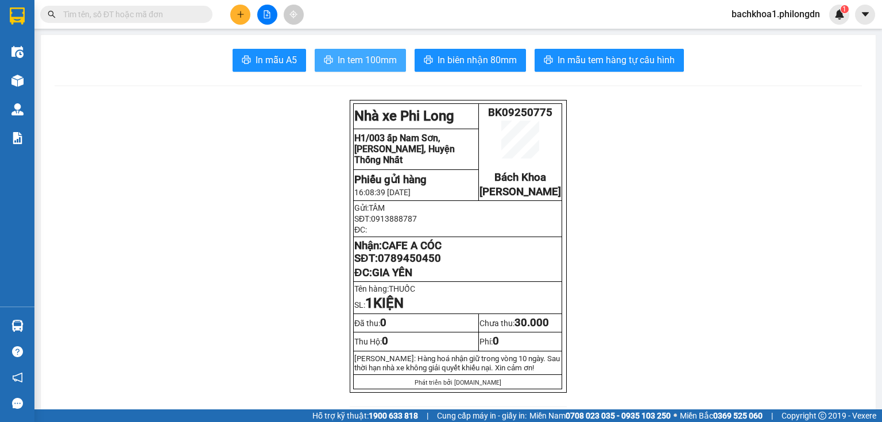
click at [373, 60] on span "In tem 100mm" at bounding box center [366, 60] width 59 height 14
click at [239, 7] on button at bounding box center [240, 15] width 20 height 20
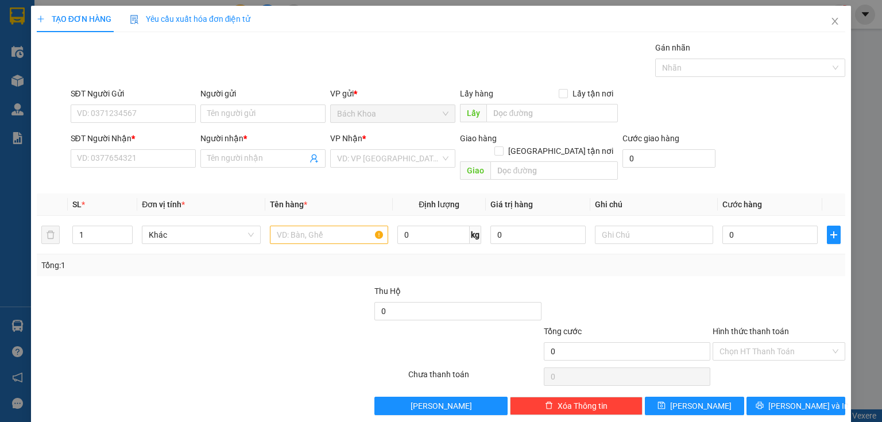
click at [169, 169] on div "SĐT Người Nhận * VD: 0377654321" at bounding box center [133, 152] width 125 height 40
click at [169, 162] on input "SĐT Người Nhận *" at bounding box center [133, 158] width 125 height 18
click at [106, 159] on input "0379159319" at bounding box center [133, 158] width 125 height 18
type input "0379156319"
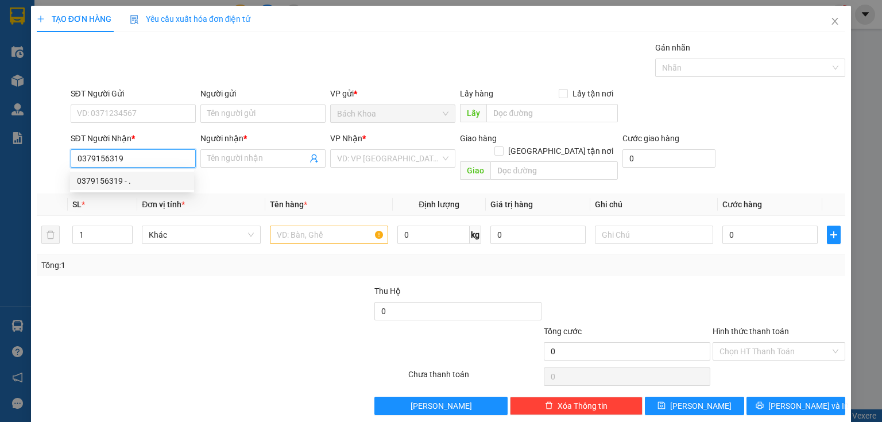
click at [122, 178] on div "0379156319 - ." at bounding box center [132, 180] width 110 height 13
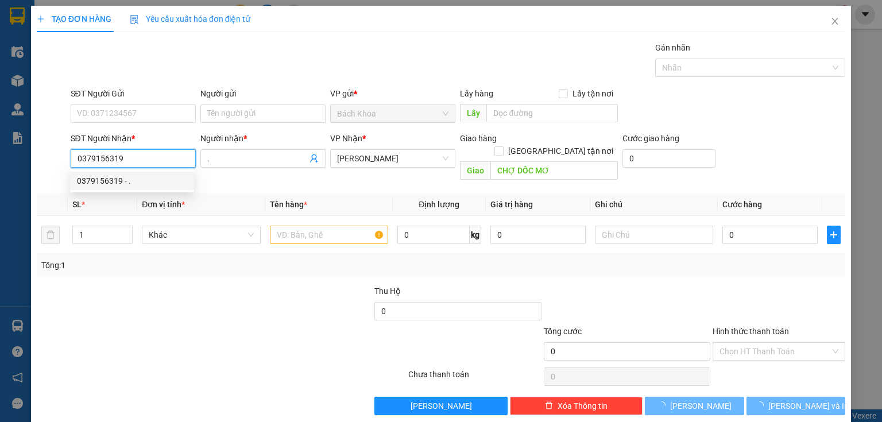
type input "."
type input "CHỢ DỐC MƠ"
type input "30.000"
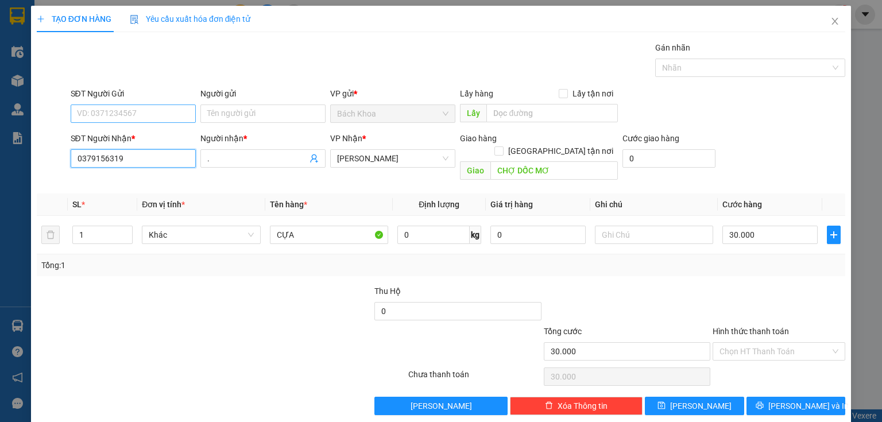
type input "0379156319"
click at [141, 117] on input "SĐT Người Gửi" at bounding box center [133, 113] width 125 height 18
click at [130, 135] on div "0909193870" at bounding box center [132, 136] width 110 height 13
type input "0909193870"
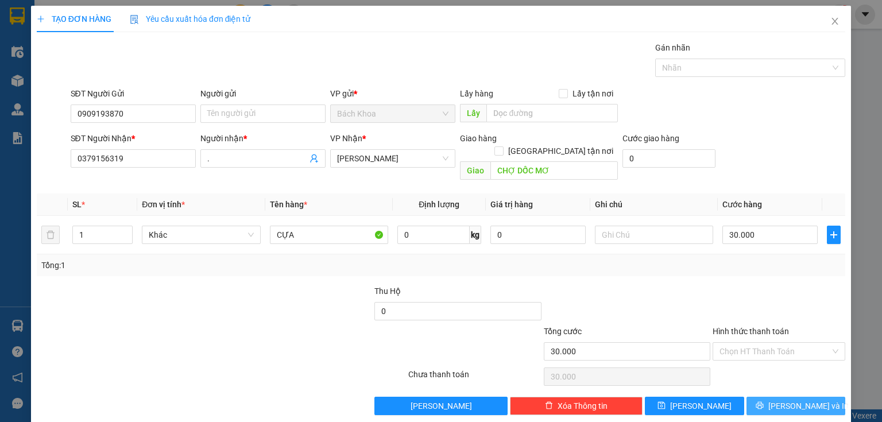
click at [777, 397] on button "[PERSON_NAME] và In" at bounding box center [795, 406] width 99 height 18
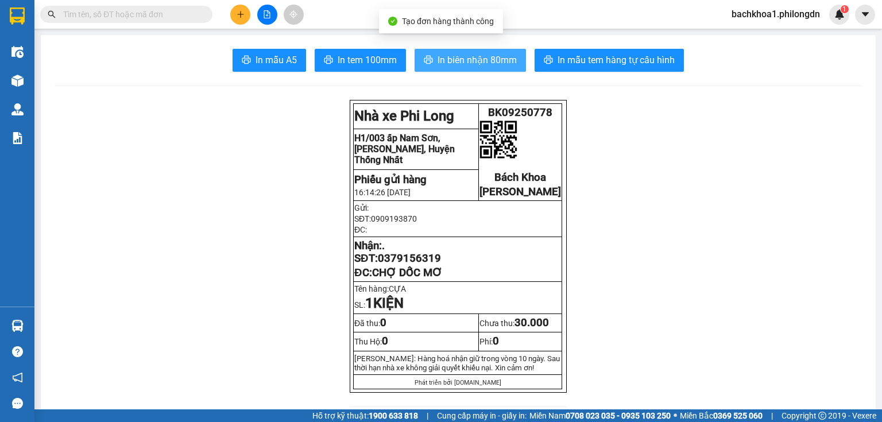
click at [482, 55] on span "In biên nhận 80mm" at bounding box center [476, 60] width 79 height 14
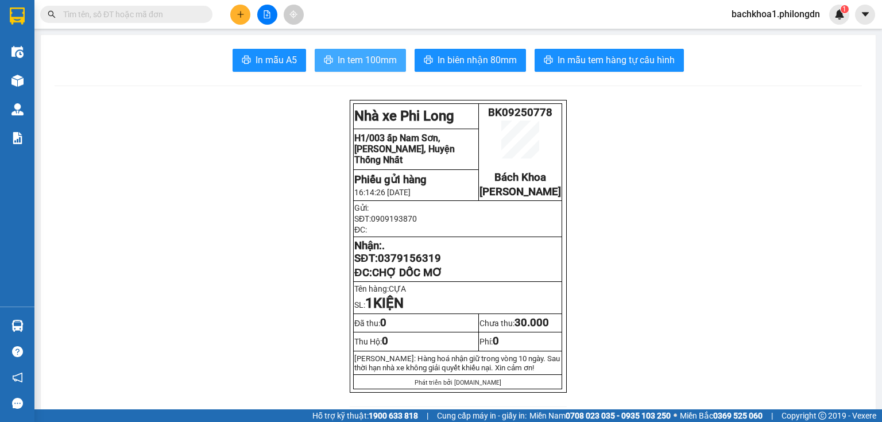
drag, startPoint x: 352, startPoint y: 37, endPoint x: 360, endPoint y: 55, distance: 19.5
click at [362, 56] on span "In tem 100mm" at bounding box center [366, 60] width 59 height 14
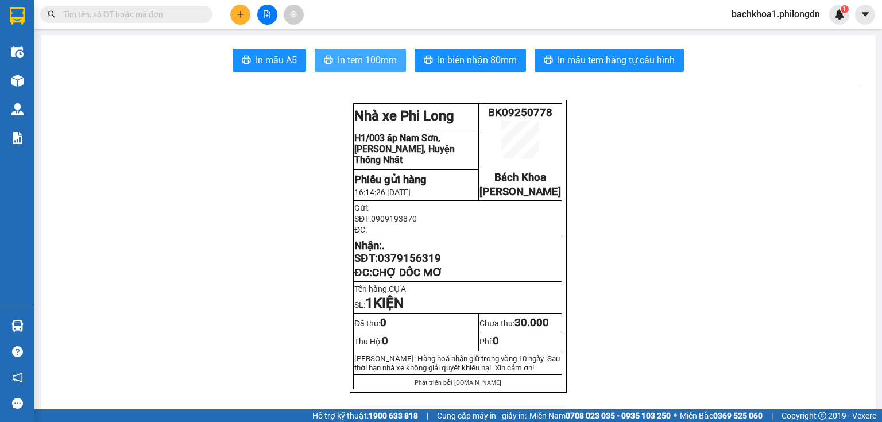
click at [362, 56] on span "In tem 100mm" at bounding box center [366, 60] width 59 height 14
click at [414, 265] on span "0379156319" at bounding box center [409, 258] width 63 height 13
copy span "0379156319"
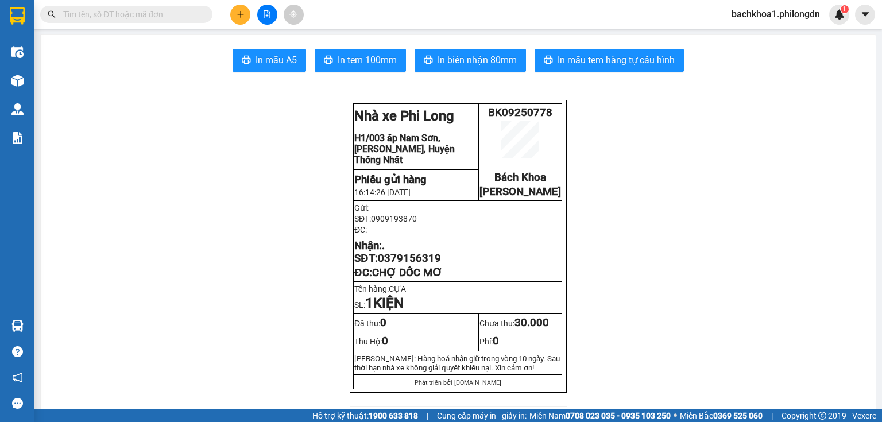
drag, startPoint x: 255, startPoint y: 101, endPoint x: 264, endPoint y: 98, distance: 9.1
click at [413, 259] on p "Nhận: . SĐT: 0379156319" at bounding box center [457, 251] width 207 height 25
drag, startPoint x: 413, startPoint y: 259, endPoint x: 413, endPoint y: 269, distance: 9.8
click at [413, 265] on span "0379156319" at bounding box center [409, 258] width 63 height 13
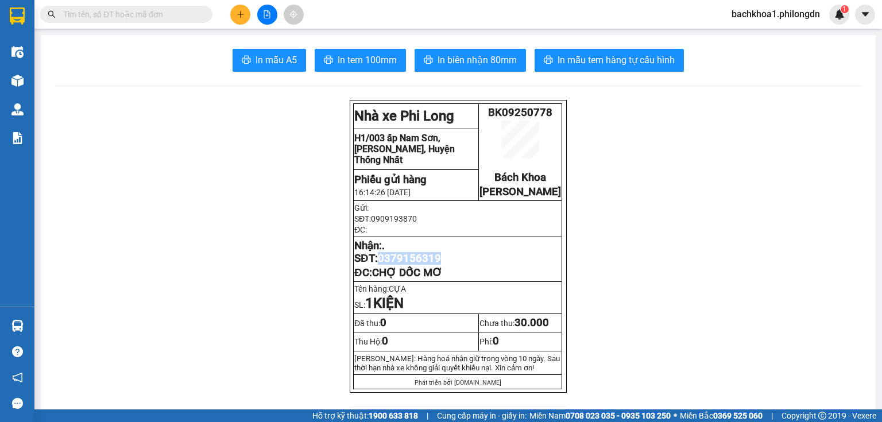
copy span "0379156319"
click at [253, 16] on div at bounding box center [267, 15] width 86 height 20
click at [242, 16] on icon "plus" at bounding box center [240, 14] width 8 height 8
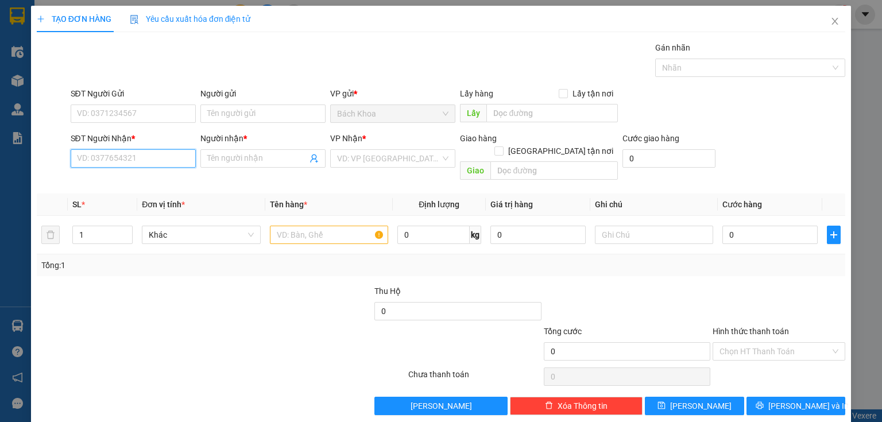
click at [149, 158] on input "SĐT Người Nhận *" at bounding box center [133, 158] width 125 height 18
drag, startPoint x: 129, startPoint y: 188, endPoint x: 159, endPoint y: 126, distance: 69.1
click at [129, 186] on div "0962049364 - VY" at bounding box center [132, 181] width 124 height 18
type input "0962049364"
type input "VY"
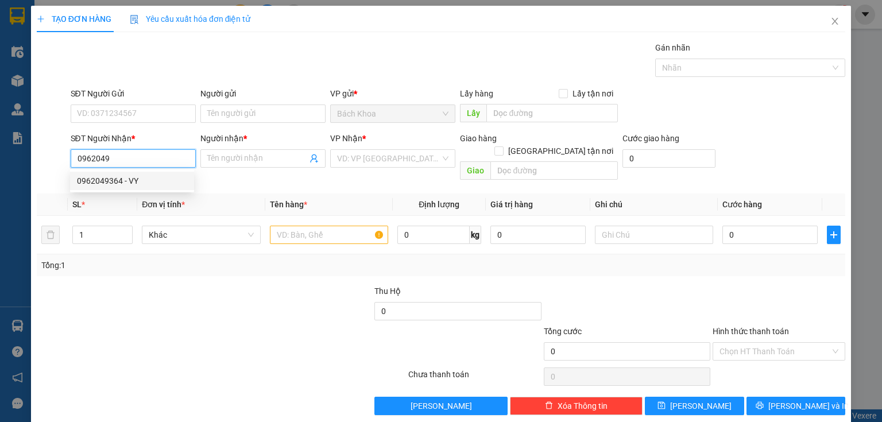
type input "GIA YÊN"
type input "40.000"
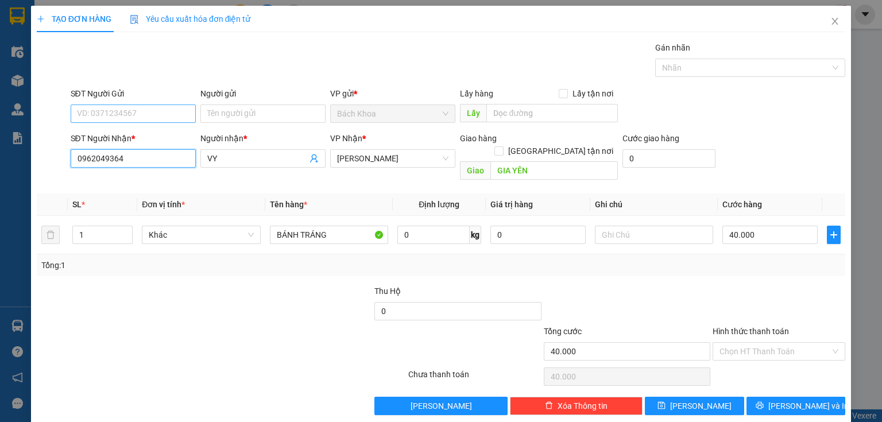
type input "0962049364"
click at [154, 114] on input "SĐT Người Gửi" at bounding box center [133, 113] width 125 height 18
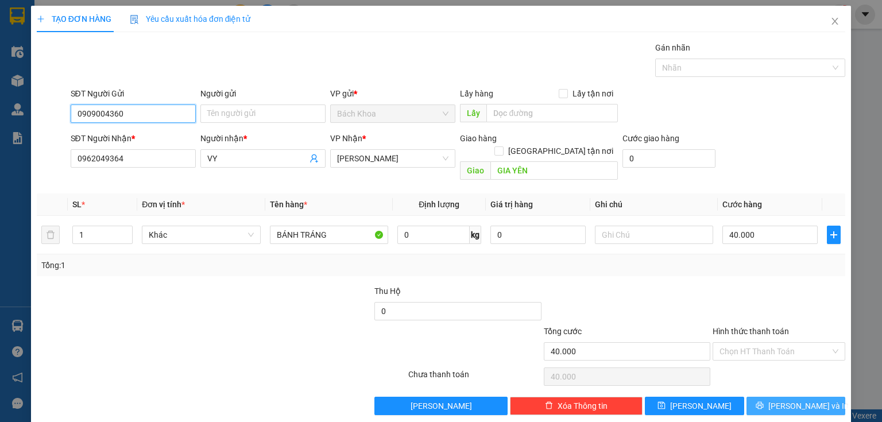
type input "0909004360"
click at [809, 399] on span "[PERSON_NAME] và In" at bounding box center [808, 405] width 80 height 13
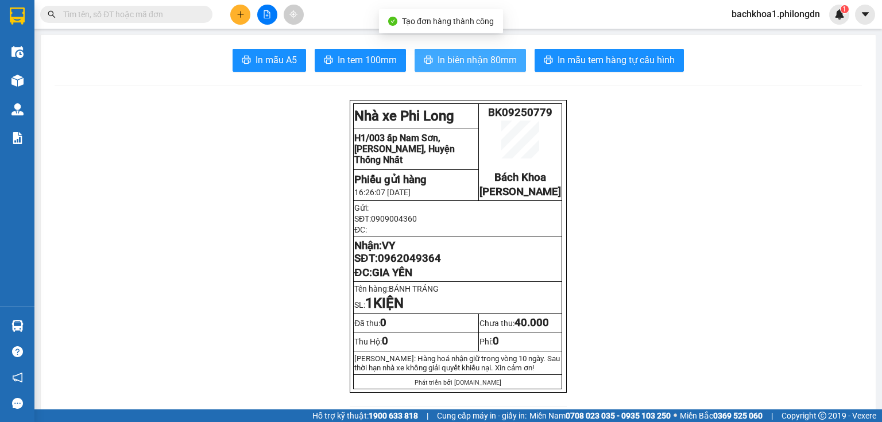
click at [480, 58] on span "In biên nhận 80mm" at bounding box center [476, 60] width 79 height 14
click at [473, 65] on span "In biên nhận 80mm" at bounding box center [476, 60] width 79 height 14
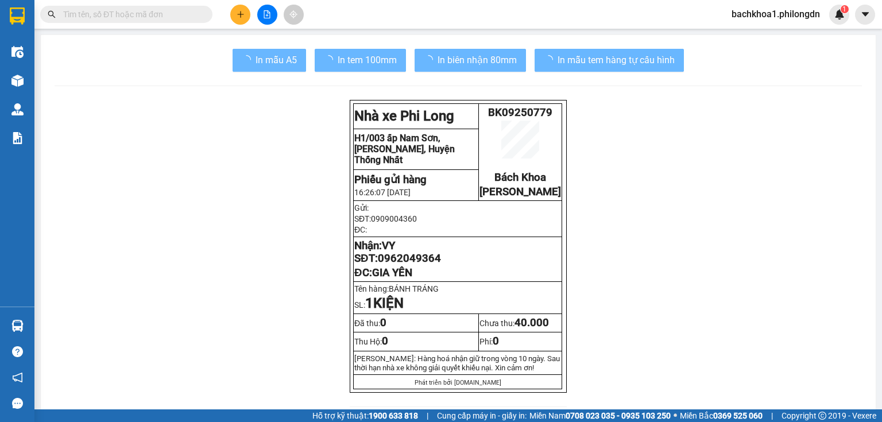
click at [365, 61] on span "In tem 100mm" at bounding box center [366, 60] width 59 height 14
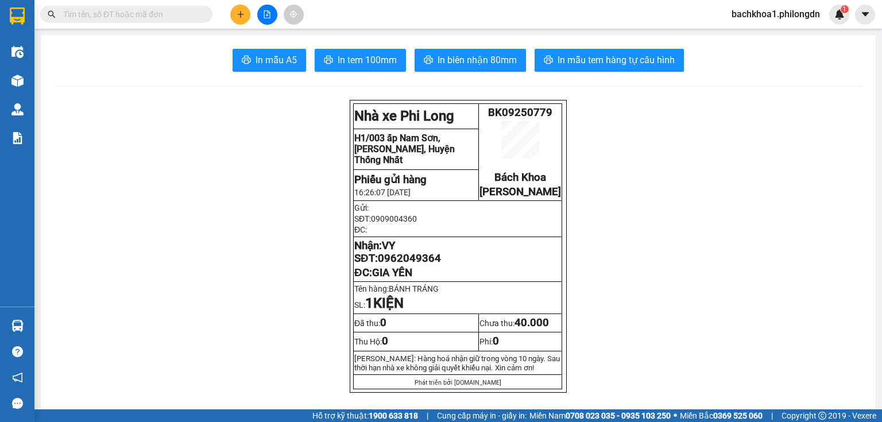
click at [365, 61] on span "In tem 100mm" at bounding box center [366, 60] width 59 height 14
click at [406, 265] on span "0962049364" at bounding box center [409, 258] width 63 height 13
copy span "0962049364"
click at [243, 21] on button at bounding box center [240, 15] width 20 height 20
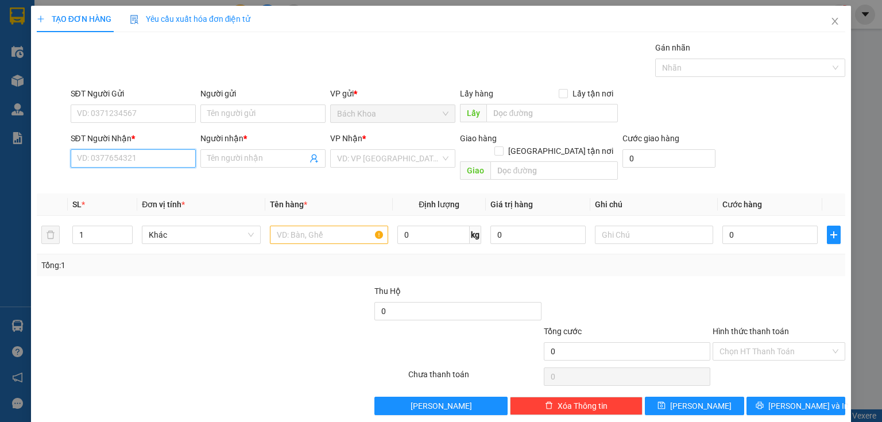
click at [167, 154] on input "SĐT Người Nhận *" at bounding box center [133, 158] width 125 height 18
click at [149, 178] on div "0962888465 - [PERSON_NAME]" at bounding box center [133, 180] width 113 height 13
type input "0962888465"
type input "[PERSON_NAME]"
type input "PHÚ CƯỜNG"
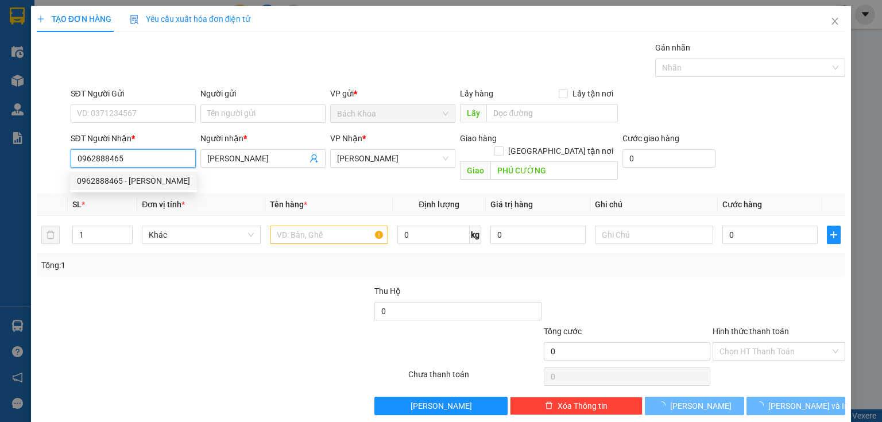
type input "30.000"
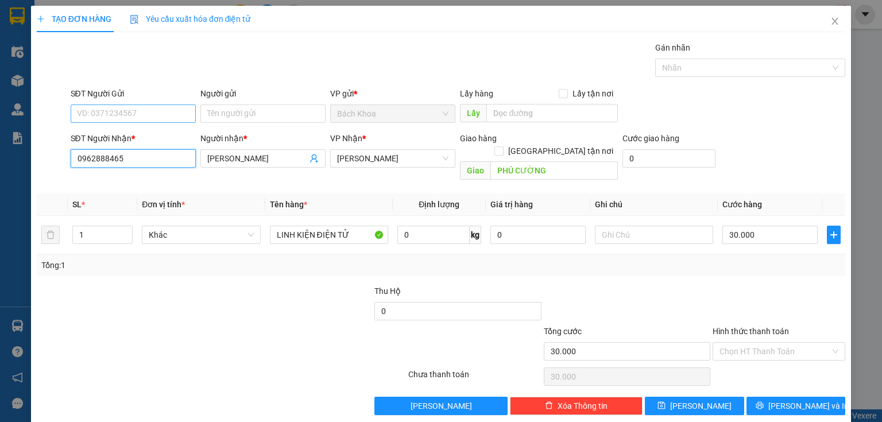
type input "0962888465"
click at [98, 108] on input "SĐT Người Gửi" at bounding box center [133, 113] width 125 height 18
click at [121, 135] on div "0903963559" at bounding box center [132, 136] width 110 height 13
type input "0903963559"
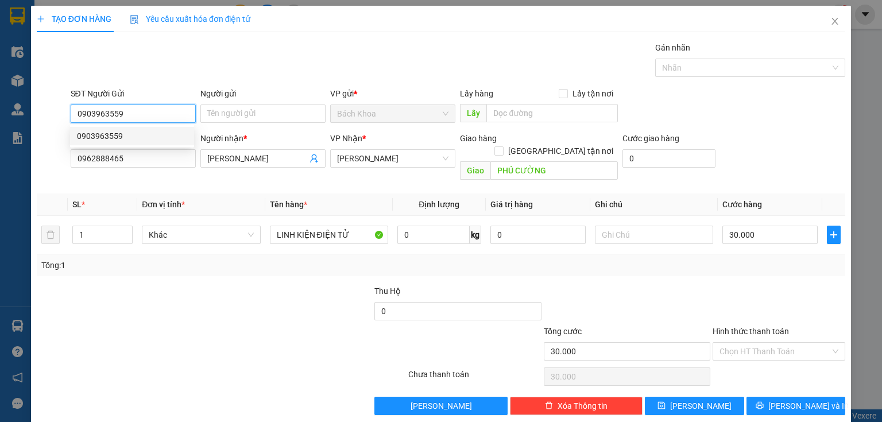
type input "50.000"
type input "0903963559"
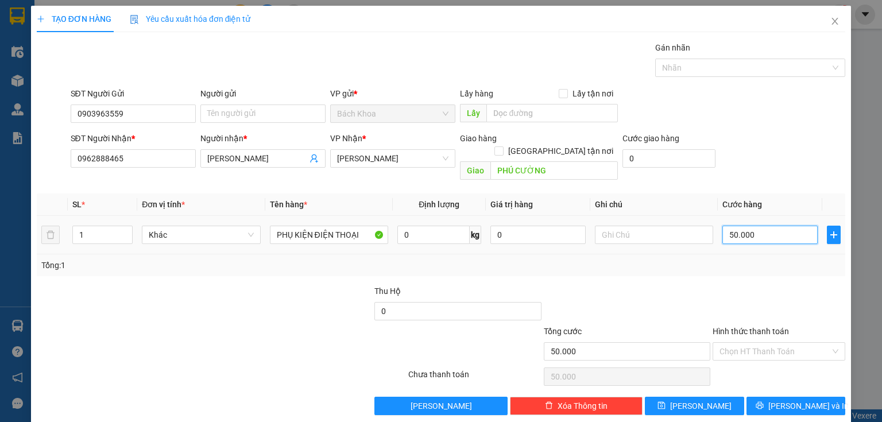
click at [768, 226] on input "50.000" at bounding box center [769, 235] width 95 height 18
type input "4"
type input "40"
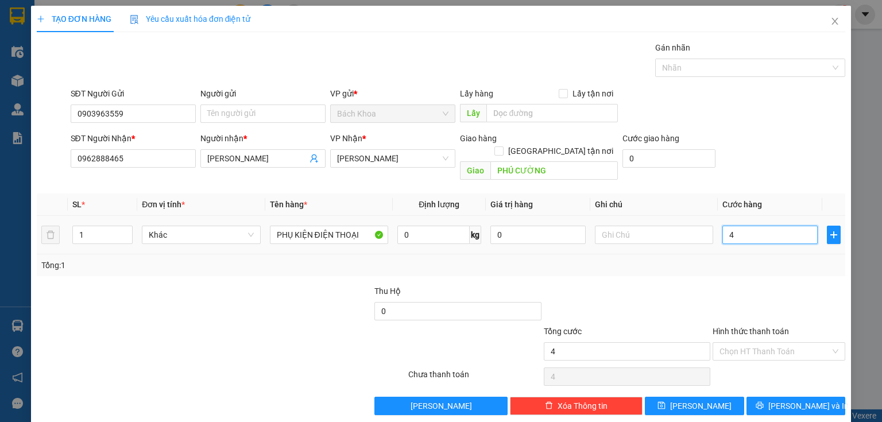
type input "40"
type input "400"
type input "4.000"
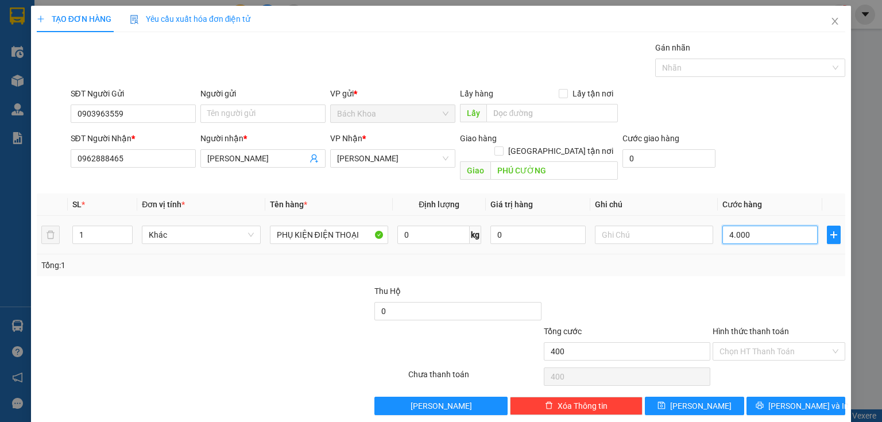
type input "4.000"
type input "40.000"
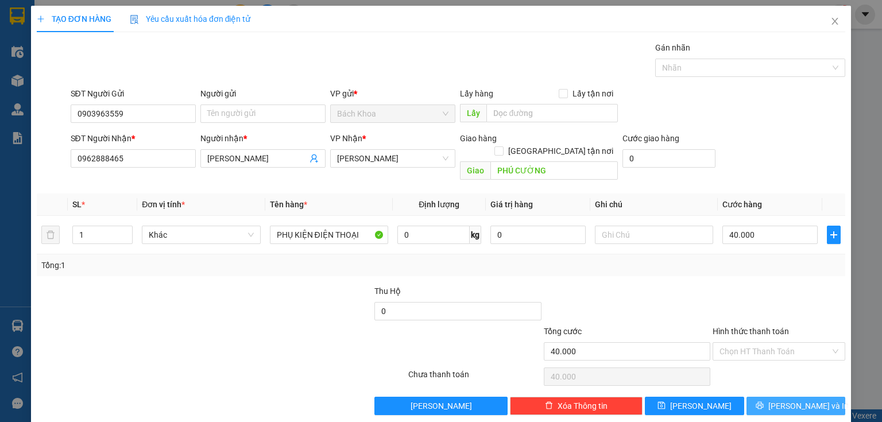
click at [797, 399] on span "[PERSON_NAME] và In" at bounding box center [808, 405] width 80 height 13
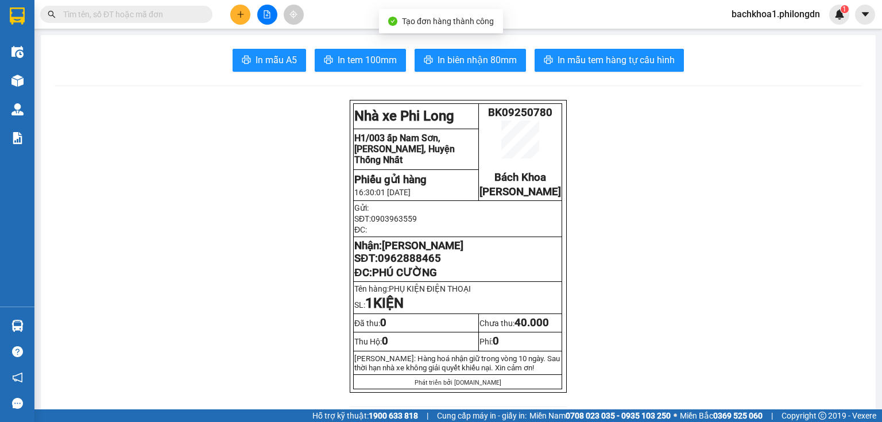
click at [342, 58] on span "In tem 100mm" at bounding box center [366, 60] width 59 height 14
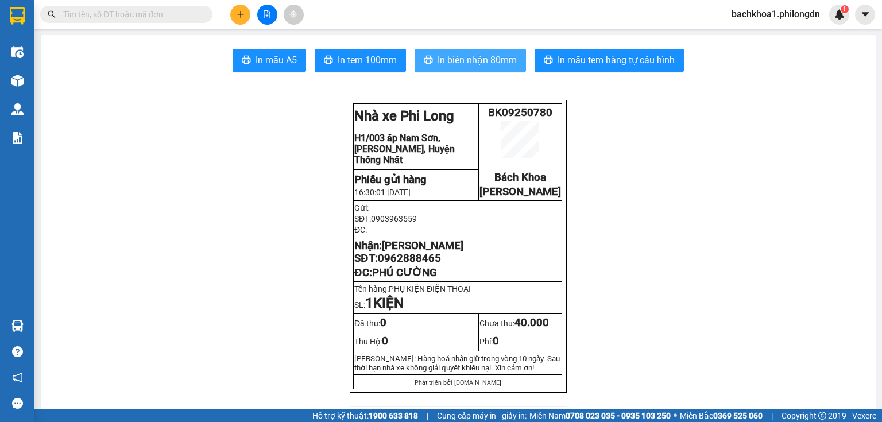
click at [443, 60] on span "In biên nhận 80mm" at bounding box center [476, 60] width 79 height 14
click at [402, 265] on span "0962888465" at bounding box center [409, 258] width 63 height 13
copy span "0962888465"
click at [236, 7] on button at bounding box center [240, 15] width 20 height 20
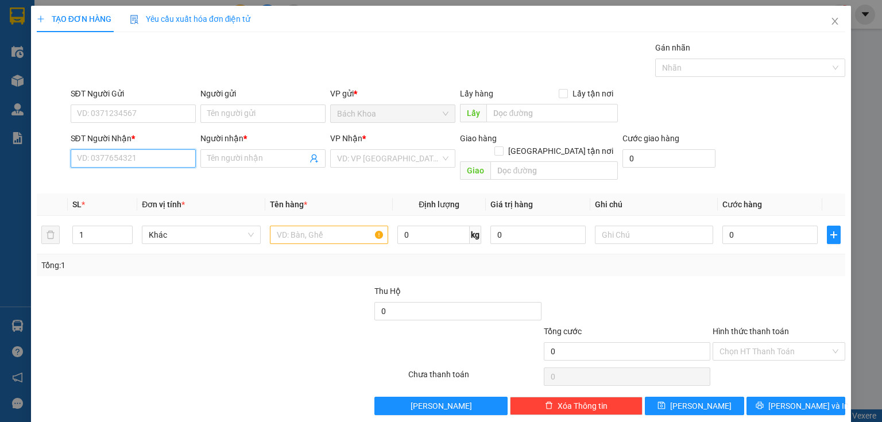
click at [127, 157] on input "SĐT Người Nhận *" at bounding box center [133, 158] width 125 height 18
click at [145, 402] on div "TẠO ĐƠN HÀNG Yêu cầu xuất hóa đơn điện tử Transit Pickup Surcharge Ids Transit …" at bounding box center [441, 215] width 820 height 418
click at [160, 154] on input "SĐT Người Nhận *" at bounding box center [133, 158] width 125 height 18
paste input "0777676757"
type input "0777676757"
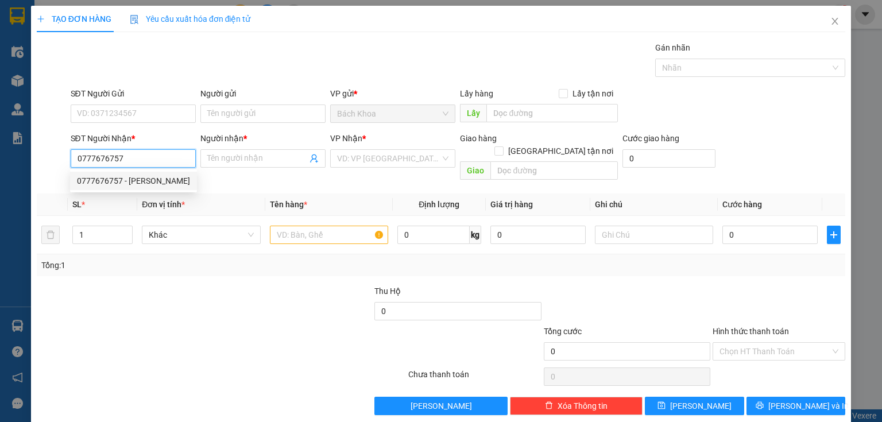
click at [138, 181] on div "0777676757 - [PERSON_NAME]" at bounding box center [133, 180] width 113 height 13
type input "[PERSON_NAME]"
type input "DẦU GIÂY"
type input "120.000"
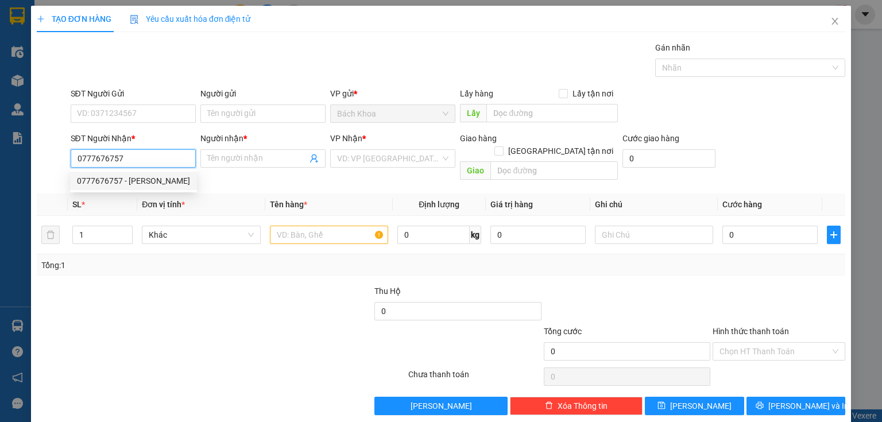
type input "120.000"
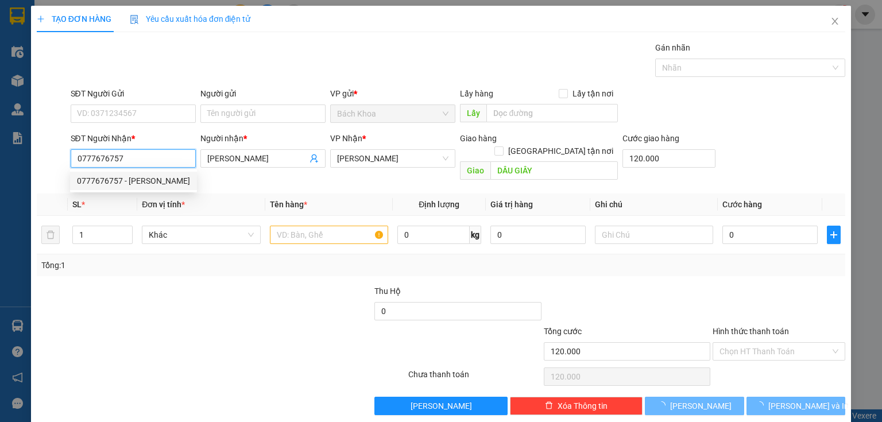
type input "250.000"
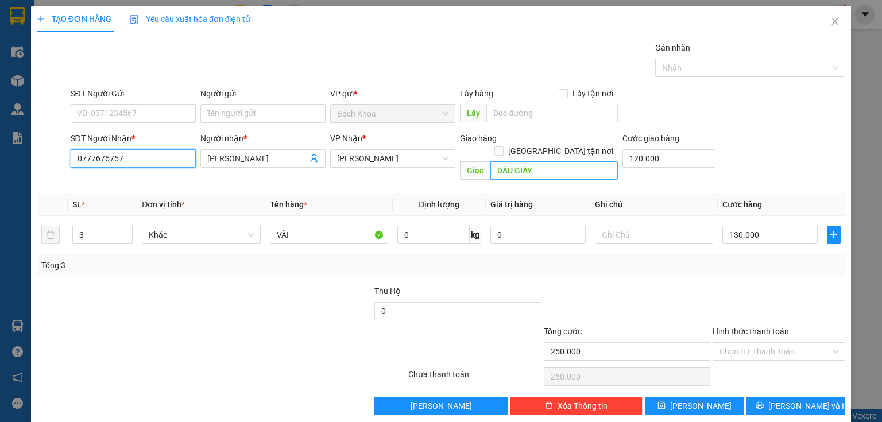
type input "0777676757"
click at [562, 161] on input "DẦU GIÂY" at bounding box center [553, 170] width 127 height 18
type input "NHÀ XE"
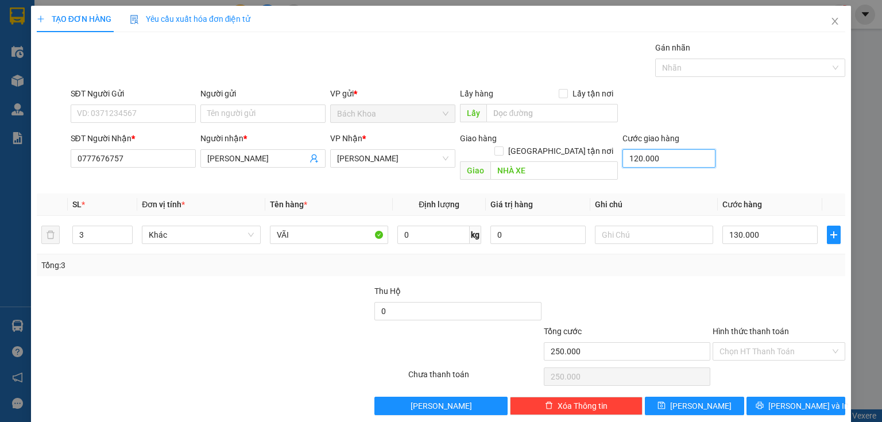
click at [688, 161] on input "120.000" at bounding box center [668, 158] width 93 height 18
type input "7"
type input "130.007"
type input "70"
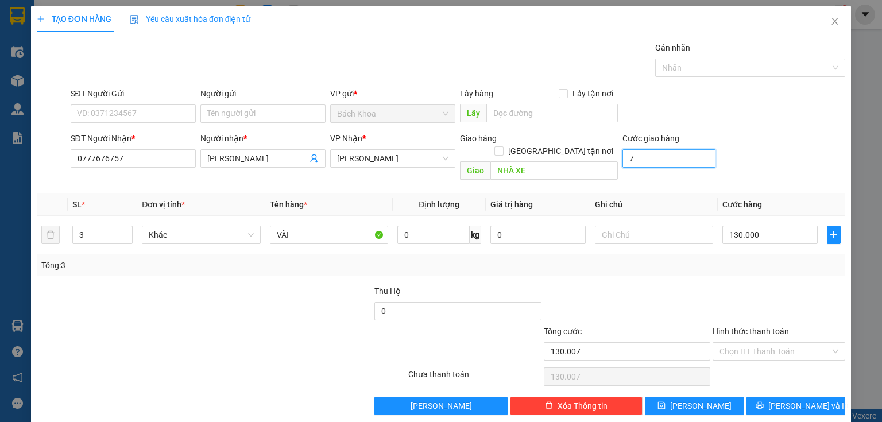
type input "130.070"
type input "700"
type input "130.700"
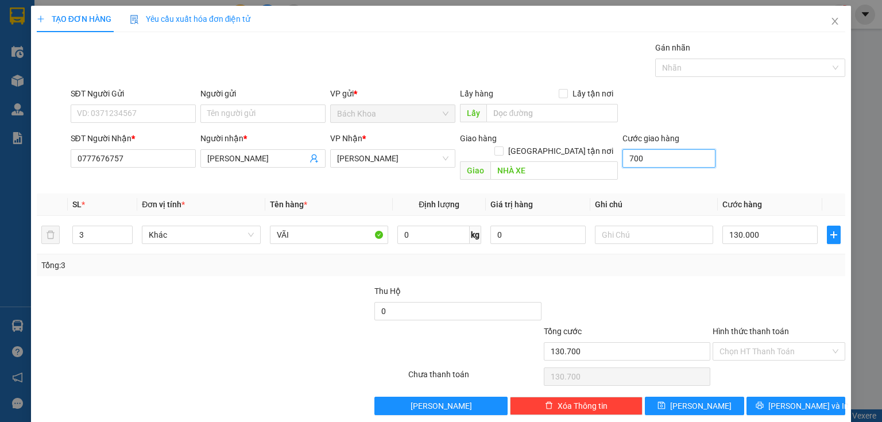
type input "7.000"
type input "137.000"
type input "70.000"
type input "200.000"
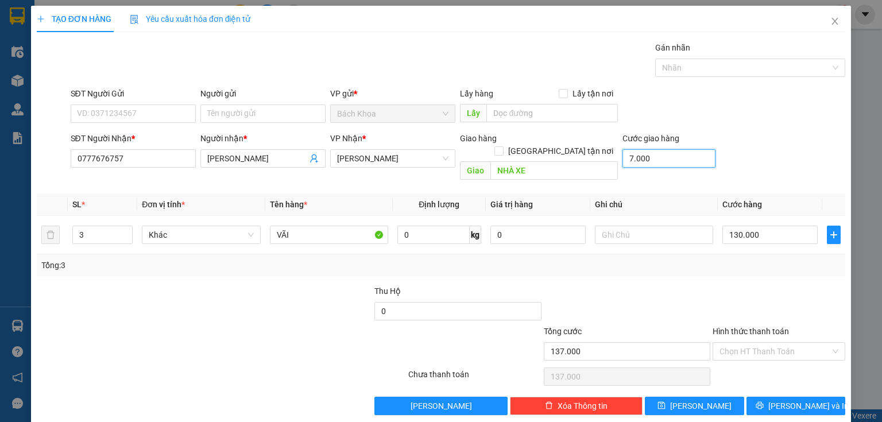
type input "200.000"
type input "70.000"
click at [790, 226] on input "130.000" at bounding box center [769, 235] width 95 height 18
type input "70.005"
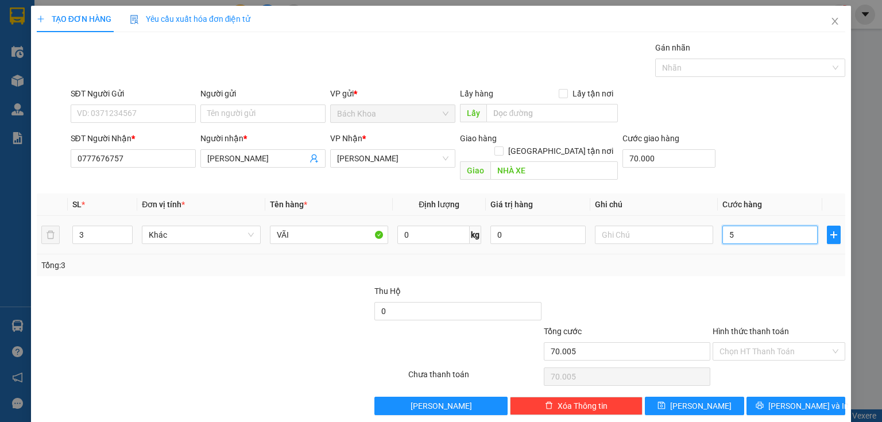
type input "50"
type input "70.050"
type input "70.500"
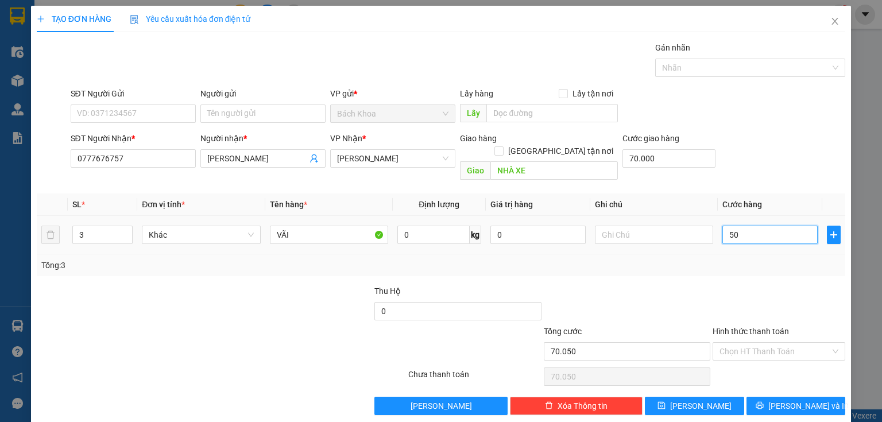
type input "500"
type input "75.000"
type input "5.000"
type input "120.000"
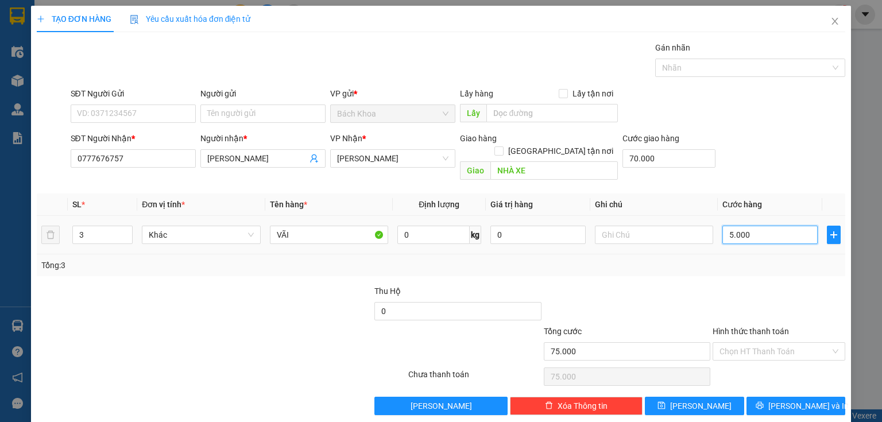
type input "120.000"
type input "50.000"
click at [76, 226] on input "3" at bounding box center [102, 234] width 59 height 17
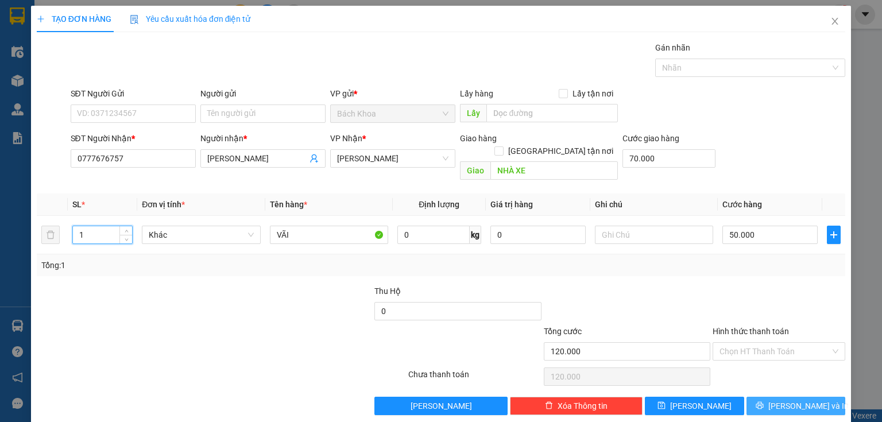
type input "1"
click at [762, 397] on button "[PERSON_NAME] và In" at bounding box center [795, 406] width 99 height 18
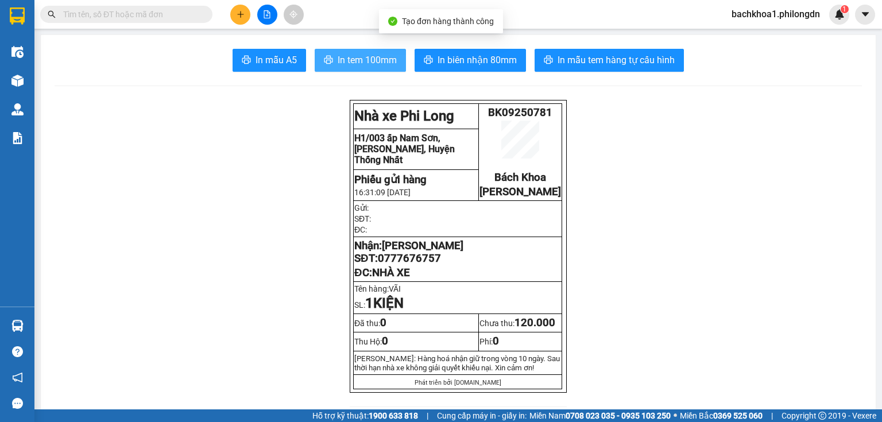
click at [342, 61] on span "In tem 100mm" at bounding box center [366, 60] width 59 height 14
click at [430, 265] on span "0777676757" at bounding box center [409, 258] width 63 height 13
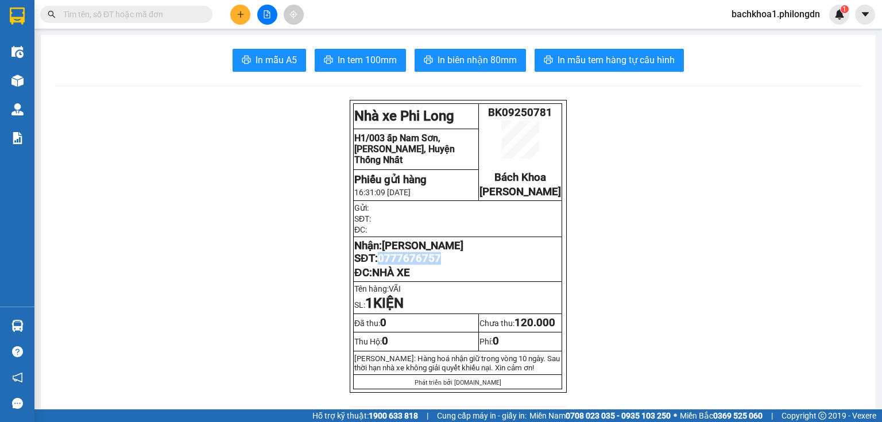
click at [430, 265] on span "0777676757" at bounding box center [409, 258] width 63 height 13
copy span "0777676757"
click at [243, 12] on icon "plus" at bounding box center [240, 14] width 8 height 8
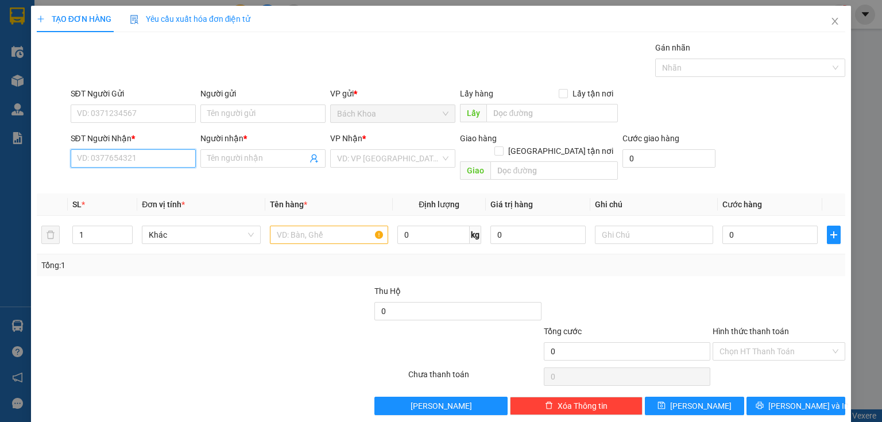
click at [103, 158] on input "SĐT Người Nhận *" at bounding box center [133, 158] width 125 height 18
click at [106, 179] on div "0379006606 - DŨNG" at bounding box center [132, 180] width 110 height 13
type input "0379006606"
type input "DŨNG"
type input "NHÀ XE"
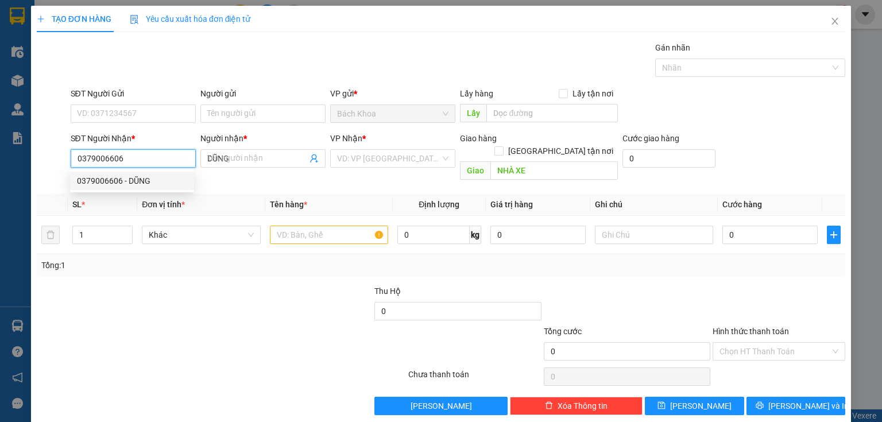
type input "40.000"
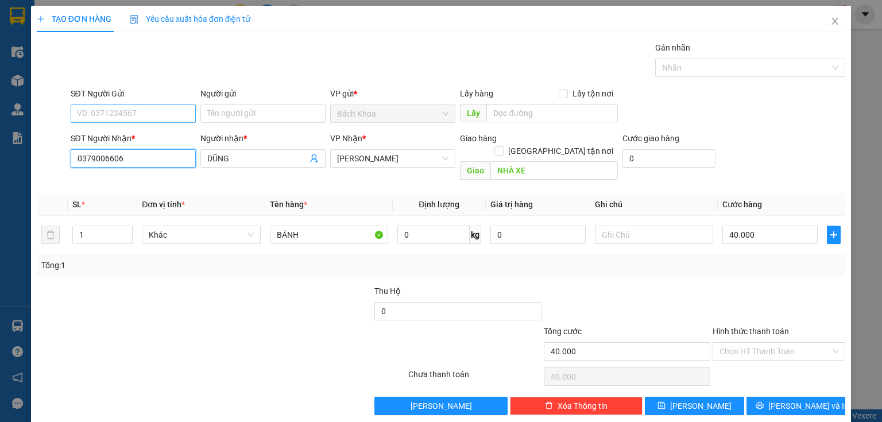
type input "0379006606"
click at [148, 108] on input "SĐT Người Gửi" at bounding box center [133, 113] width 125 height 18
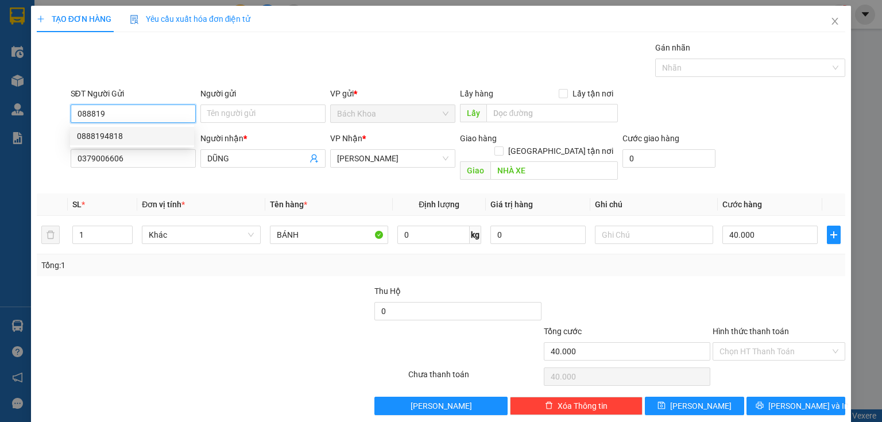
click at [138, 138] on div "0888194818" at bounding box center [132, 136] width 110 height 13
type input "0888194818"
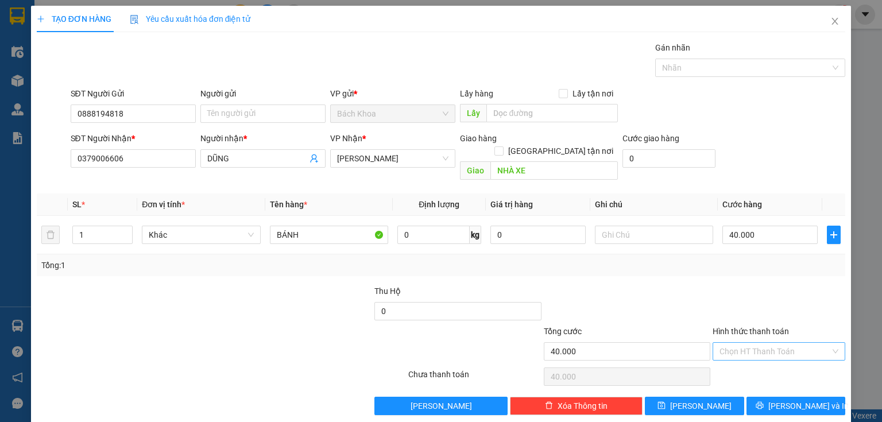
click at [750, 343] on input "Hình thức thanh toán" at bounding box center [774, 351] width 111 height 17
drag, startPoint x: 761, startPoint y: 373, endPoint x: 757, endPoint y: 367, distance: 7.0
click at [757, 367] on div "Tại văn phòng Miễn phí" at bounding box center [773, 369] width 132 height 37
click at [751, 360] on div "Tại văn phòng" at bounding box center [772, 360] width 118 height 13
type input "0"
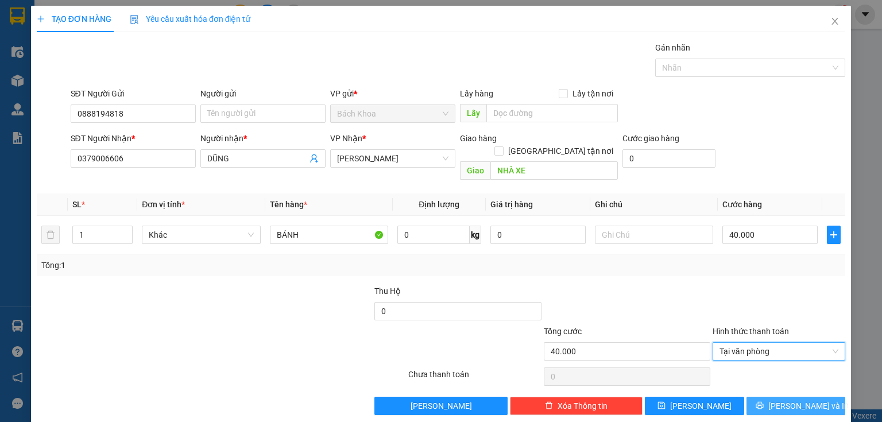
click at [786, 399] on span "[PERSON_NAME] và In" at bounding box center [808, 405] width 80 height 13
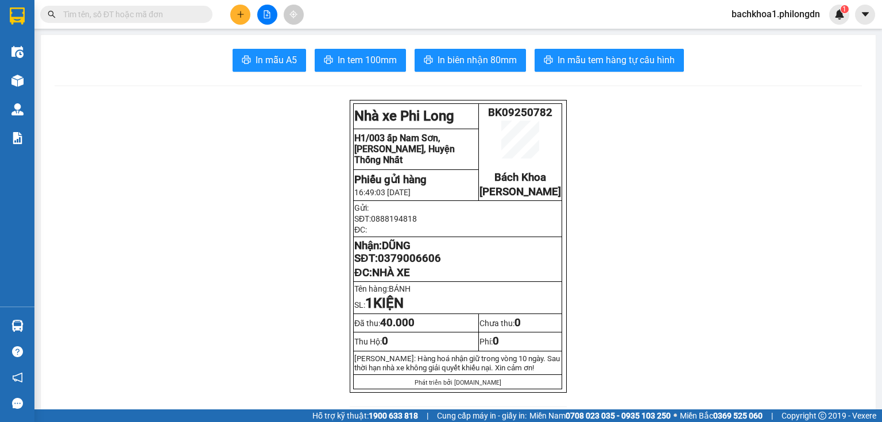
click at [425, 265] on span "0379006606" at bounding box center [409, 258] width 63 height 13
copy span "0379006606"
click at [432, 65] on button "In biên nhận 80mm" at bounding box center [469, 60] width 111 height 23
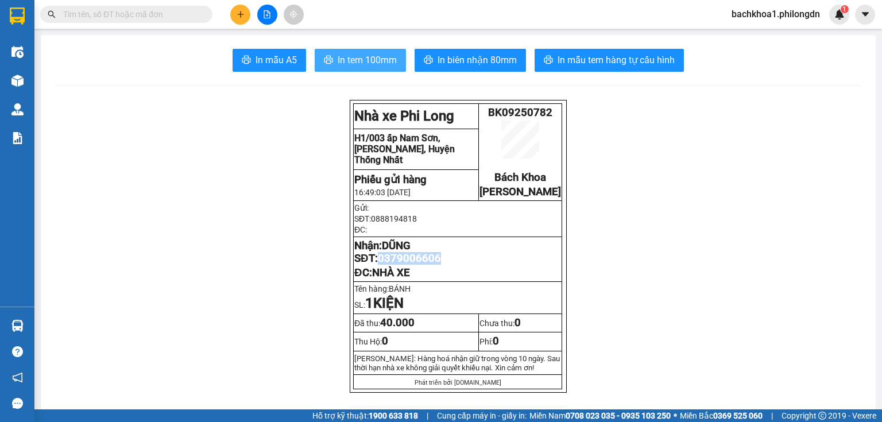
click at [350, 68] on button "In tem 100mm" at bounding box center [360, 60] width 91 height 23
copy span "0379006606"
click at [233, 11] on button at bounding box center [240, 15] width 20 height 20
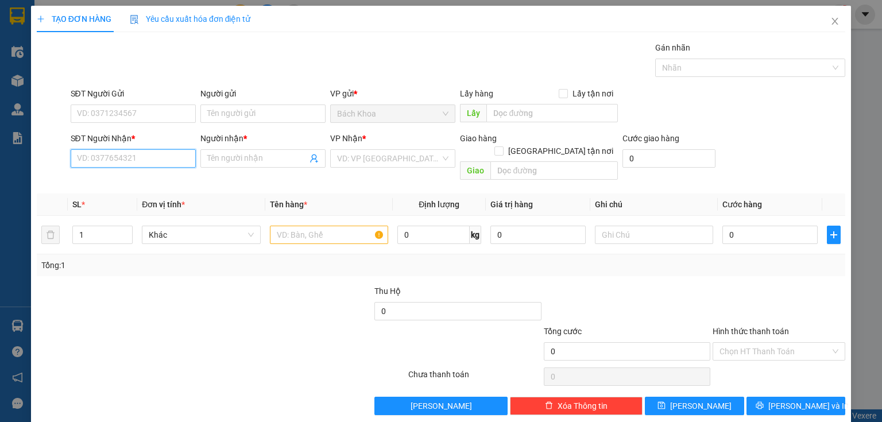
click at [120, 165] on input "SĐT Người Nhận *" at bounding box center [133, 158] width 125 height 18
type input "0"
click at [168, 181] on div "0329031859 - [PERSON_NAME]" at bounding box center [133, 180] width 113 height 13
type input "0329031859"
type input "TRANG TRẦN"
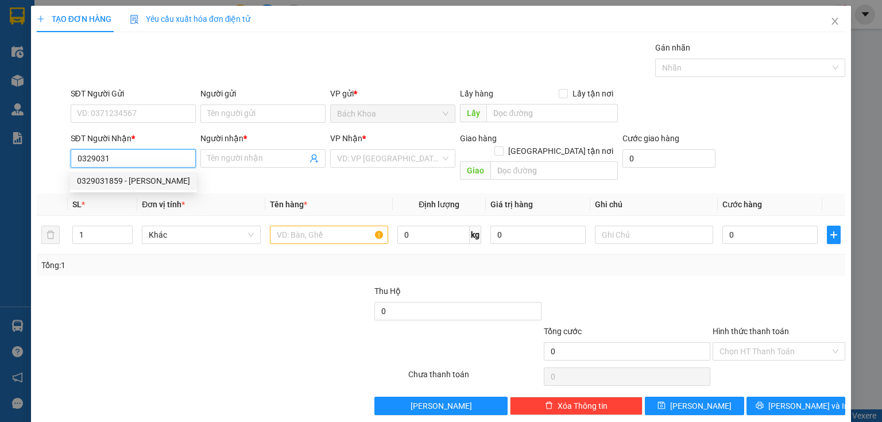
type input "[PERSON_NAME]"
type input "30.000"
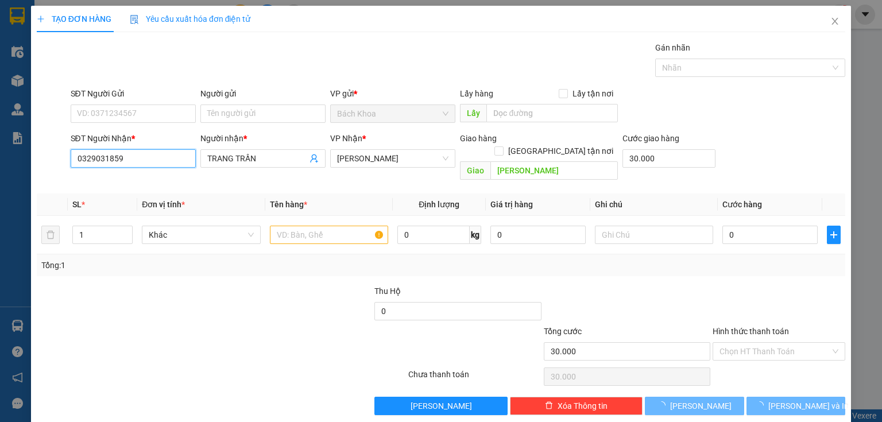
type input "60.000"
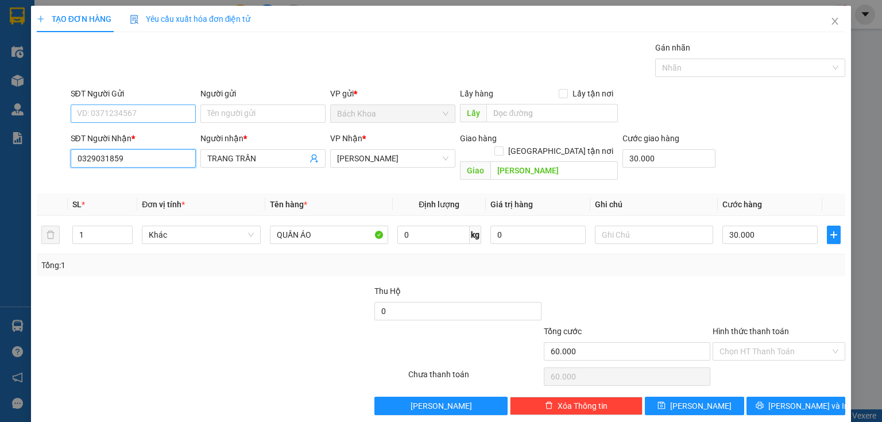
type input "0329031859"
click at [104, 110] on input "SĐT Người Gửi" at bounding box center [133, 113] width 125 height 18
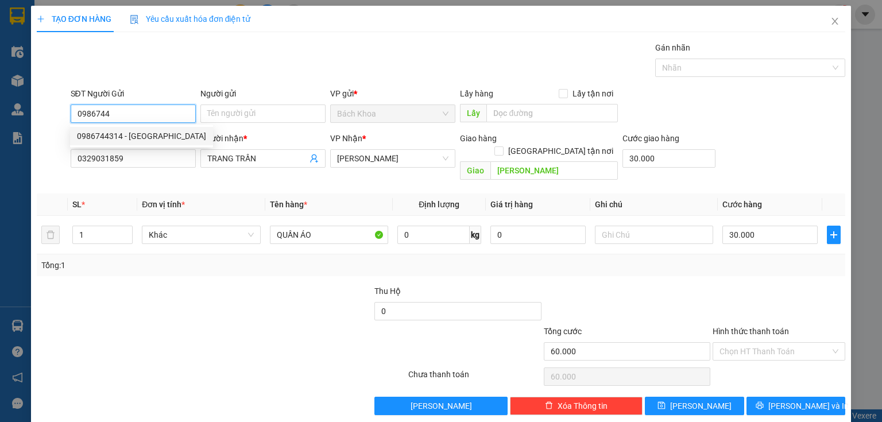
click at [125, 139] on div "0986744314 - [GEOGRAPHIC_DATA]" at bounding box center [141, 136] width 129 height 13
type input "0986744314"
type input "[PERSON_NAME]"
type input "70.000"
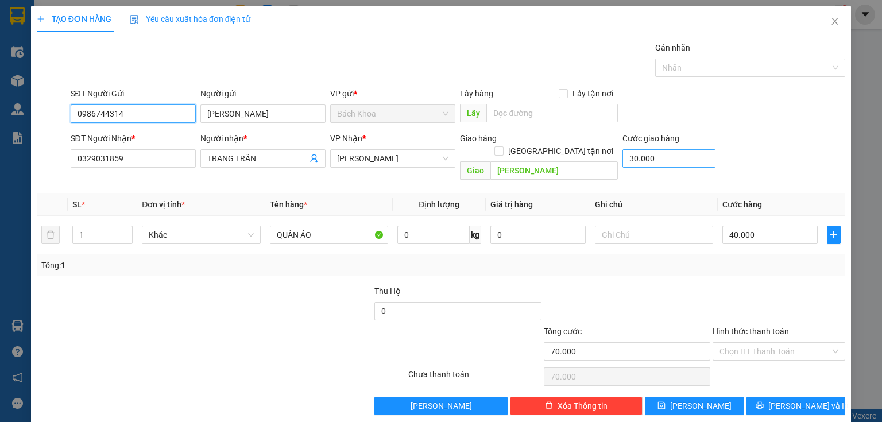
type input "0986744314"
click at [673, 152] on input "30.000" at bounding box center [668, 158] width 93 height 18
type input "0"
type input "40.000"
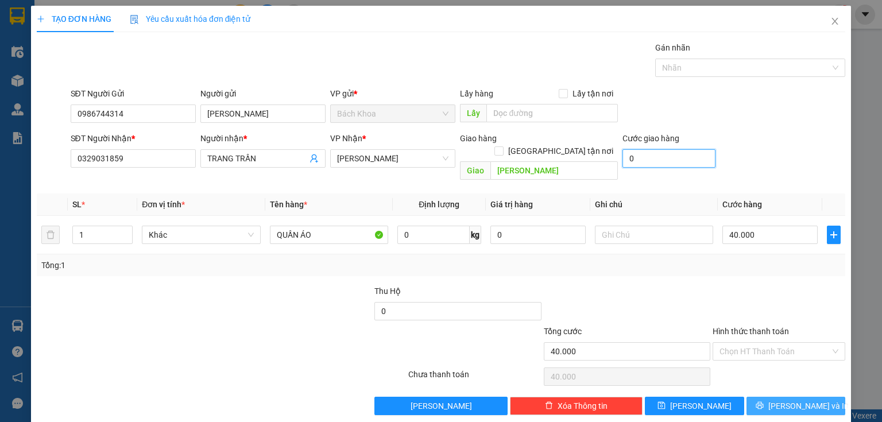
type input "0"
click at [777, 397] on button "[PERSON_NAME] và In" at bounding box center [795, 406] width 99 height 18
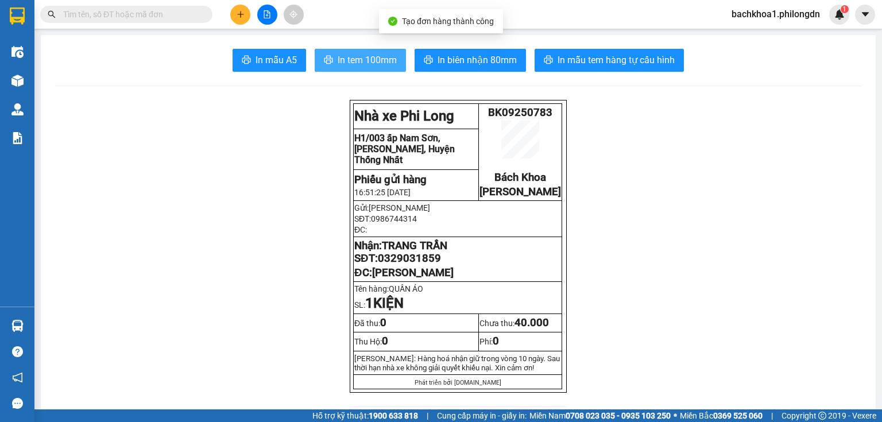
click at [375, 55] on span "In tem 100mm" at bounding box center [366, 60] width 59 height 14
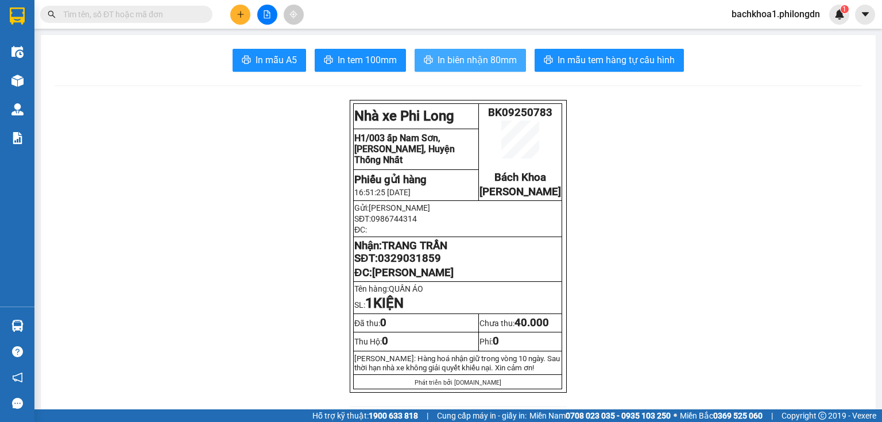
click at [467, 68] on button "In biên nhận 80mm" at bounding box center [469, 60] width 111 height 23
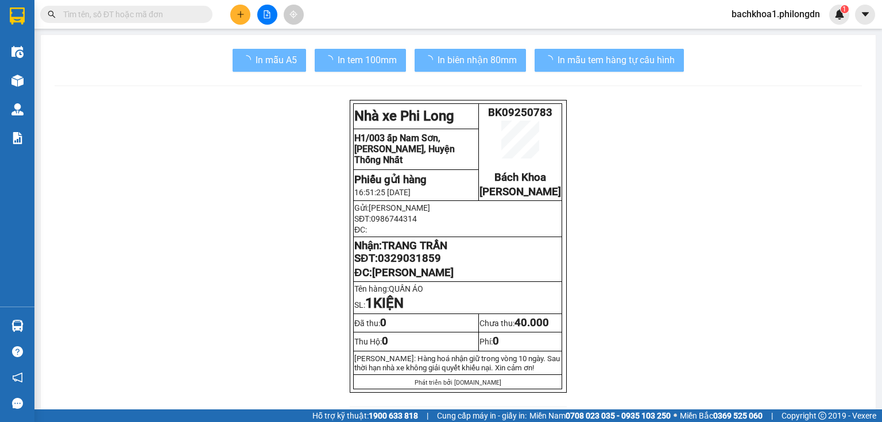
click at [405, 252] on span "TRANG TRẦN" at bounding box center [414, 245] width 65 height 13
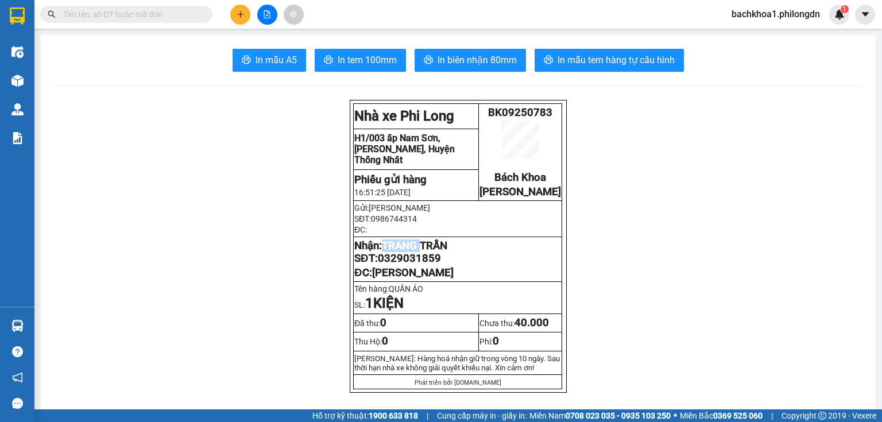
click at [406, 252] on span "TRANG TRẦN" at bounding box center [414, 245] width 65 height 13
click at [420, 265] on span "0329031859" at bounding box center [409, 258] width 63 height 13
copy span "0329031859"
click at [241, 23] on button at bounding box center [240, 15] width 20 height 20
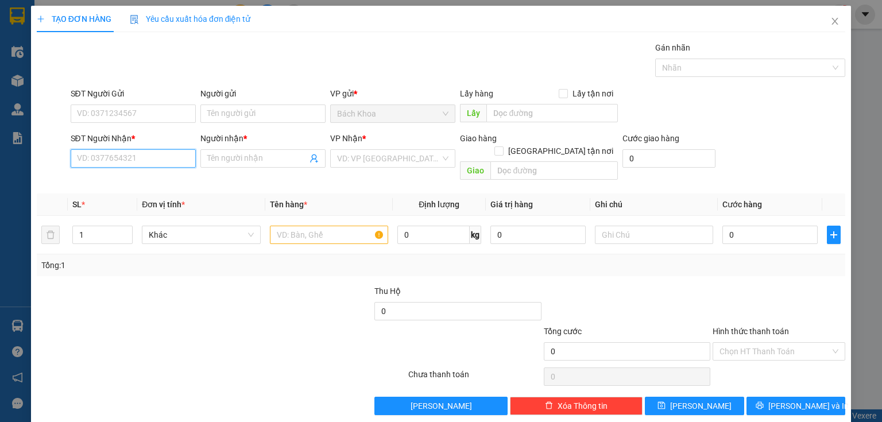
click at [152, 158] on input "SĐT Người Nhận *" at bounding box center [133, 158] width 125 height 18
click at [138, 177] on div "0362420708 - HẢI" at bounding box center [132, 180] width 110 height 13
type input "0362420708"
type input "HẢI"
type input "NHÀ XE"
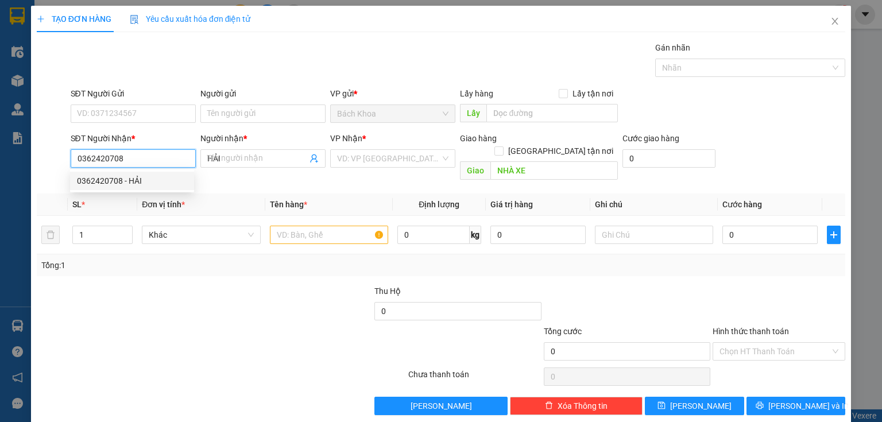
type input "30.000"
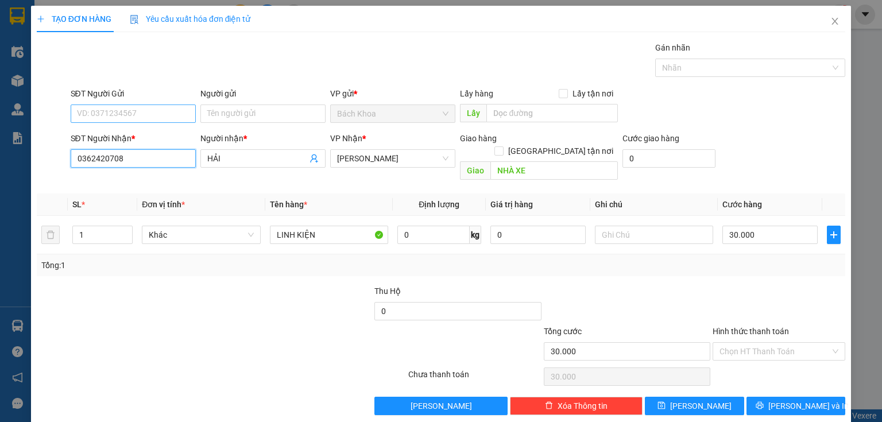
type input "0362420708"
click at [110, 112] on input "SĐT Người Gửi" at bounding box center [133, 113] width 125 height 18
click at [117, 144] on div "0973014806" at bounding box center [132, 136] width 124 height 18
type input "0973014806"
click at [777, 343] on input "Hình thức thanh toán" at bounding box center [774, 351] width 111 height 17
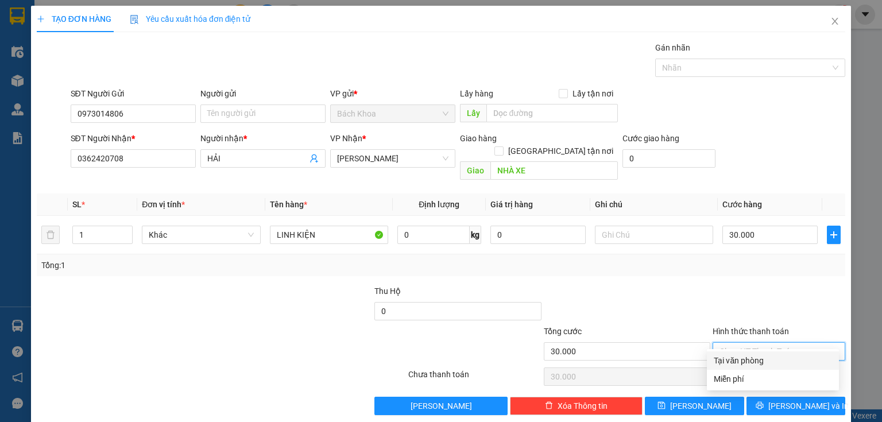
click at [777, 358] on div "Tại văn phòng" at bounding box center [772, 360] width 118 height 13
type input "0"
click at [793, 406] on div "TẠO ĐƠN HÀNG Yêu cầu xuất hóa đơn điện tử Transit Pickup Surcharge Ids Transit …" at bounding box center [441, 215] width 820 height 418
click at [790, 402] on div "TẠO ĐƠN HÀNG Yêu cầu xuất hóa đơn điện tử Transit Pickup Surcharge Ids Transit …" at bounding box center [441, 215] width 820 height 418
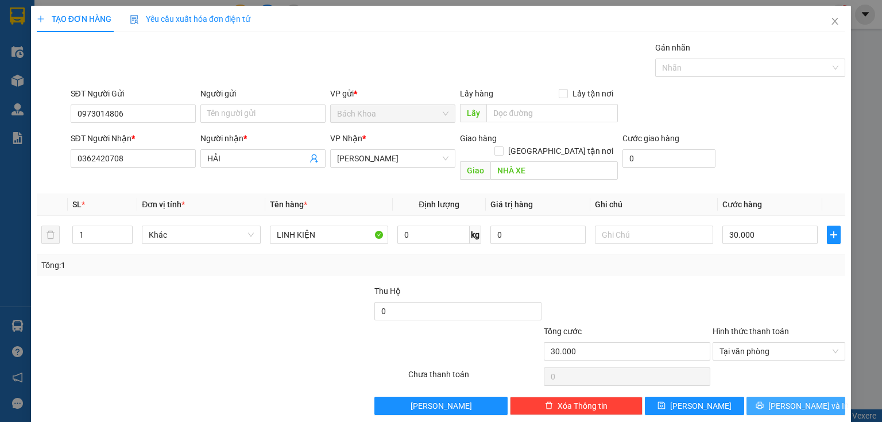
click at [762, 397] on button "[PERSON_NAME] và In" at bounding box center [795, 406] width 99 height 18
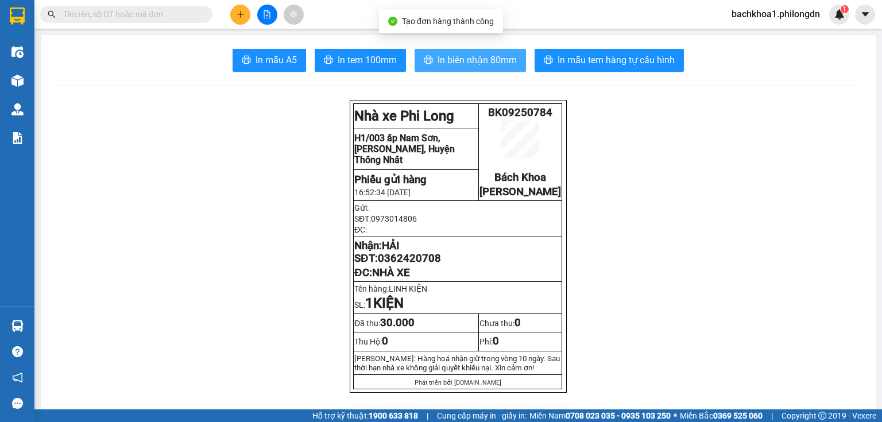
click at [452, 71] on button "In biên nhận 80mm" at bounding box center [469, 60] width 111 height 23
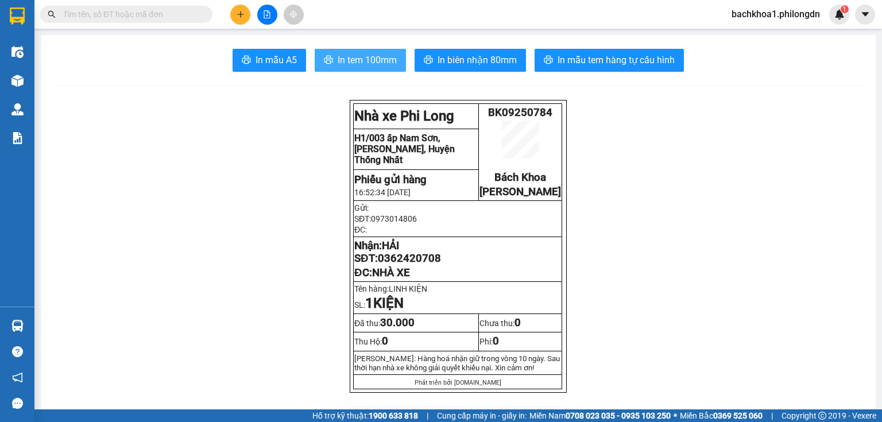
click at [362, 61] on span "In tem 100mm" at bounding box center [366, 60] width 59 height 14
click at [402, 264] on span "0362420708" at bounding box center [409, 258] width 63 height 13
copy span "0362420708"
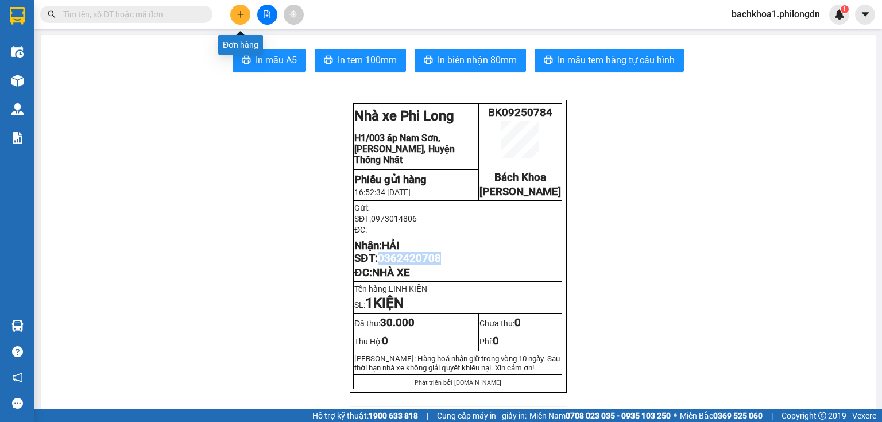
click at [239, 13] on icon "plus" at bounding box center [240, 14] width 8 height 8
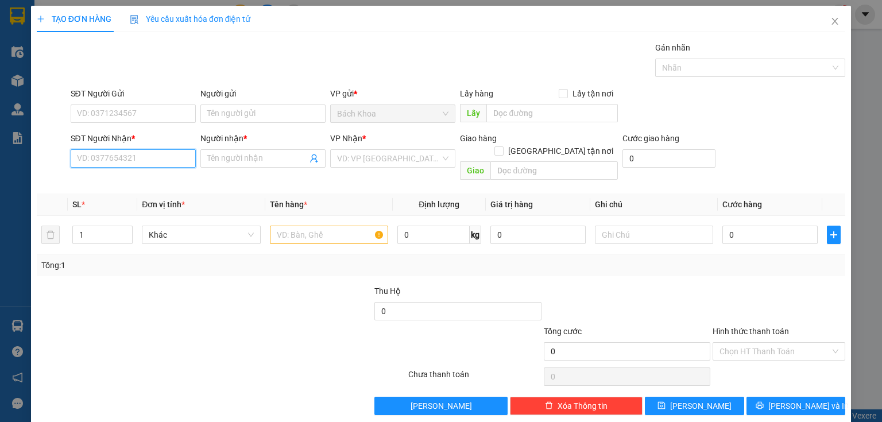
click at [106, 152] on input "SĐT Người Nhận *" at bounding box center [133, 158] width 125 height 18
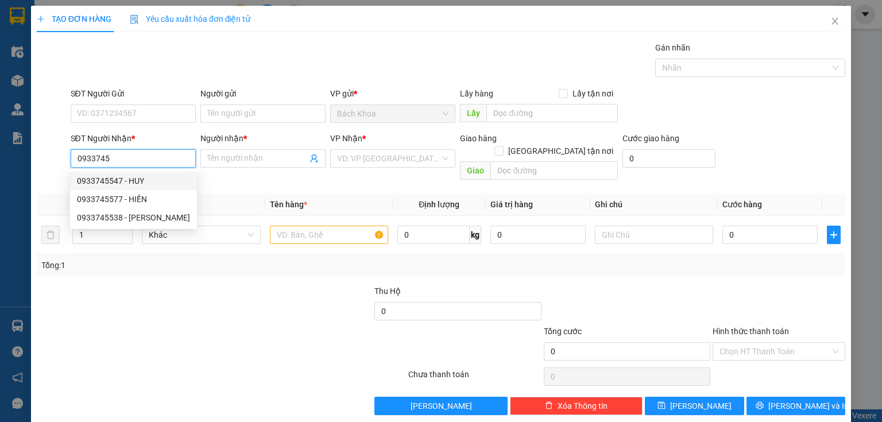
click at [141, 179] on div "0933745547 - HUY" at bounding box center [133, 180] width 113 height 13
type input "0933745547"
type input "HUY"
type input "SUỐI NHO"
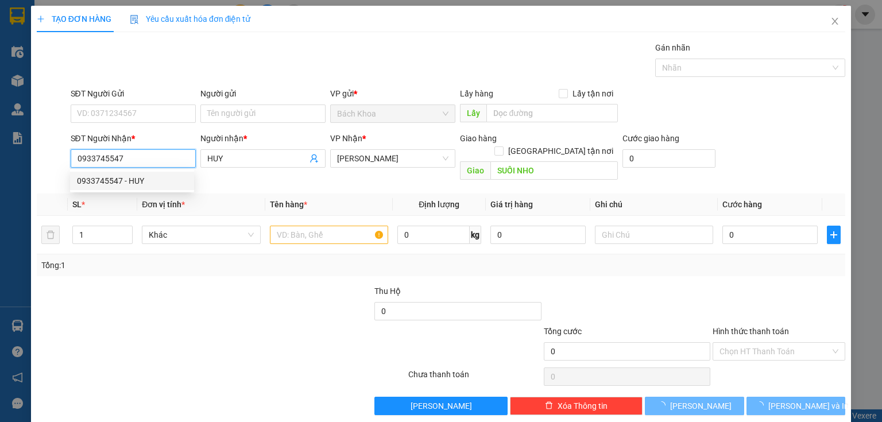
type input "40.000"
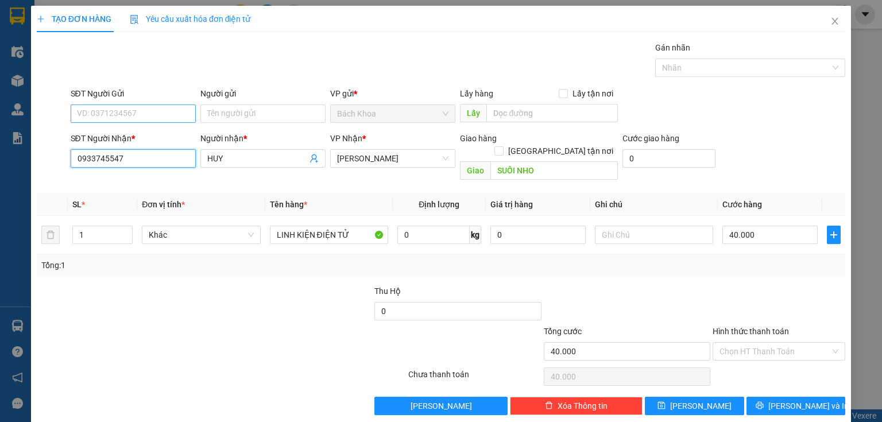
type input "0933745547"
click at [179, 111] on input "SĐT Người Gửi" at bounding box center [133, 113] width 125 height 18
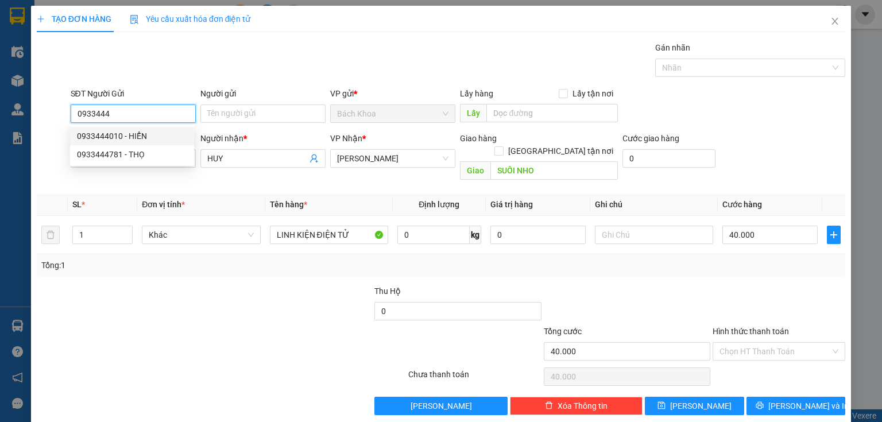
click at [148, 139] on div "0933444010 - HIỂN" at bounding box center [132, 136] width 110 height 13
type input "0933444010"
type input "HIỂN"
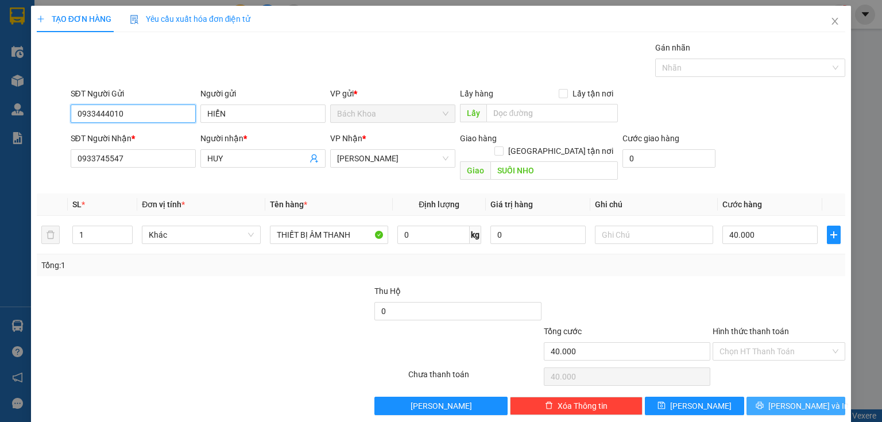
type input "0933444010"
click at [813, 397] on button "[PERSON_NAME] và In" at bounding box center [795, 406] width 99 height 18
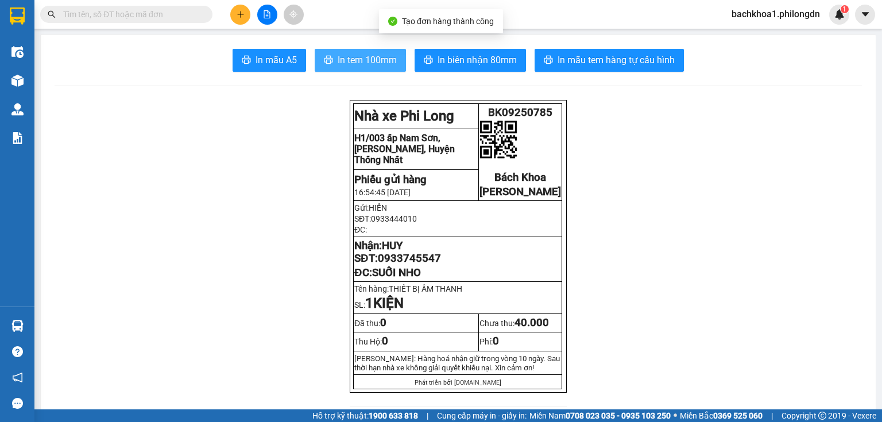
click at [383, 63] on span "In tem 100mm" at bounding box center [366, 60] width 59 height 14
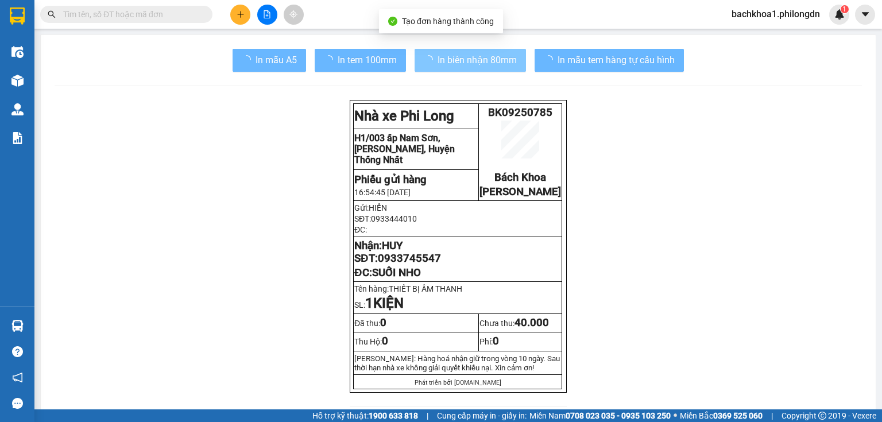
drag, startPoint x: 383, startPoint y: 63, endPoint x: 449, endPoint y: 53, distance: 66.2
click at [449, 53] on span "In biên nhận 80mm" at bounding box center [476, 60] width 79 height 14
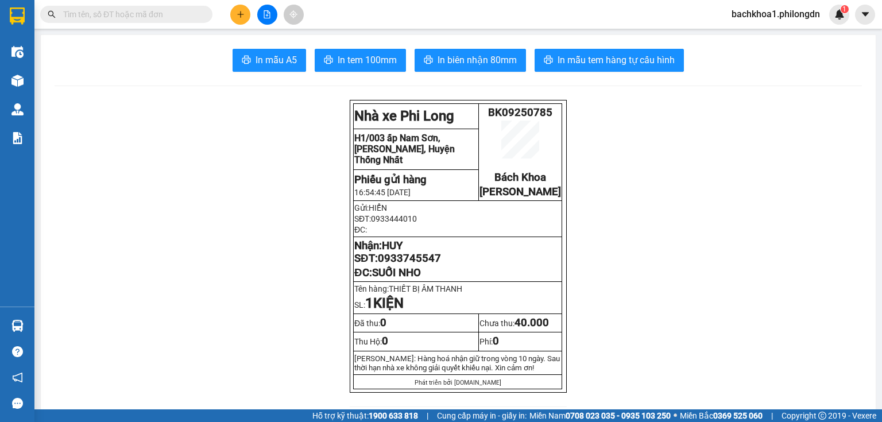
click at [420, 265] on span "0933745547" at bounding box center [409, 258] width 63 height 13
copy span "0933745547"
click at [234, 13] on button at bounding box center [240, 15] width 20 height 20
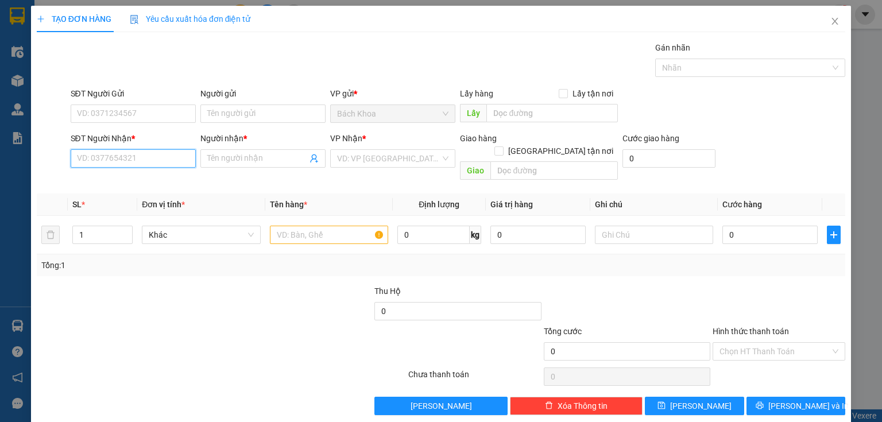
click at [93, 161] on input "SĐT Người Nhận *" at bounding box center [133, 158] width 125 height 18
type input "0961231576"
click at [132, 182] on div "0961231576 - NGÂN" at bounding box center [132, 180] width 110 height 13
type input "NGÂN"
type input "NT PHÁT HẢI"
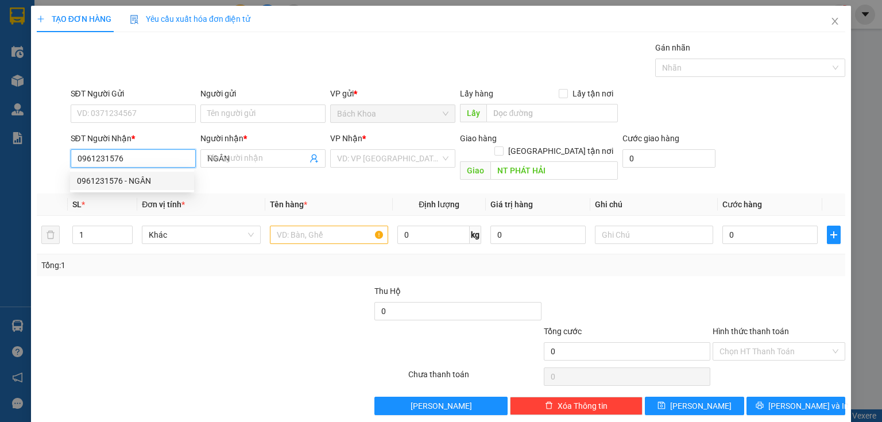
type input "40.000"
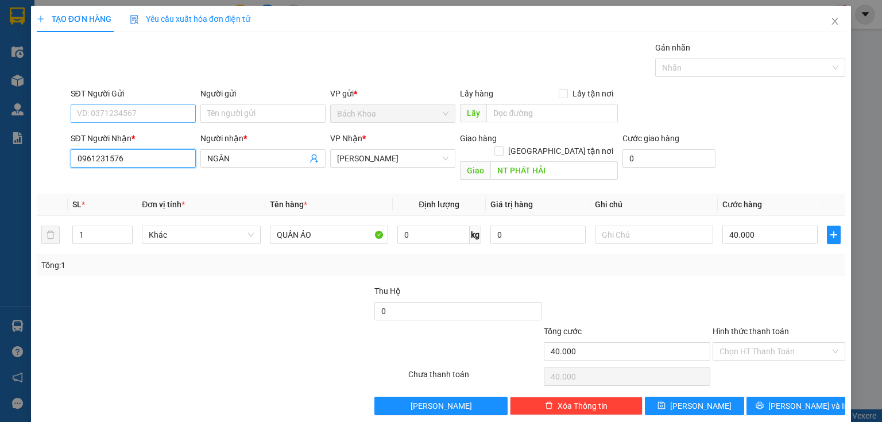
type input "0961231576"
click at [159, 122] on input "SĐT Người Gửi" at bounding box center [133, 113] width 125 height 18
click at [172, 131] on div "0905666535" at bounding box center [132, 136] width 110 height 13
type input "0905666535"
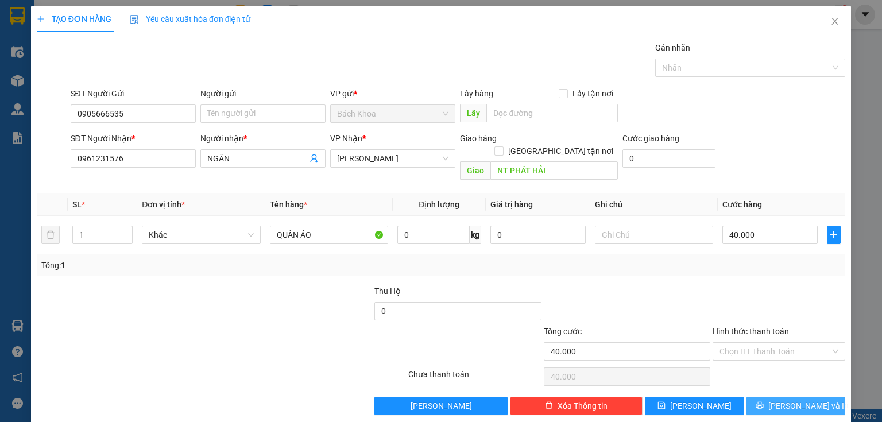
click at [809, 399] on span "[PERSON_NAME] và In" at bounding box center [808, 405] width 80 height 13
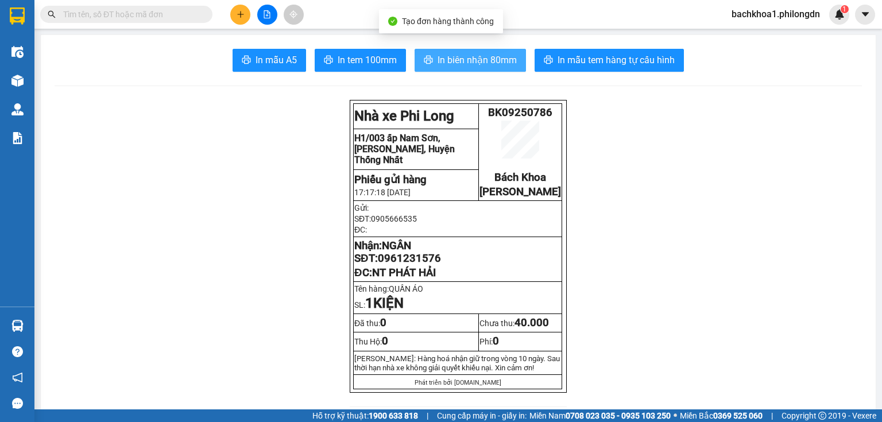
click at [430, 57] on button "In biên nhận 80mm" at bounding box center [469, 60] width 111 height 23
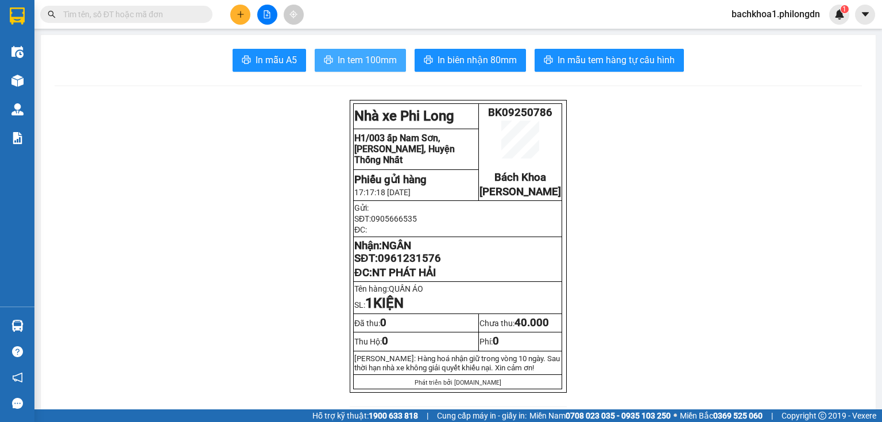
click at [381, 53] on span "In tem 100mm" at bounding box center [366, 60] width 59 height 14
click at [418, 265] on span "0961231576" at bounding box center [409, 258] width 63 height 13
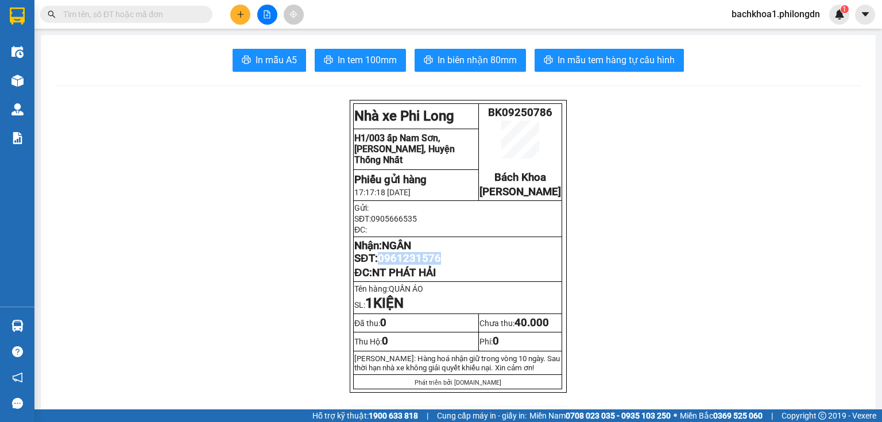
click at [418, 265] on span "0961231576" at bounding box center [409, 258] width 63 height 13
